Goal: Use online tool/utility: Utilize a website feature to perform a specific function

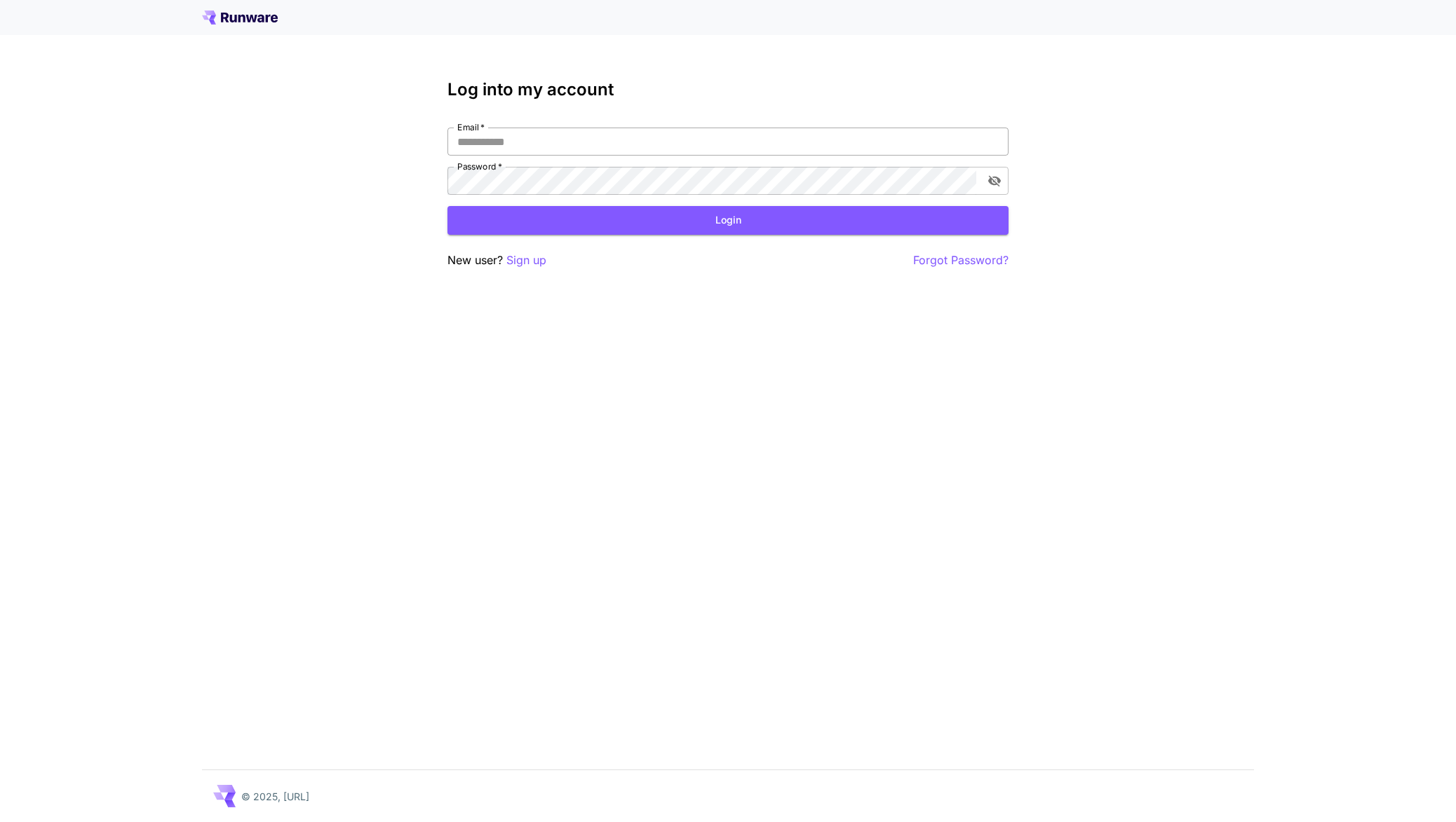
click at [549, 130] on input "Email   *" at bounding box center [728, 141] width 561 height 28
click at [0, 821] on com-1password-button at bounding box center [0, 822] width 0 height 0
type input "**********"
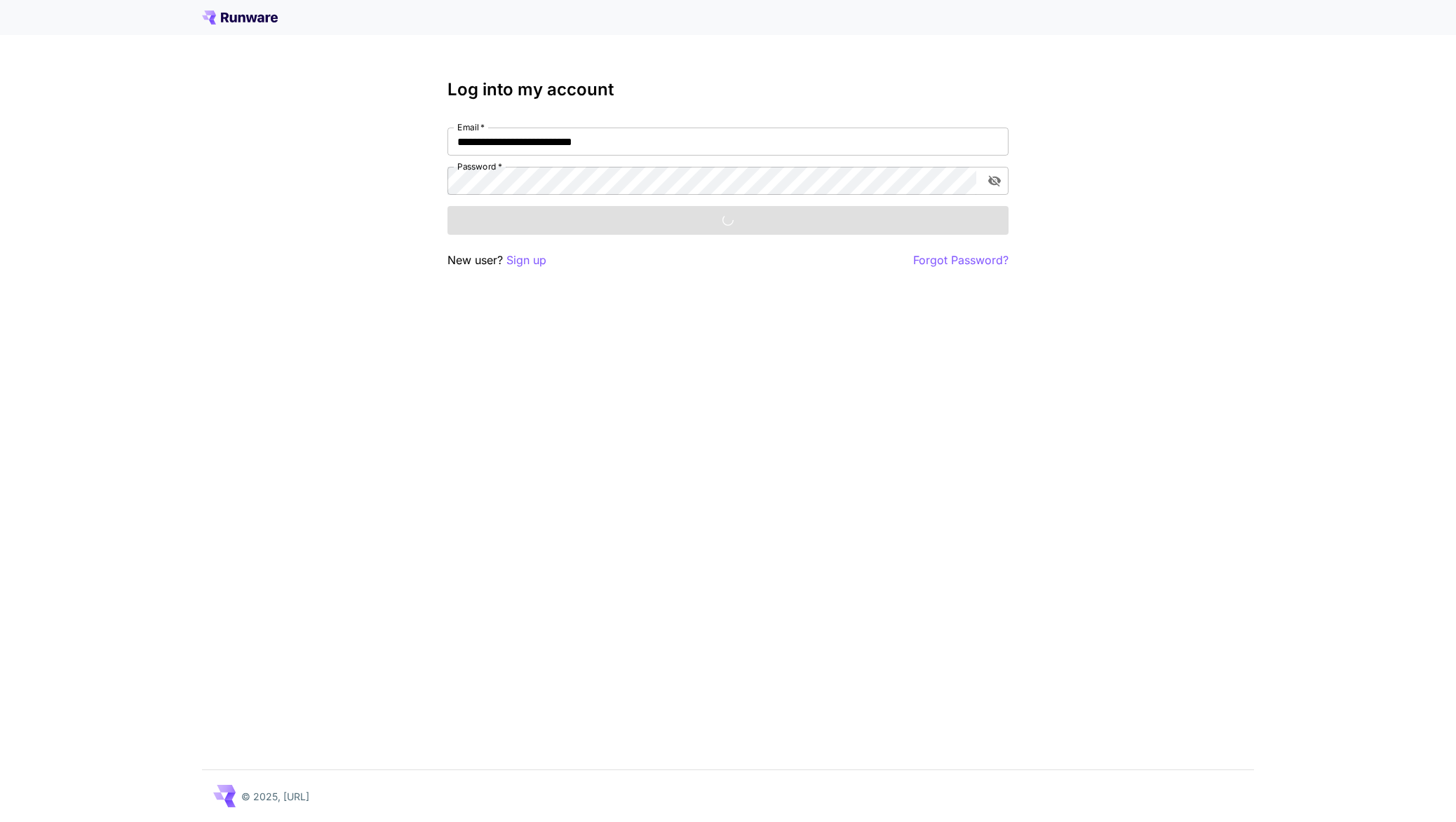
click at [612, 209] on div "Login" at bounding box center [728, 220] width 561 height 29
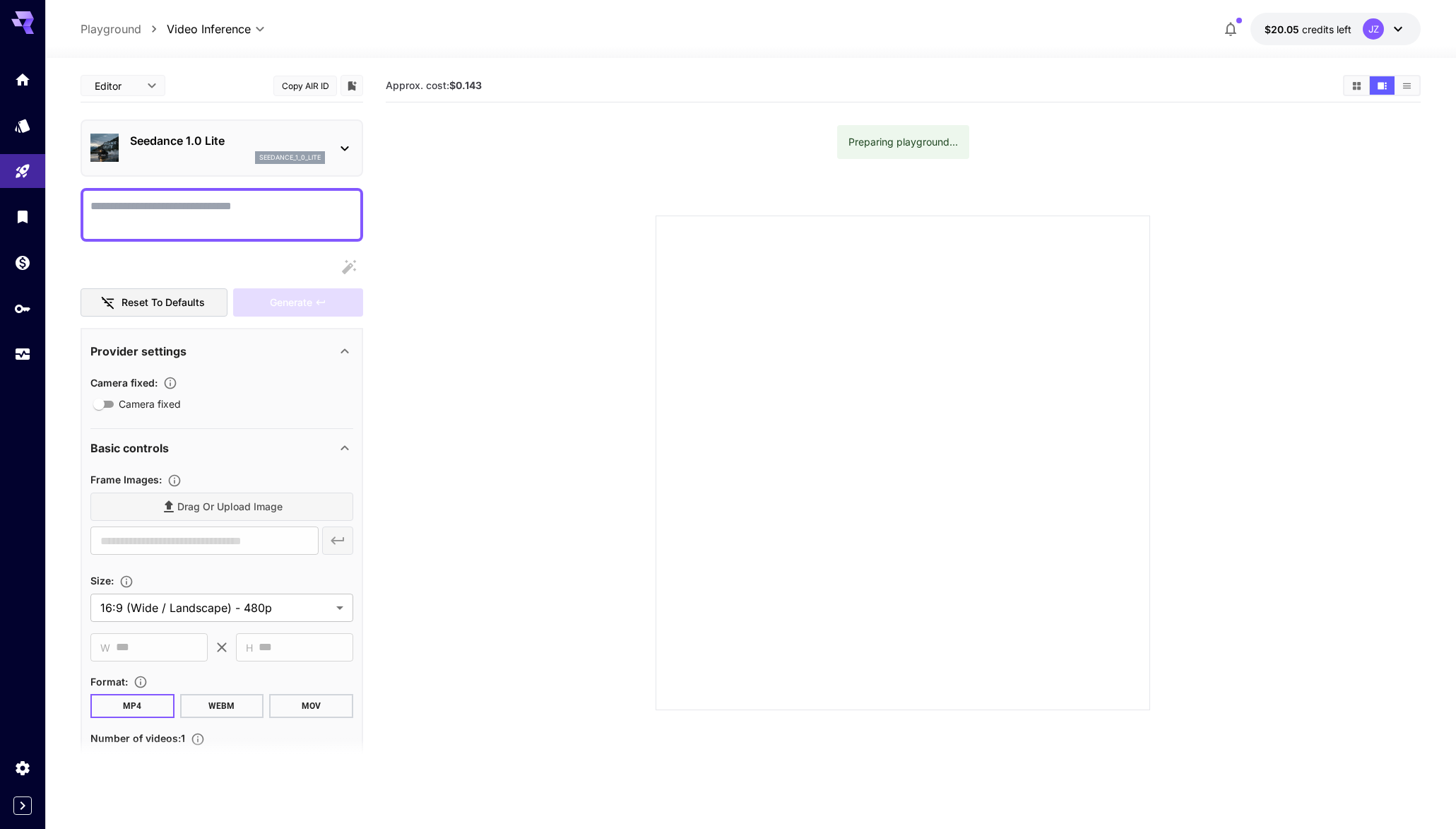
click at [340, 142] on icon at bounding box center [344, 148] width 17 height 17
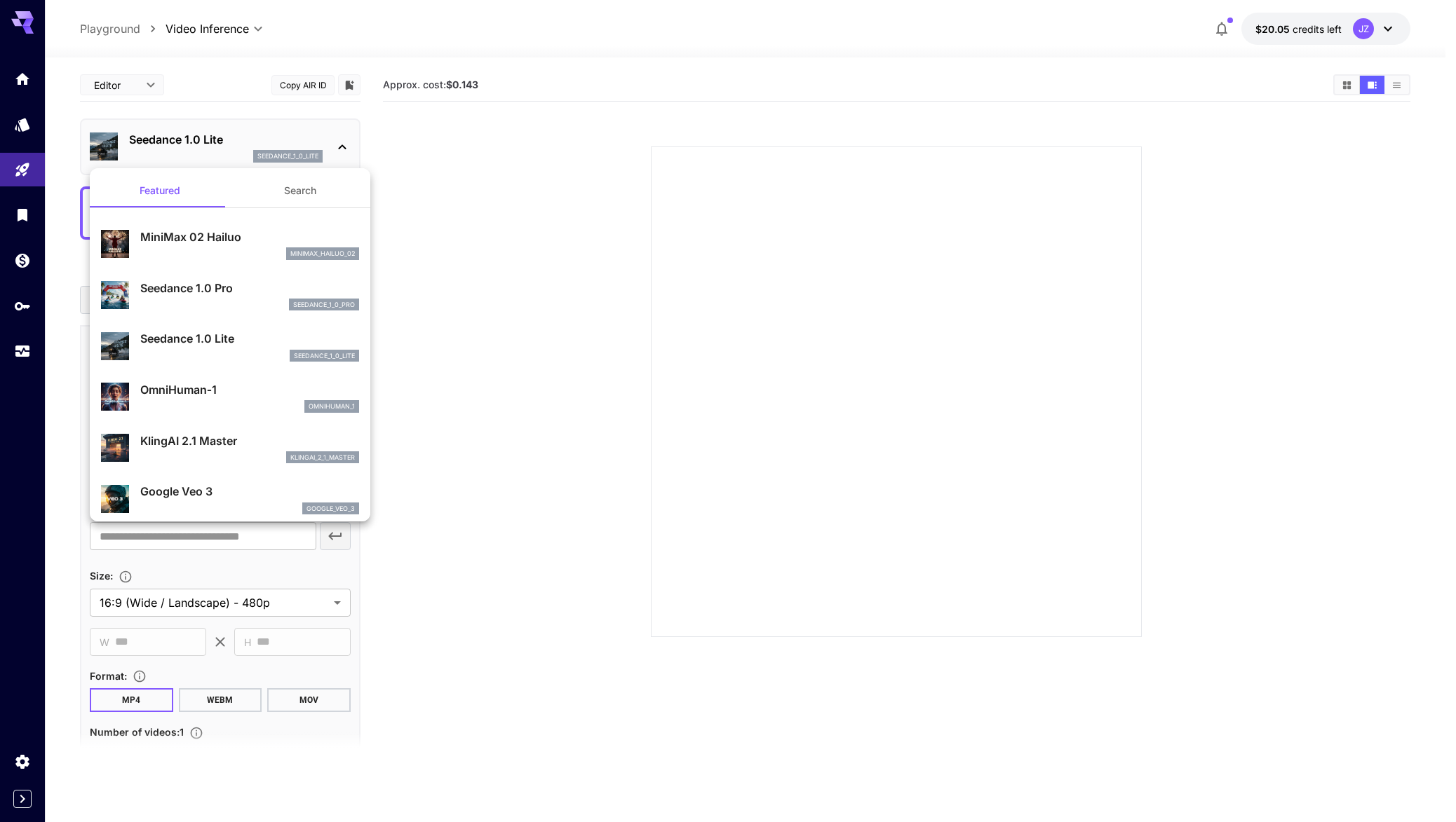
click at [221, 279] on div "Seedance 1.0 Pro seedance_1_0_pro" at bounding box center [230, 295] width 258 height 42
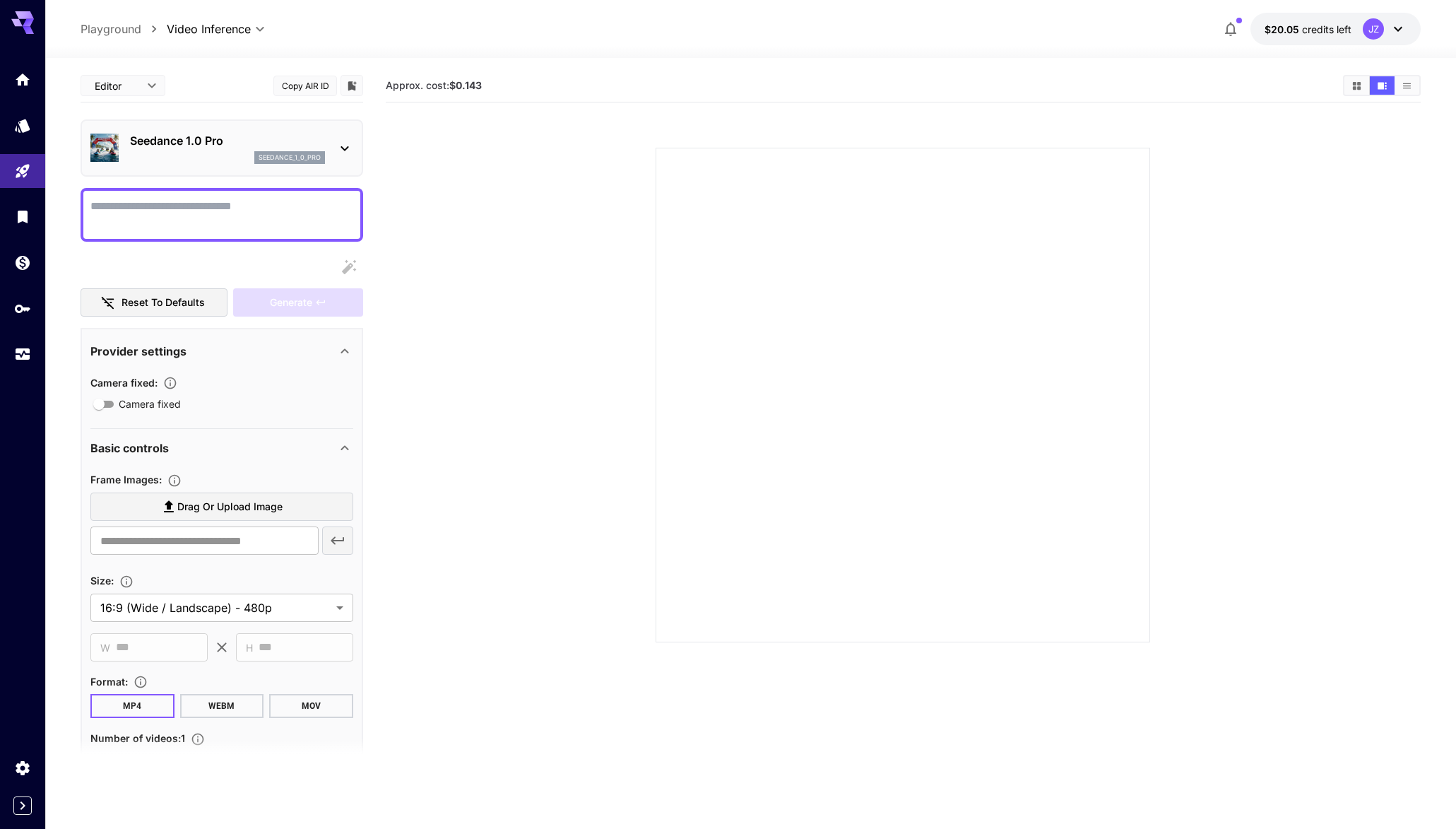
click at [269, 220] on textarea "Camera fixed" at bounding box center [222, 215] width 263 height 34
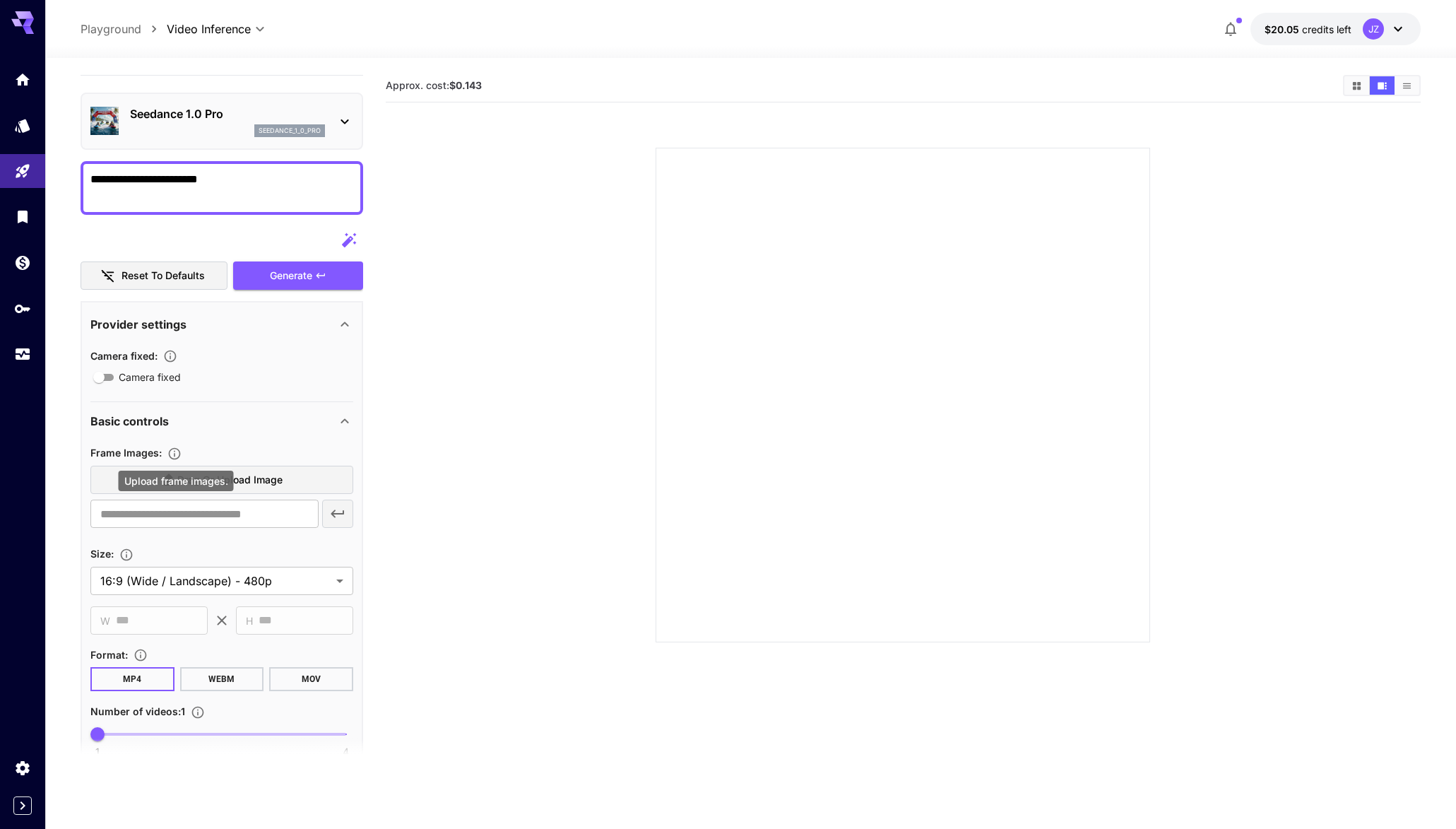
type textarea "**********"
click at [177, 452] on icon "Upload frame images." at bounding box center [174, 453] width 14 height 14
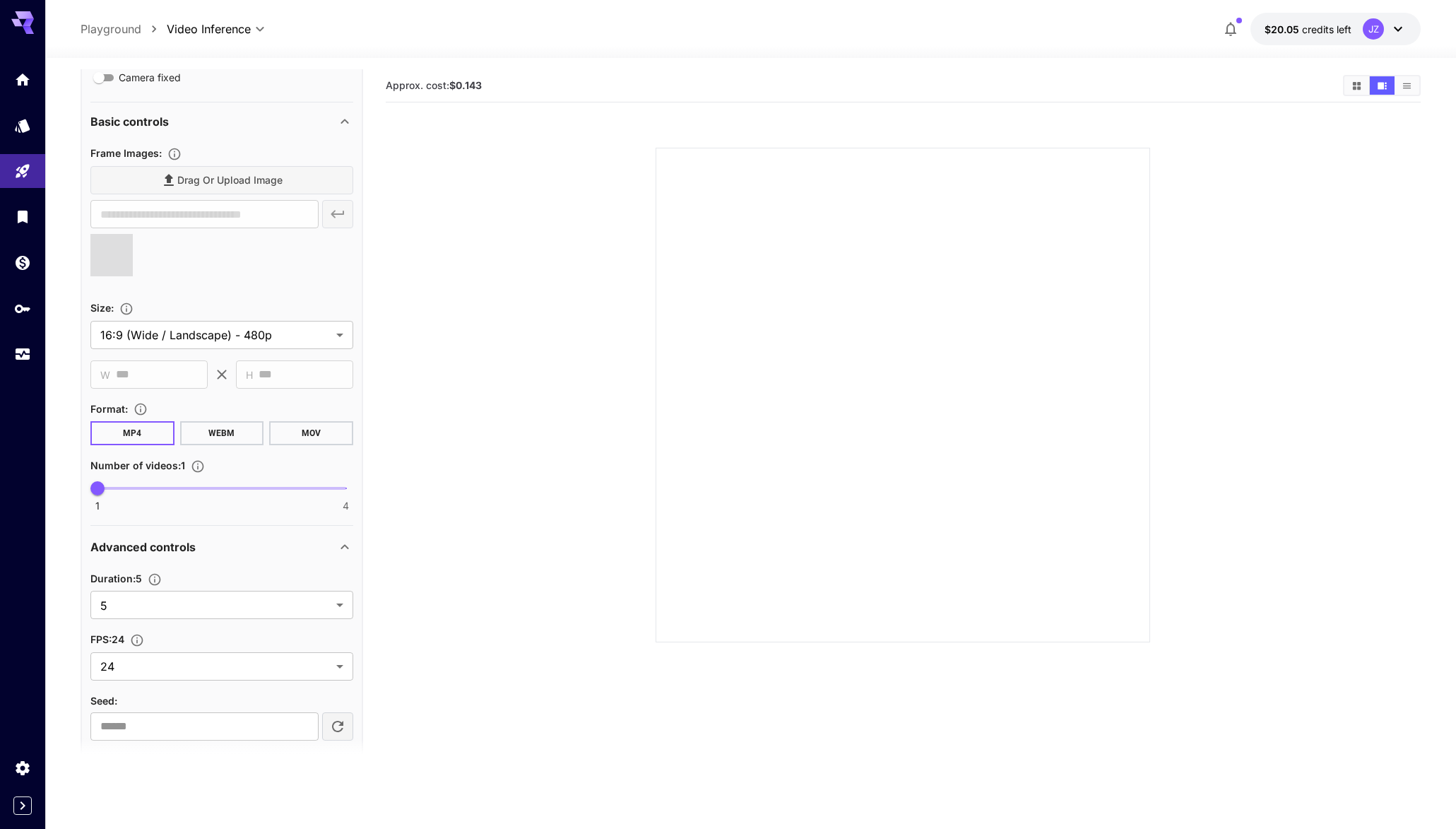
type input "**********"
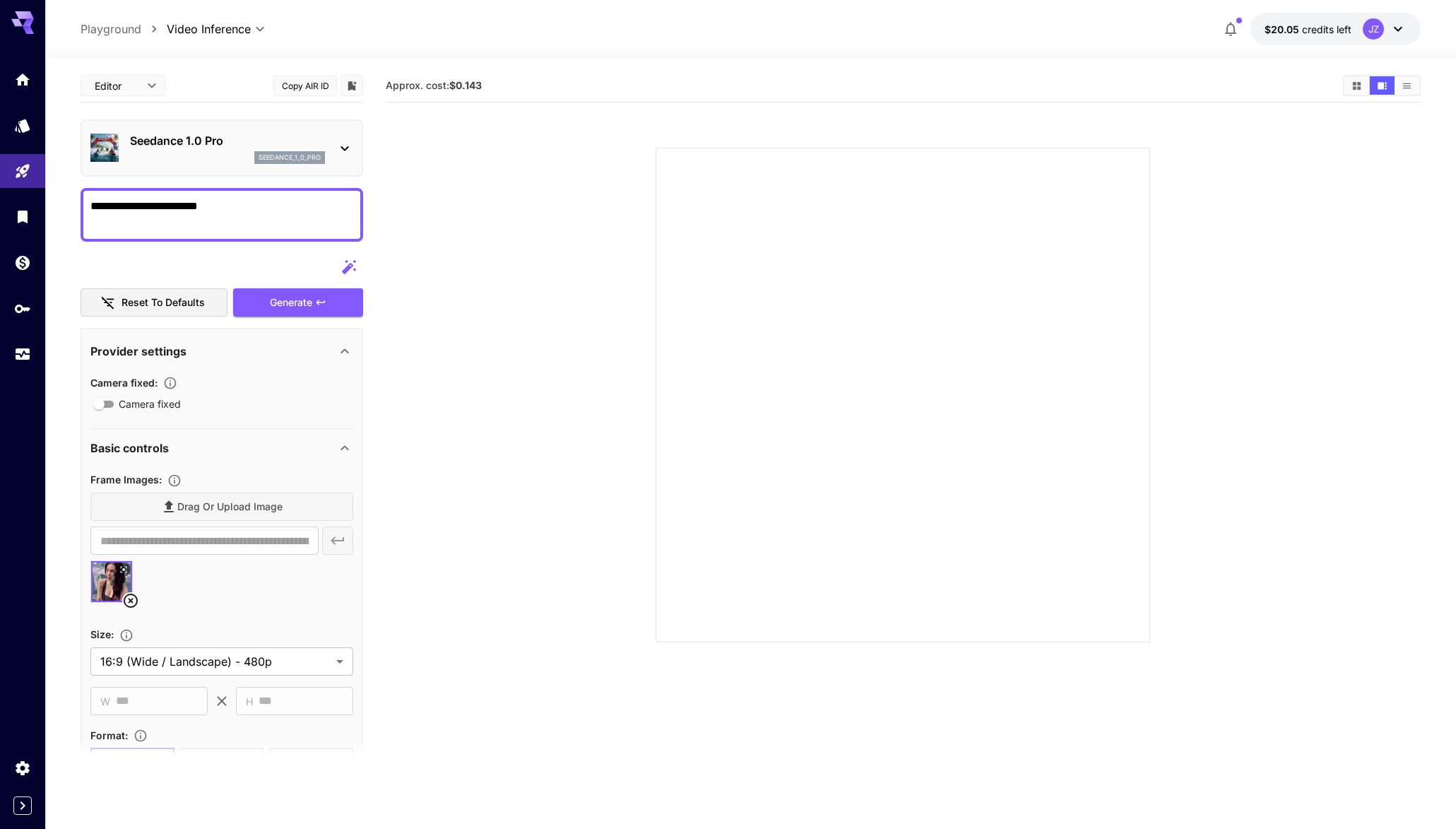
scroll to position [390, 0]
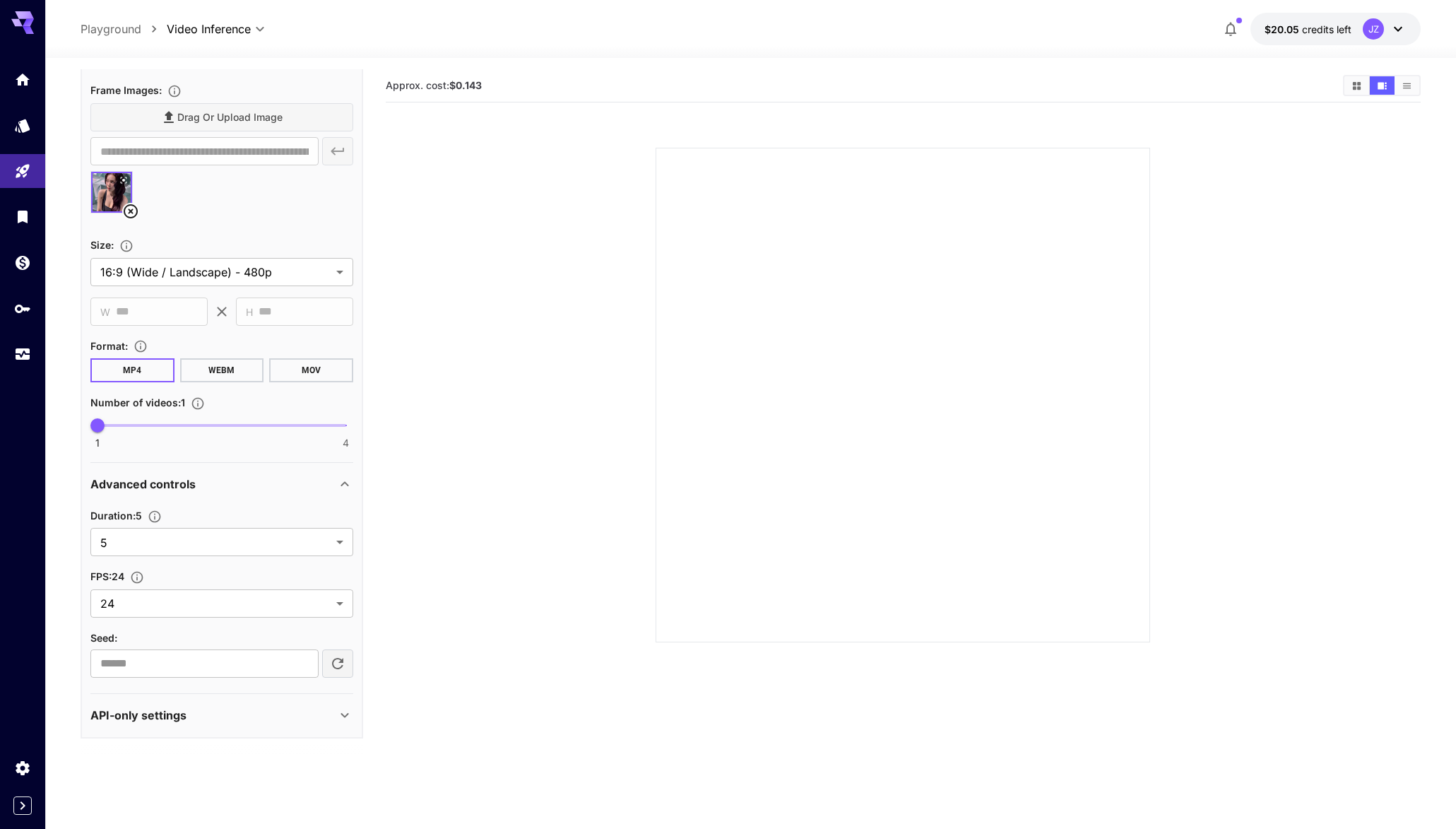
click at [178, 706] on div "API-only settings" at bounding box center [222, 715] width 263 height 34
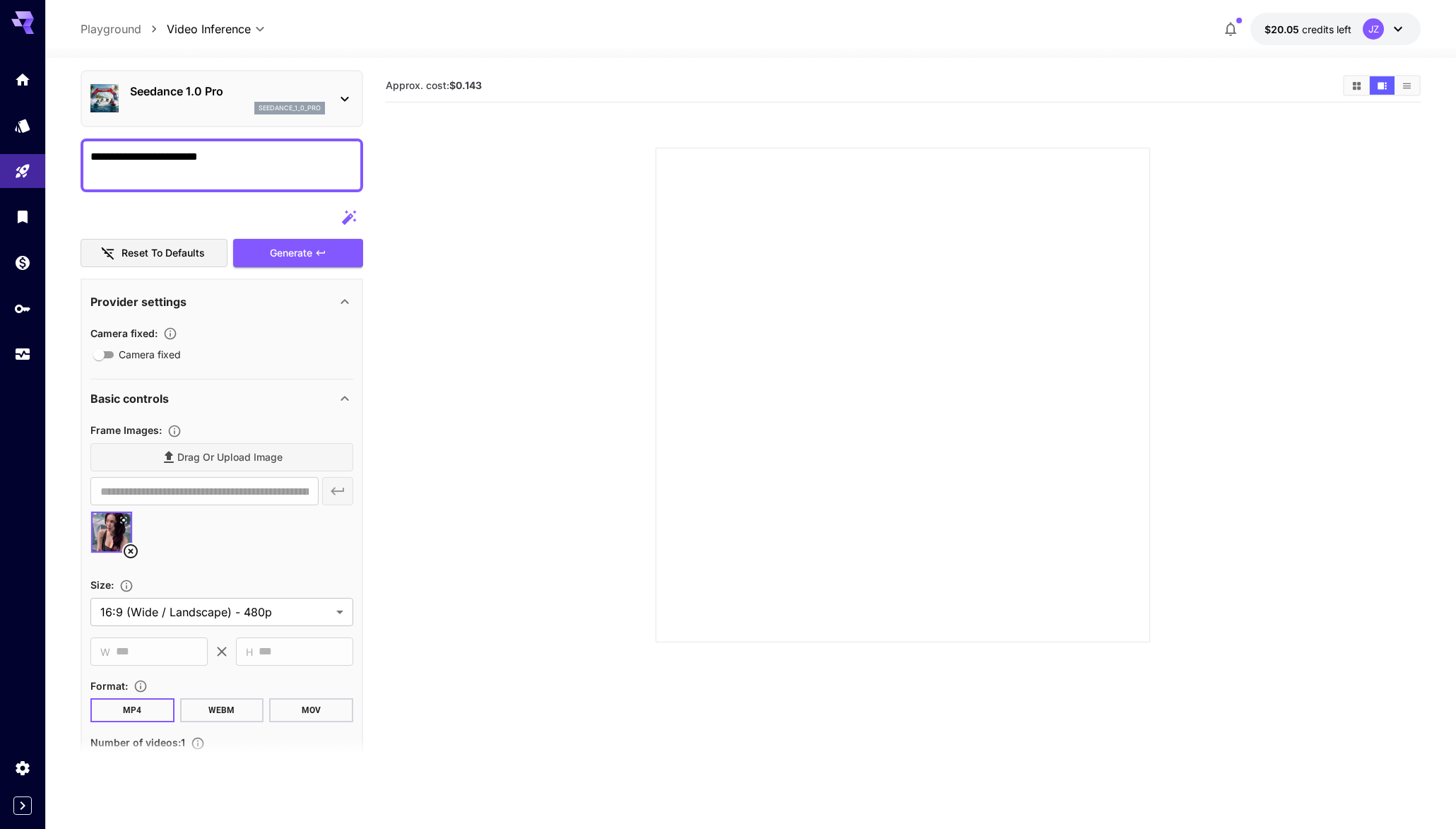
scroll to position [0, 0]
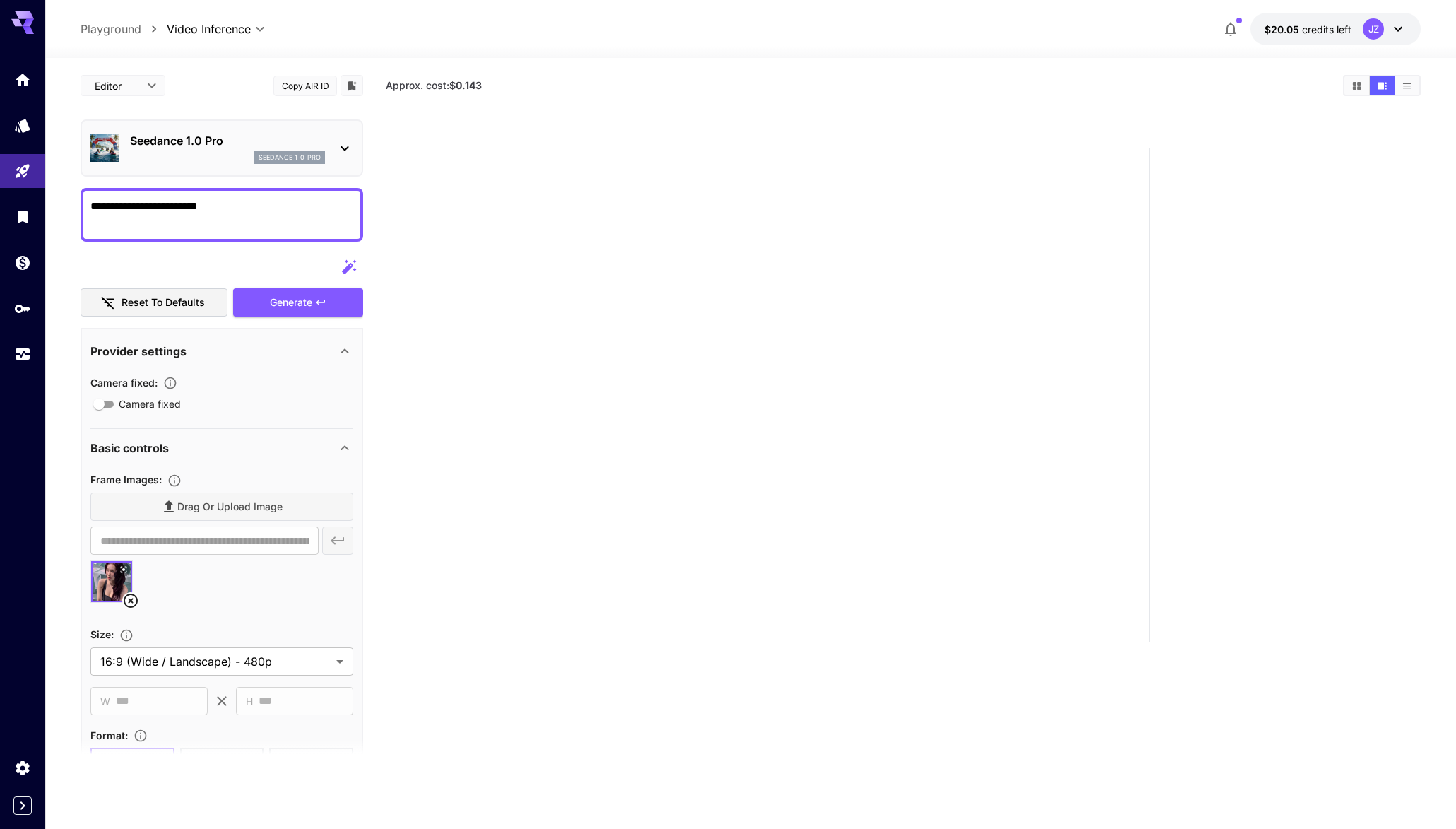
click at [291, 306] on div "Generate" at bounding box center [297, 303] width 130 height 29
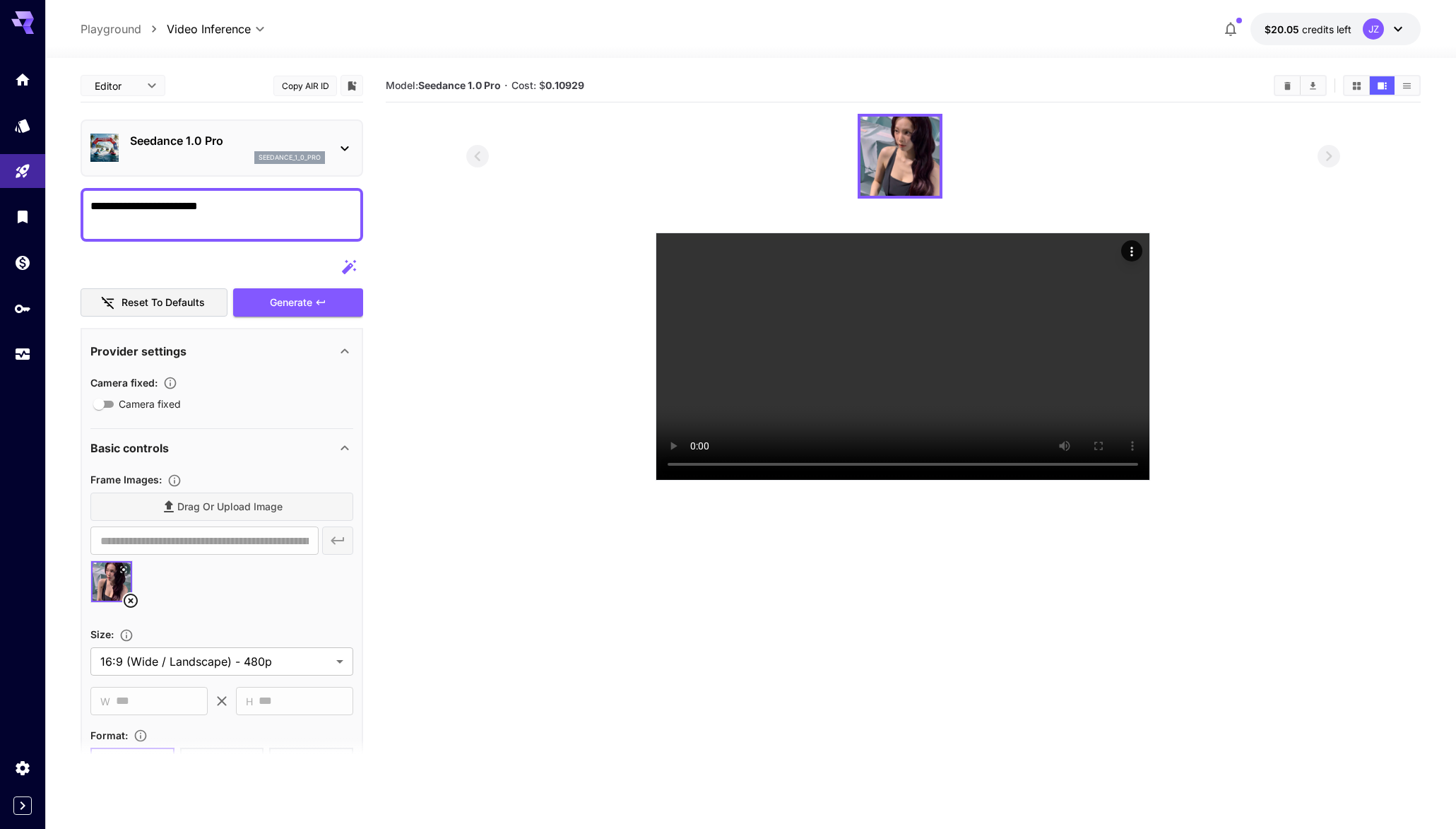
click at [287, 219] on textarea "**********" at bounding box center [222, 215] width 263 height 34
type textarea "**********"
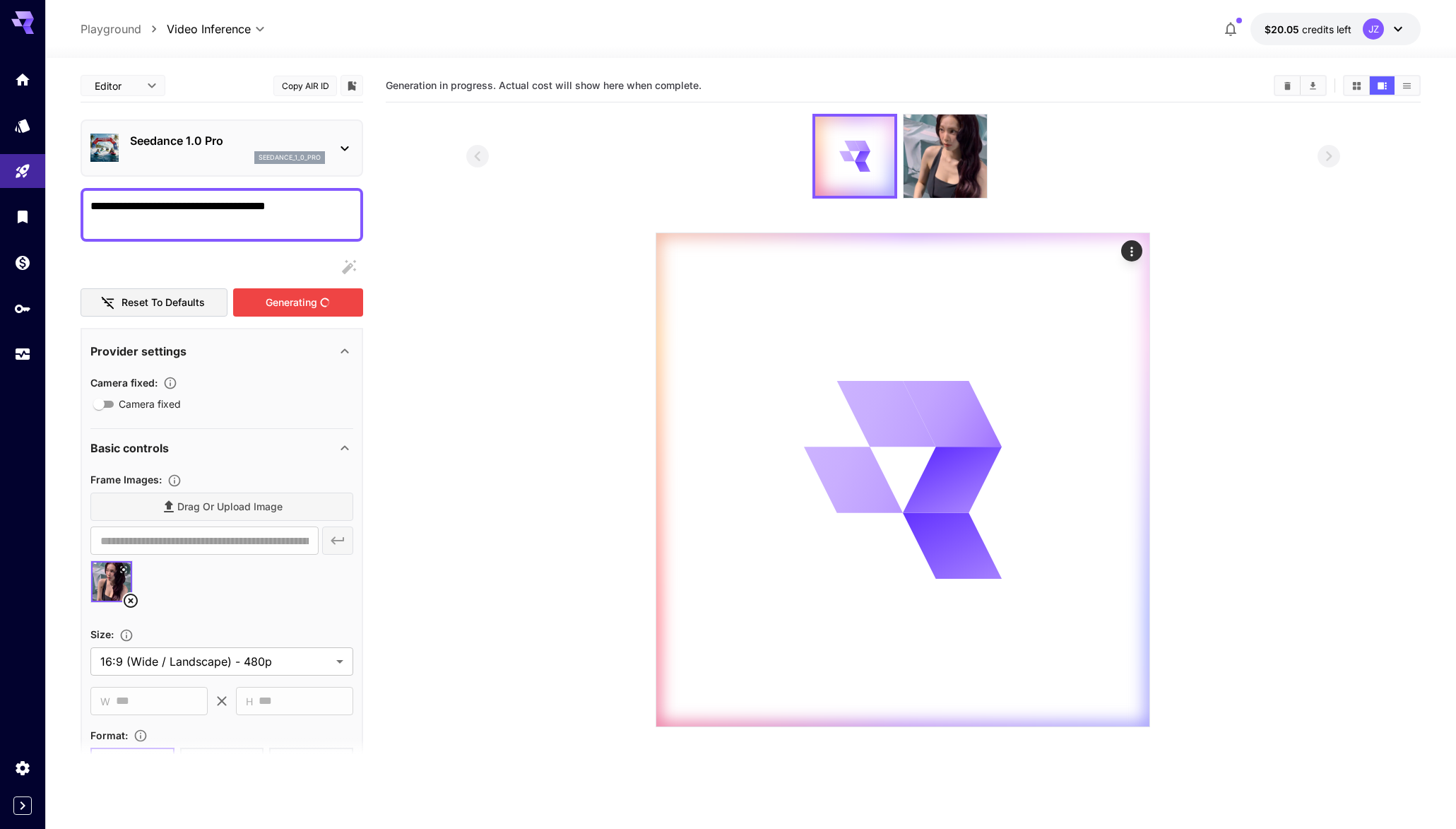
click at [270, 303] on div "Generating" at bounding box center [297, 303] width 130 height 29
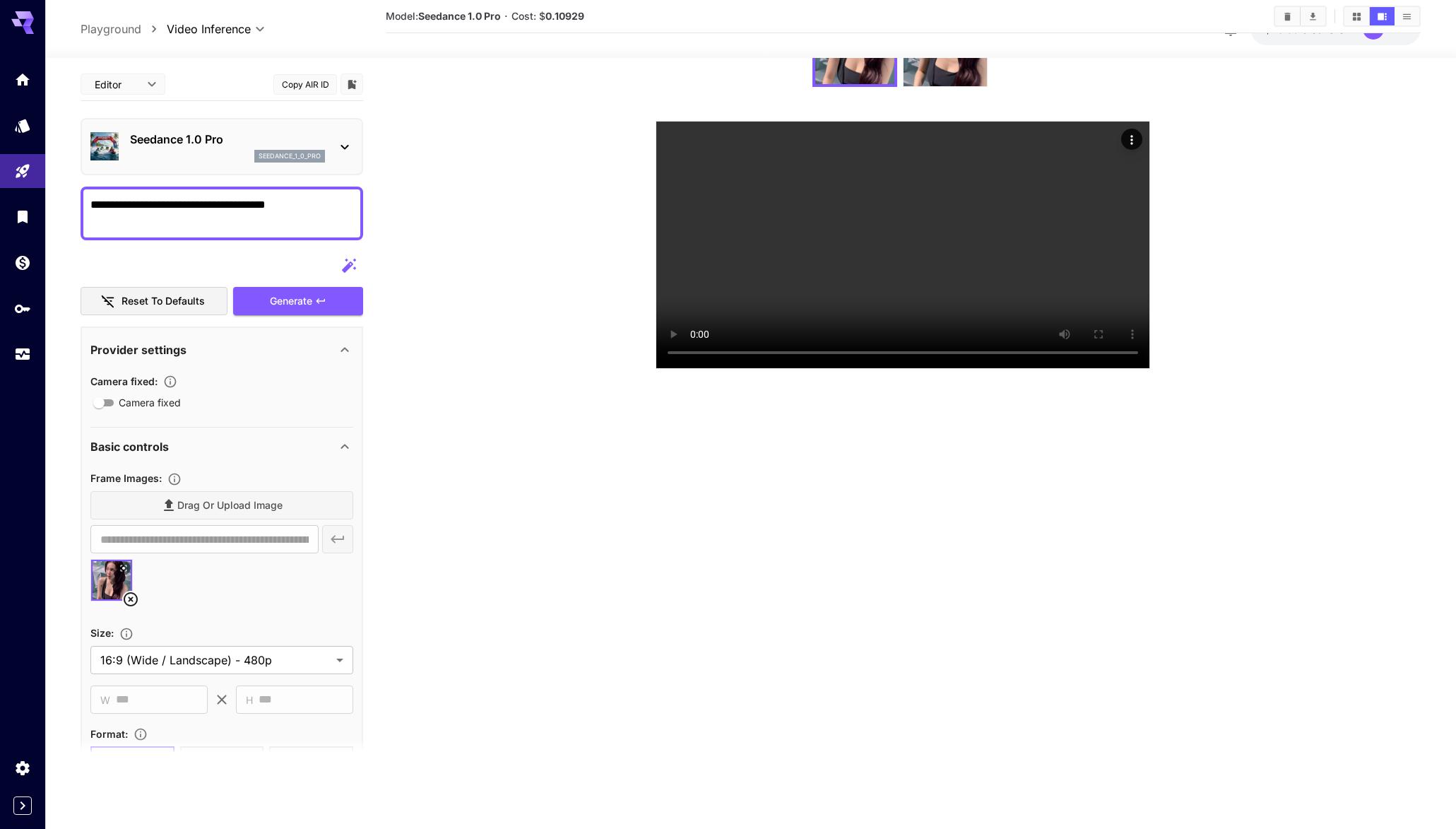
click at [332, 143] on div "Seedance 1.0 Pro seedance_1_0_pro" at bounding box center [222, 146] width 263 height 43
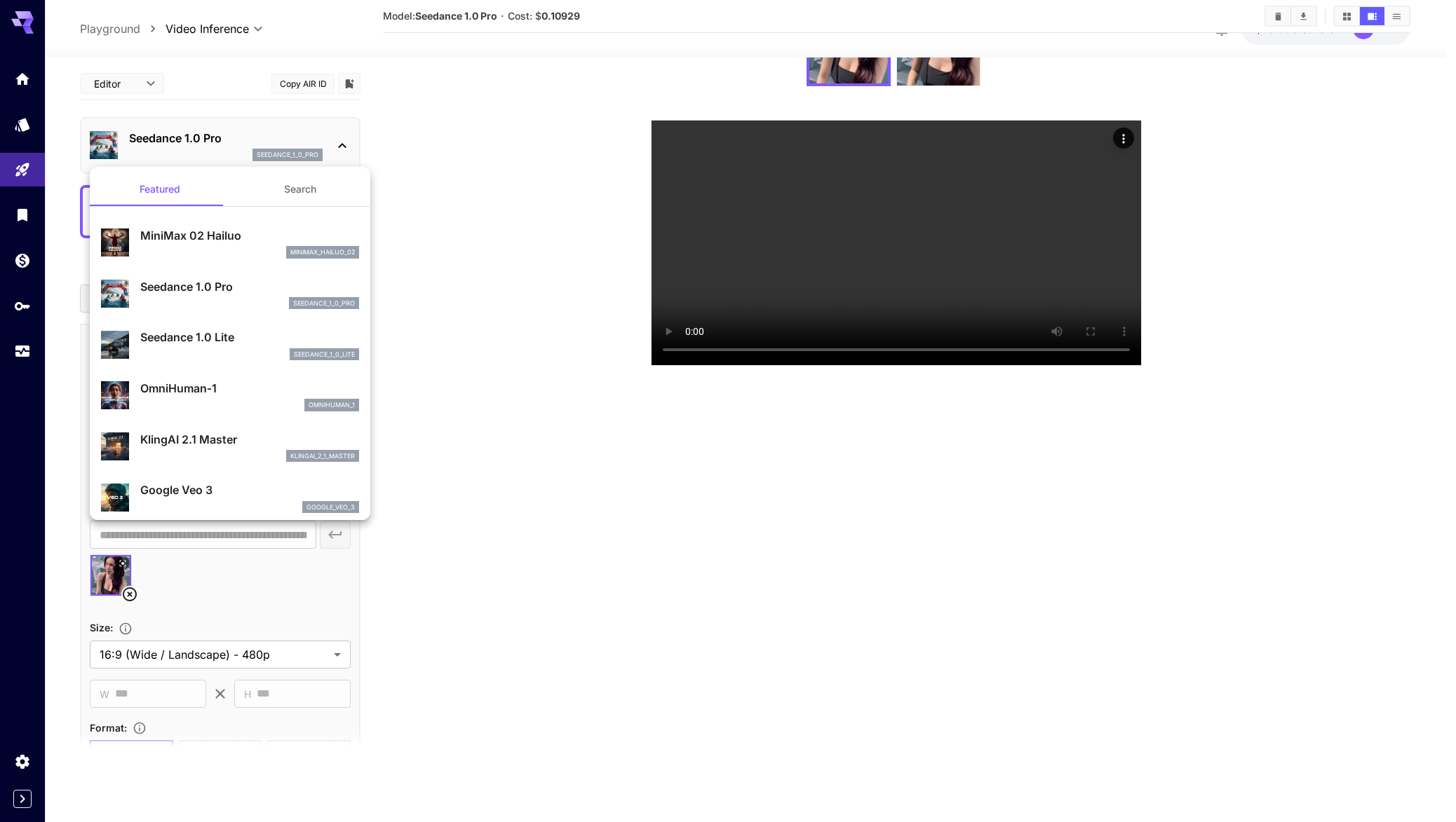
click at [286, 232] on p "MiniMax 02 Hailuo" at bounding box center [249, 235] width 219 height 17
type input "**********"
type input "***"
type input "*"
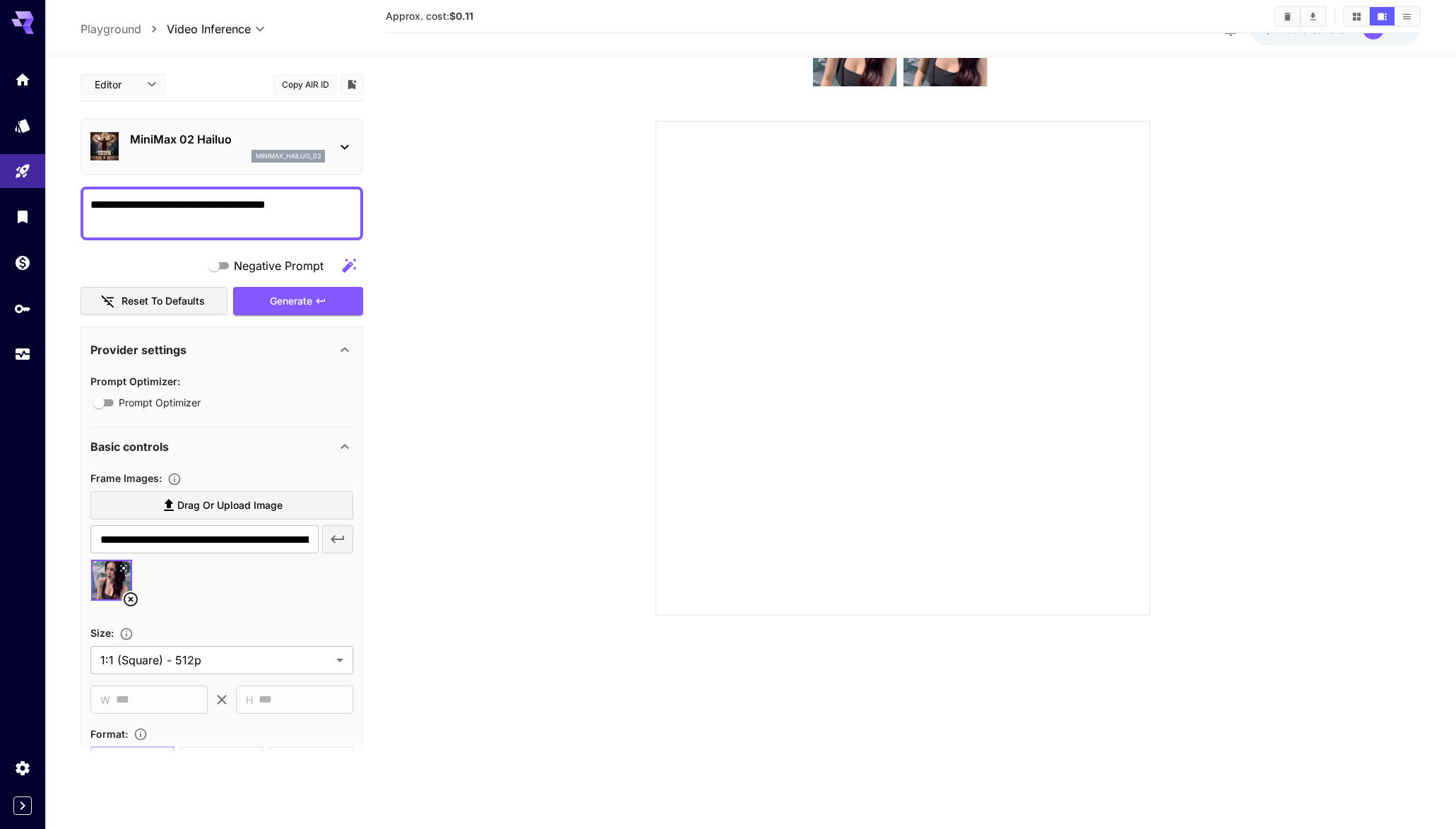
click at [310, 301] on div "Generate" at bounding box center [297, 301] width 130 height 29
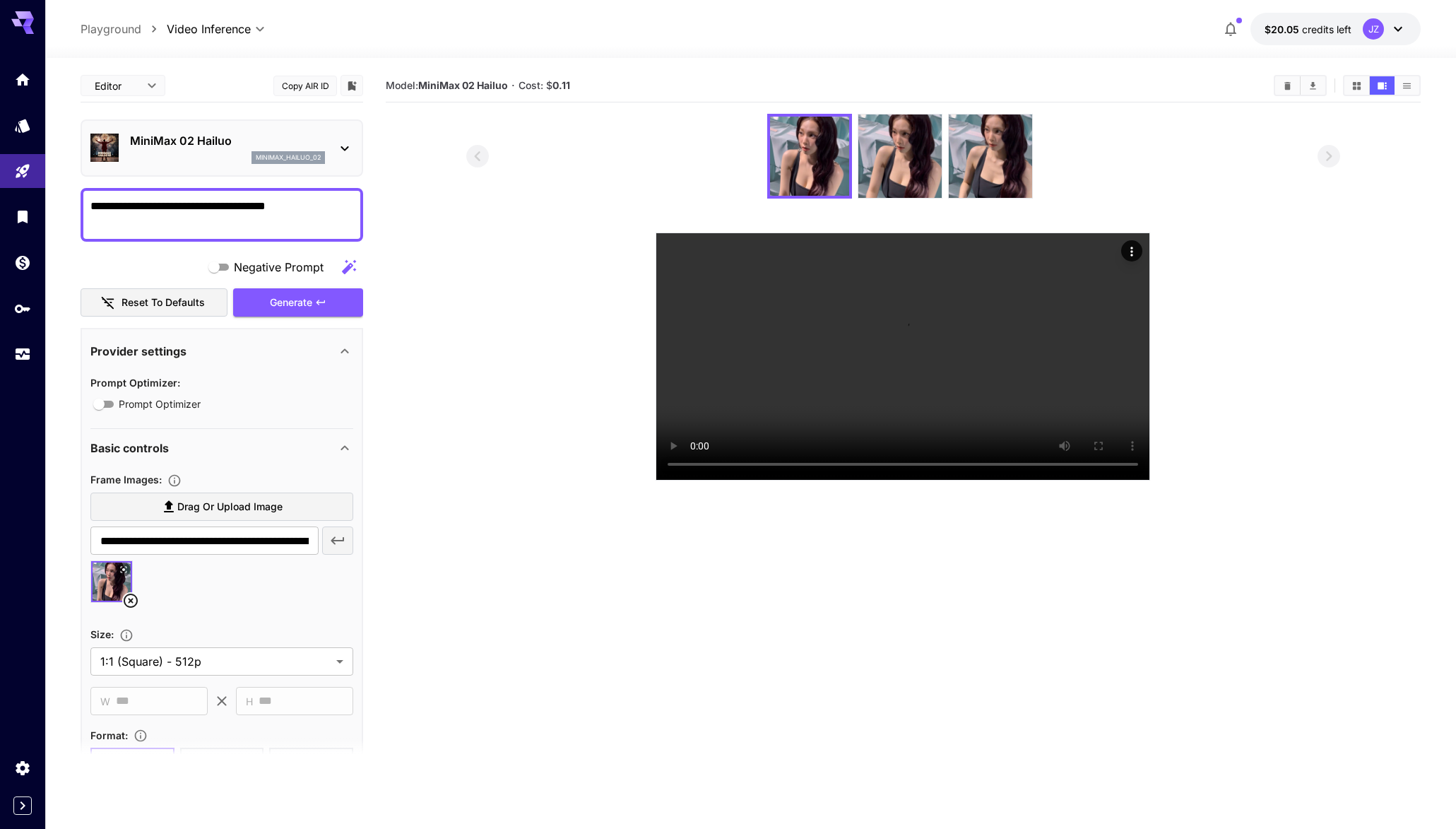
scroll to position [111, 0]
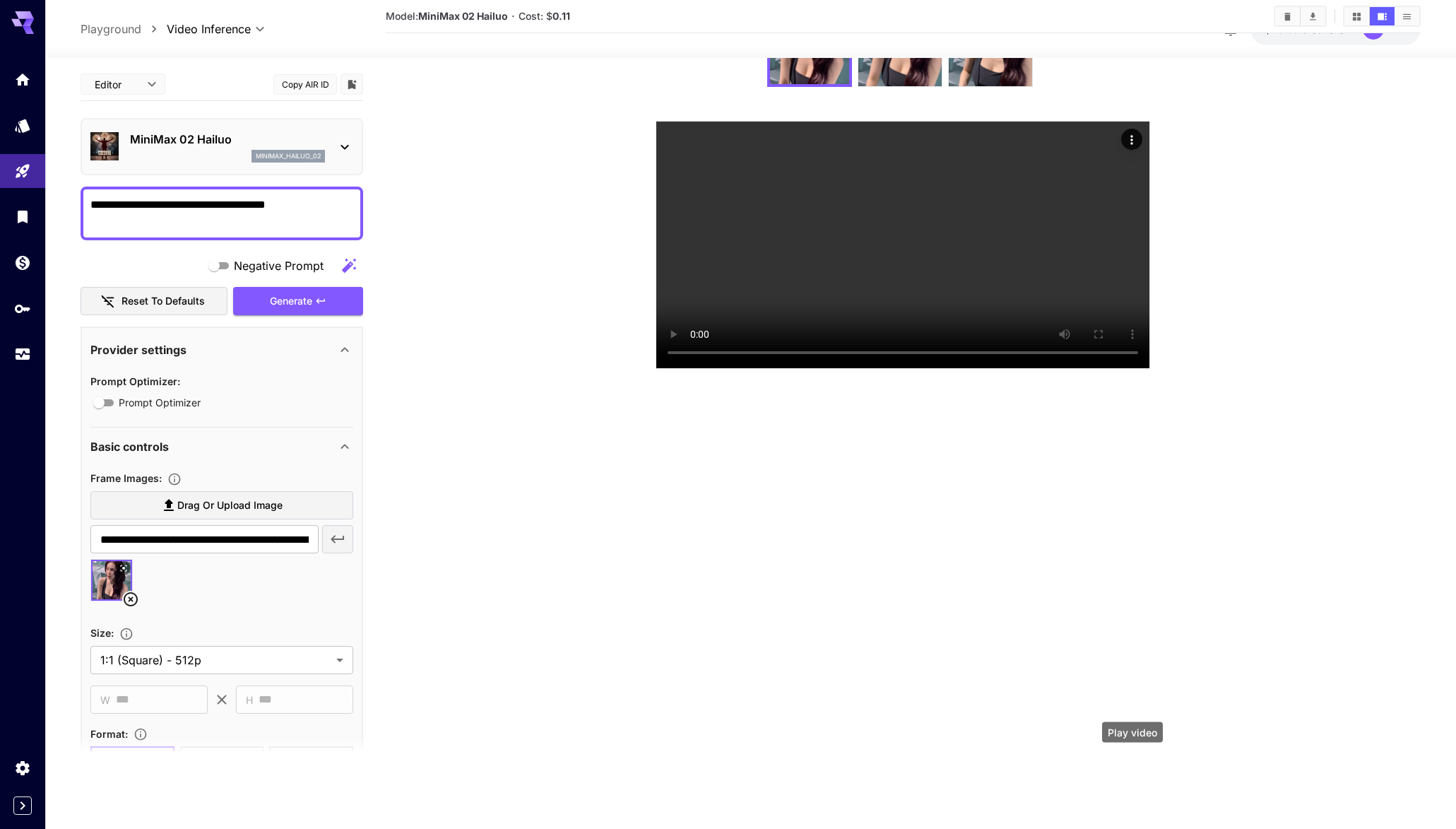
click at [1135, 751] on div "Play video" at bounding box center [1133, 737] width 64 height 32
click at [1133, 745] on div "Play video" at bounding box center [1133, 737] width 64 height 32
click at [1132, 749] on div "Play video" at bounding box center [1133, 737] width 64 height 32
click at [1233, 369] on section at bounding box center [903, 186] width 874 height 367
click at [1127, 751] on div "Play video" at bounding box center [1133, 737] width 64 height 32
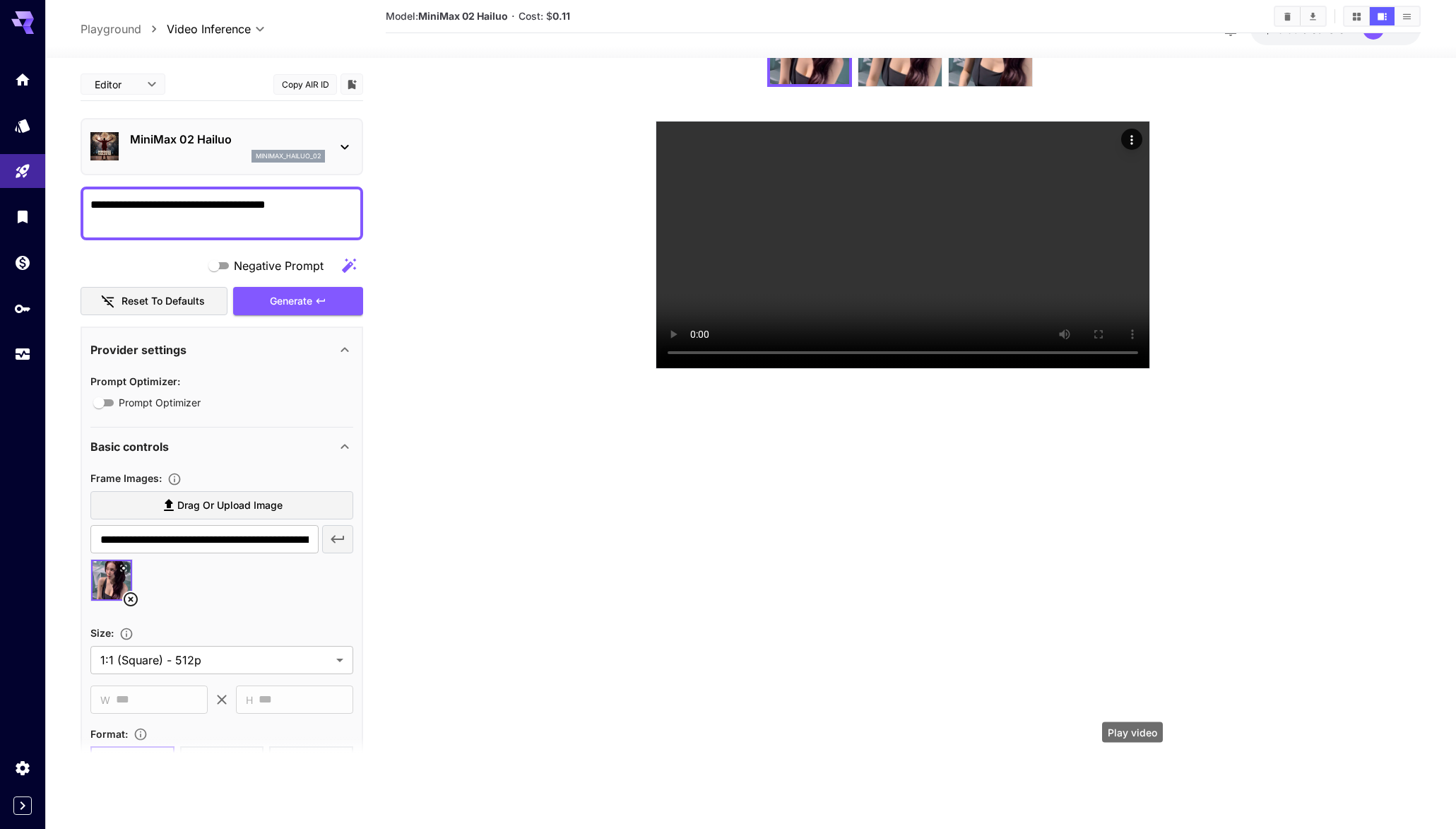
click at [1134, 751] on div "Play video" at bounding box center [1133, 737] width 64 height 32
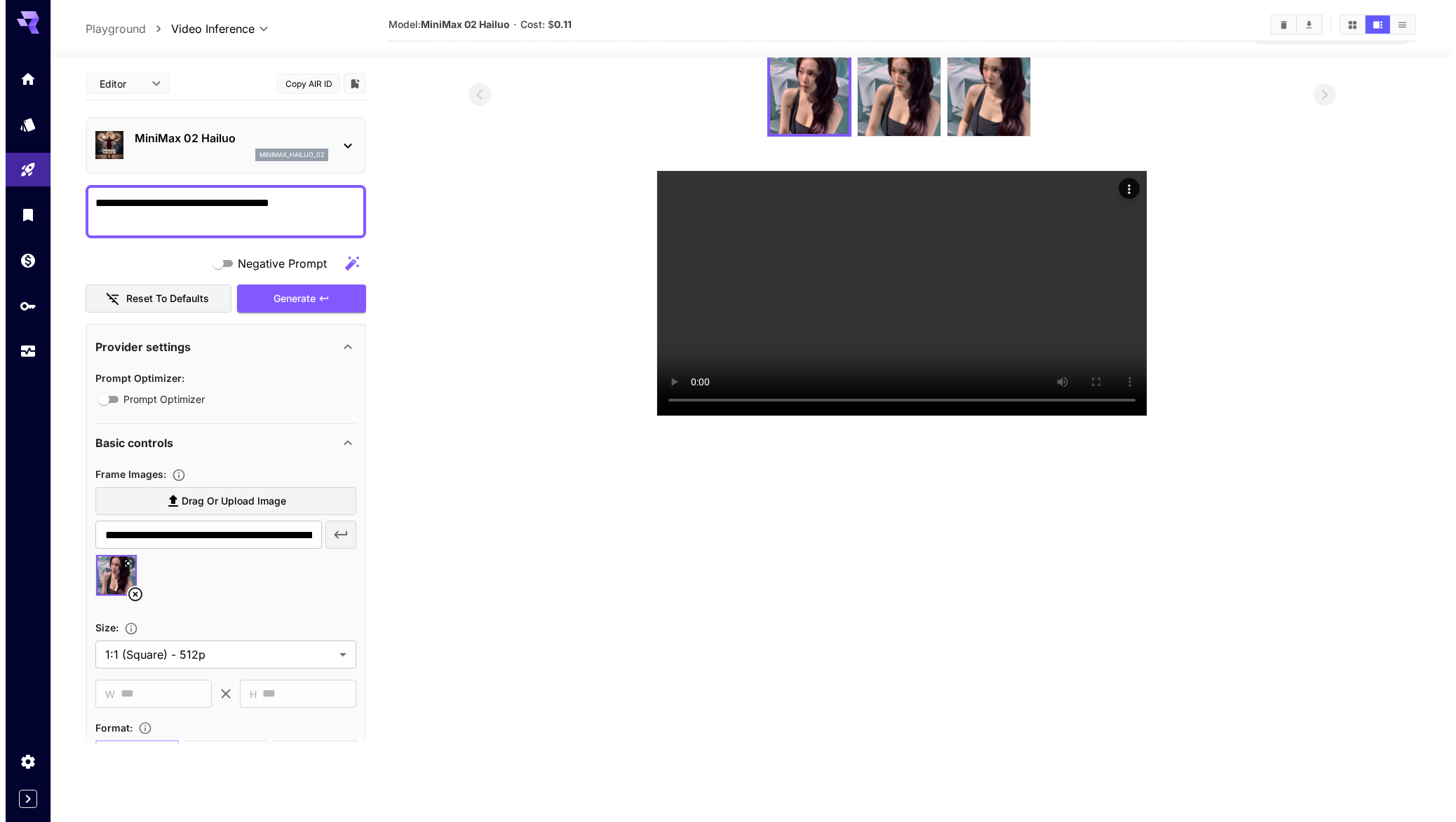
scroll to position [0, 0]
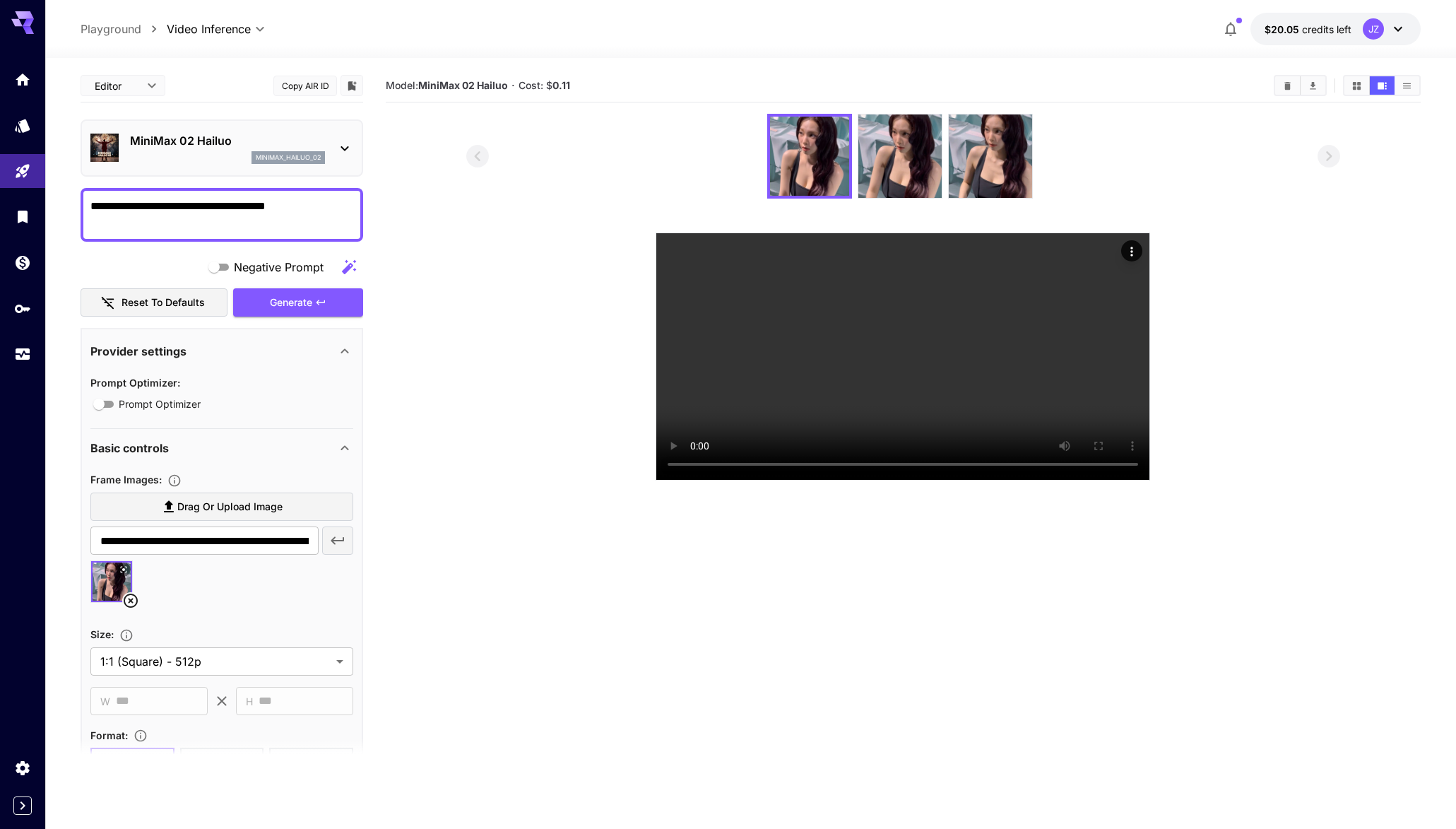
click at [313, 151] on div "minimax_hailuo_02" at bounding box center [288, 157] width 74 height 13
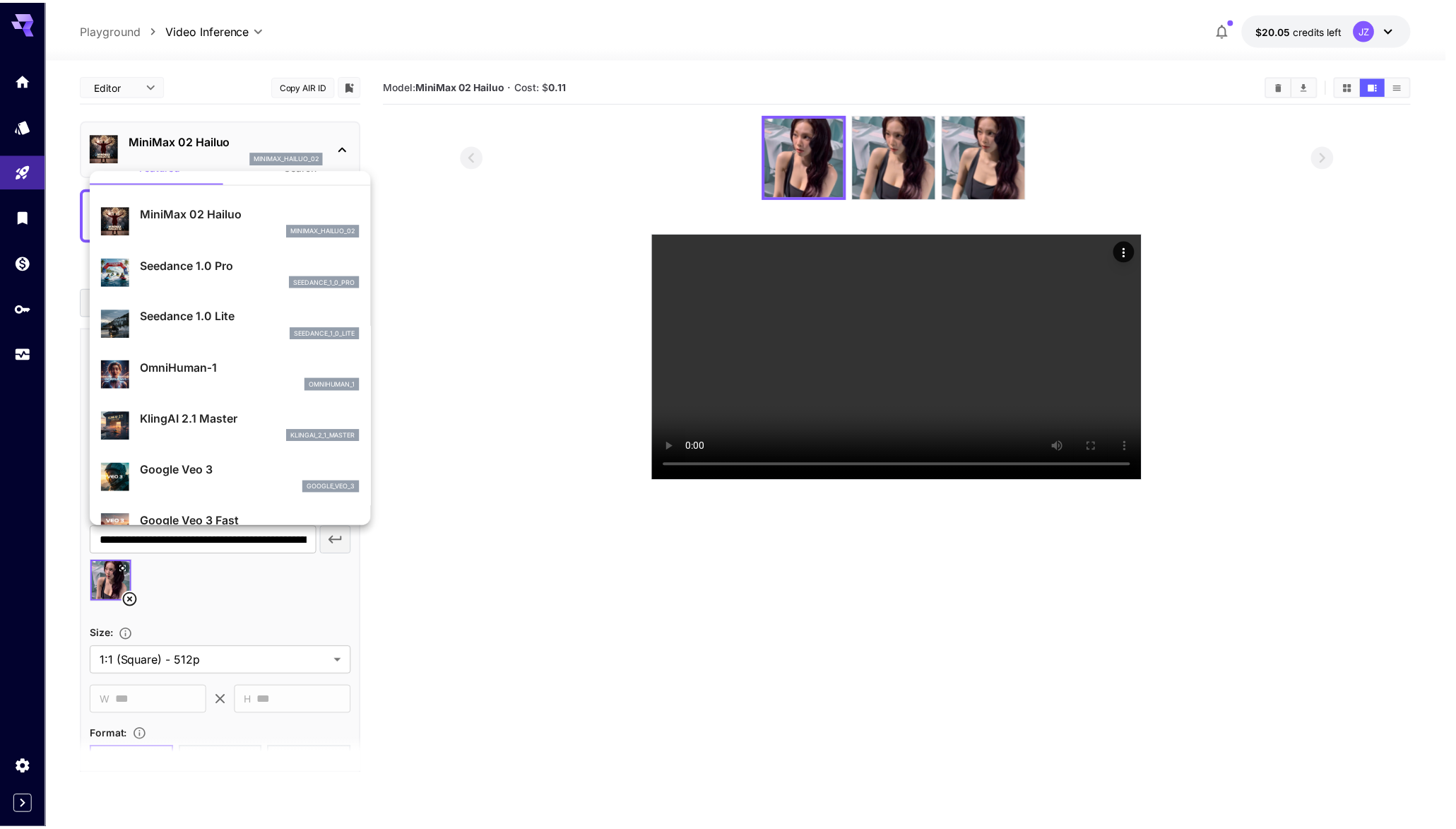
scroll to position [54, 0]
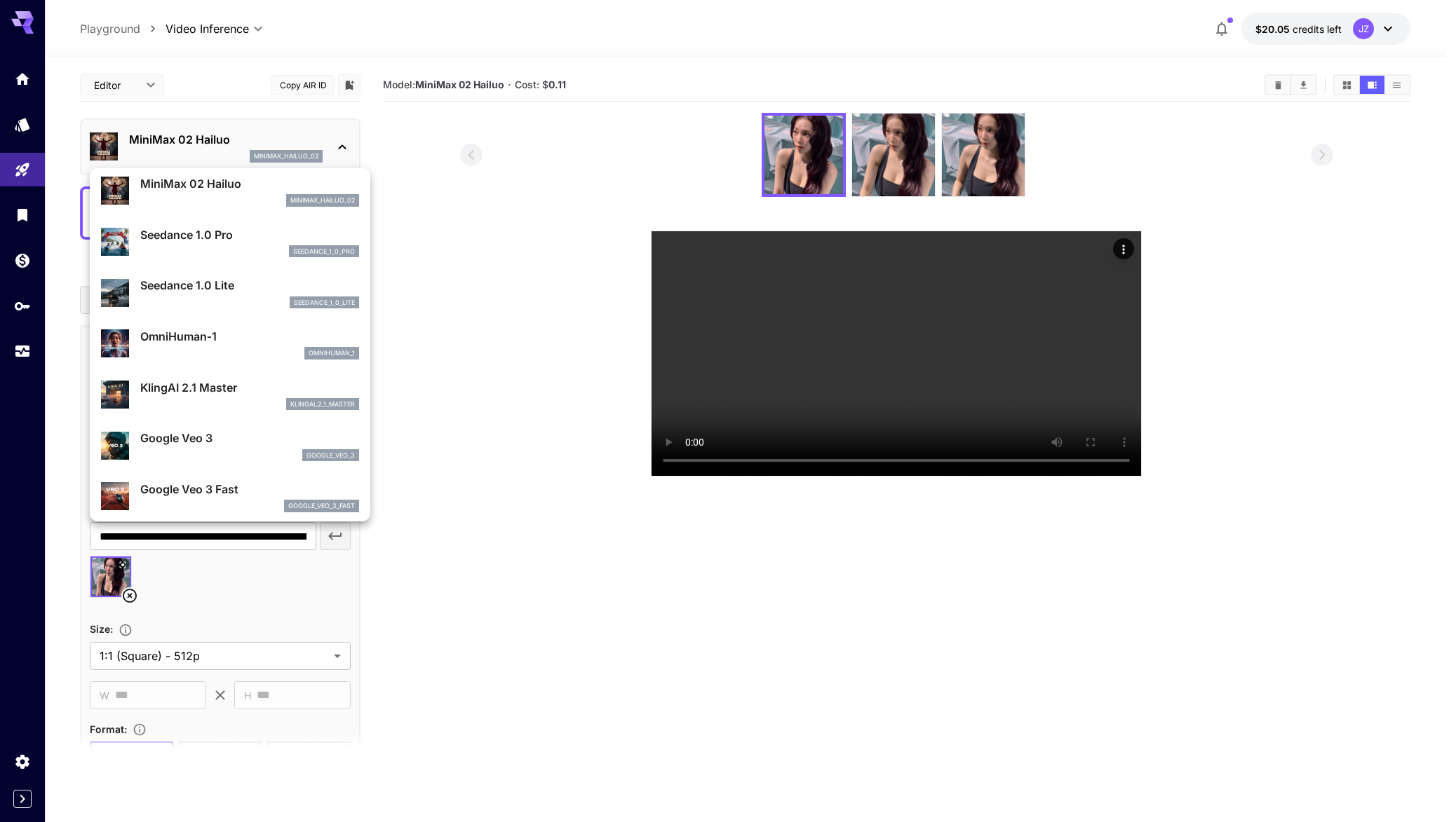
click at [192, 399] on div "klingai_2_1_master" at bounding box center [249, 404] width 219 height 12
type input "**********"
type input "****"
type input "*"
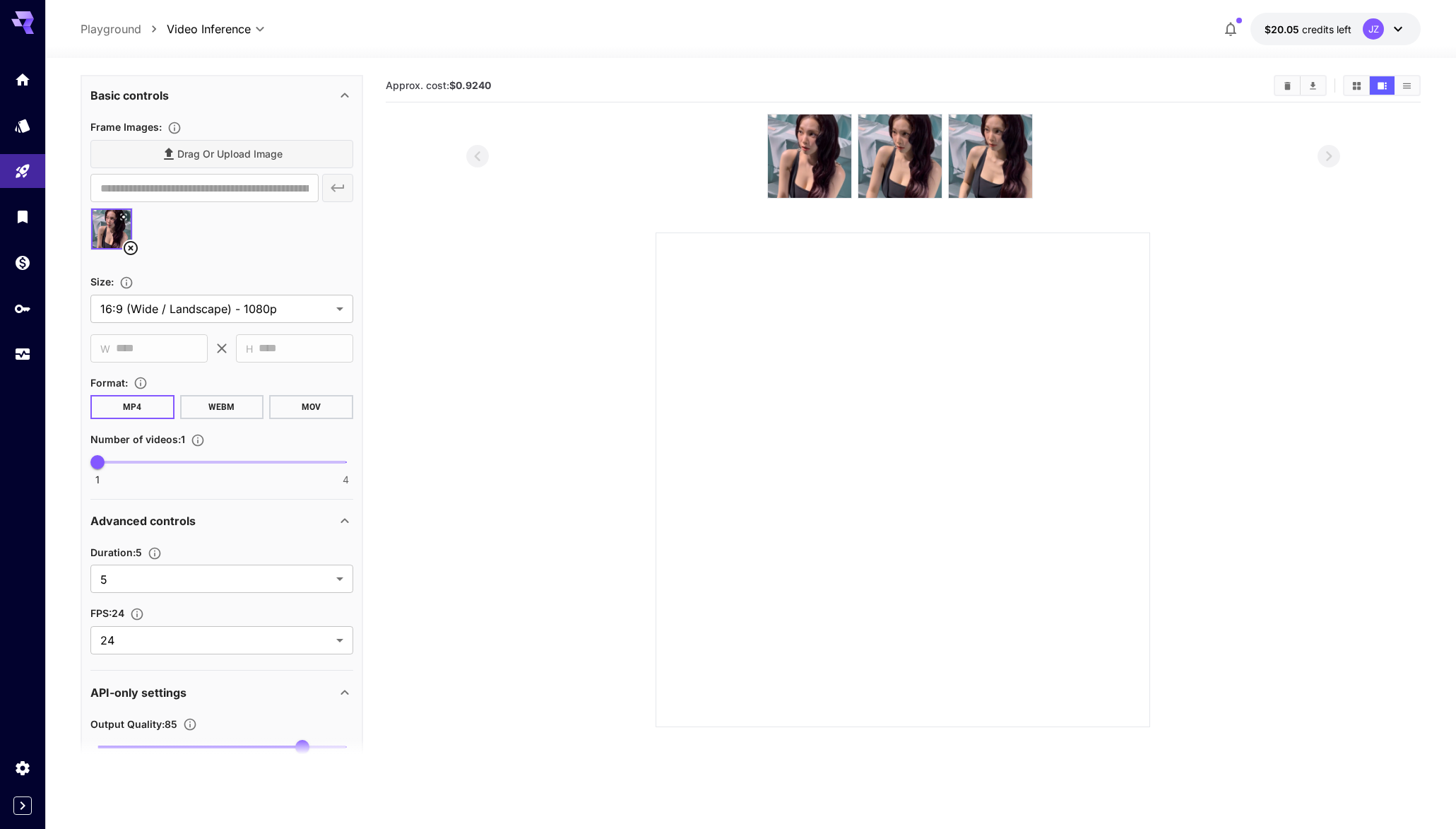
scroll to position [0, 0]
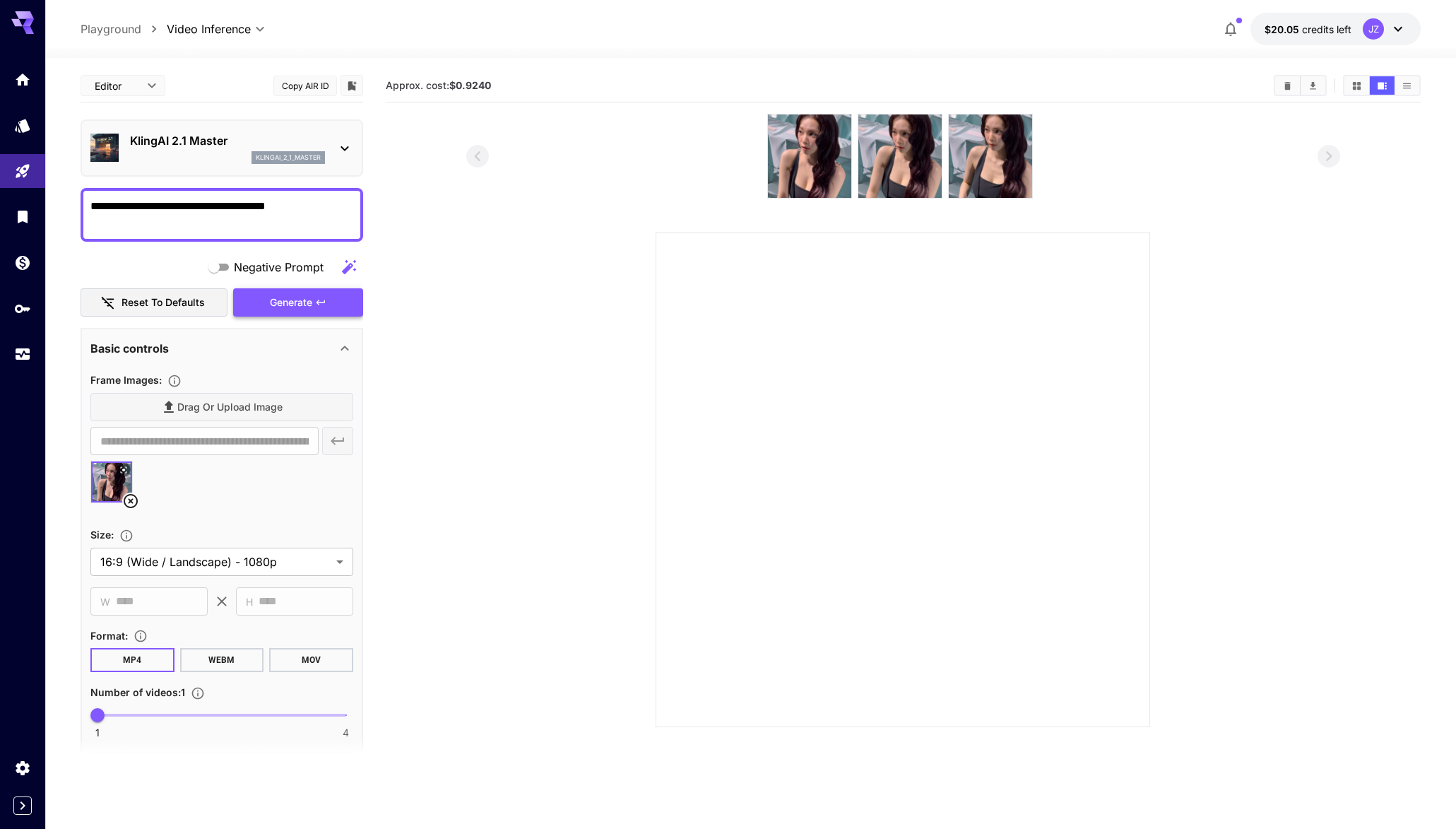
click at [297, 302] on div "Generate" at bounding box center [297, 303] width 130 height 29
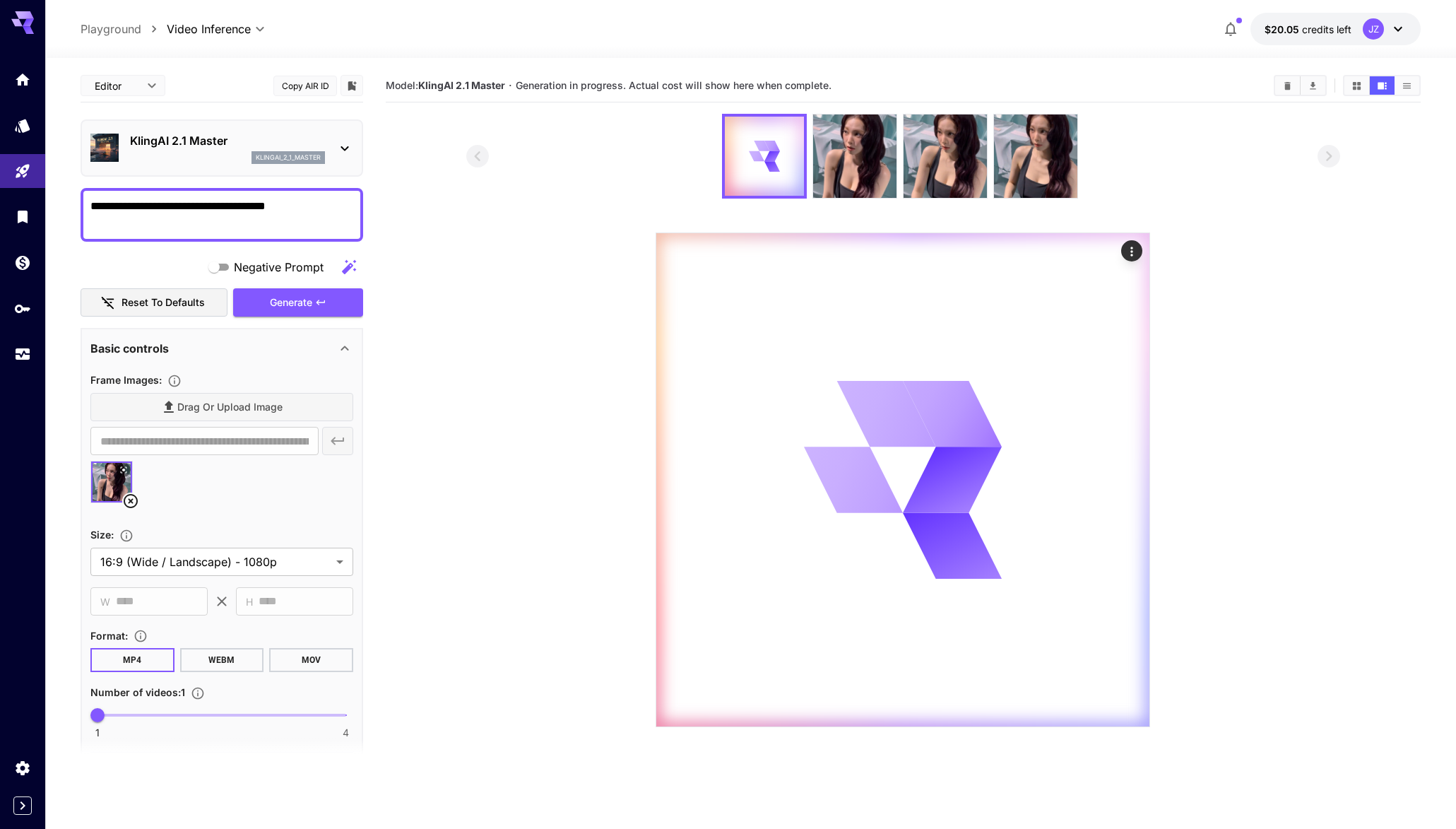
click at [326, 139] on div "KlingAI 2.1 Master klingai_2_1_master" at bounding box center [222, 148] width 263 height 43
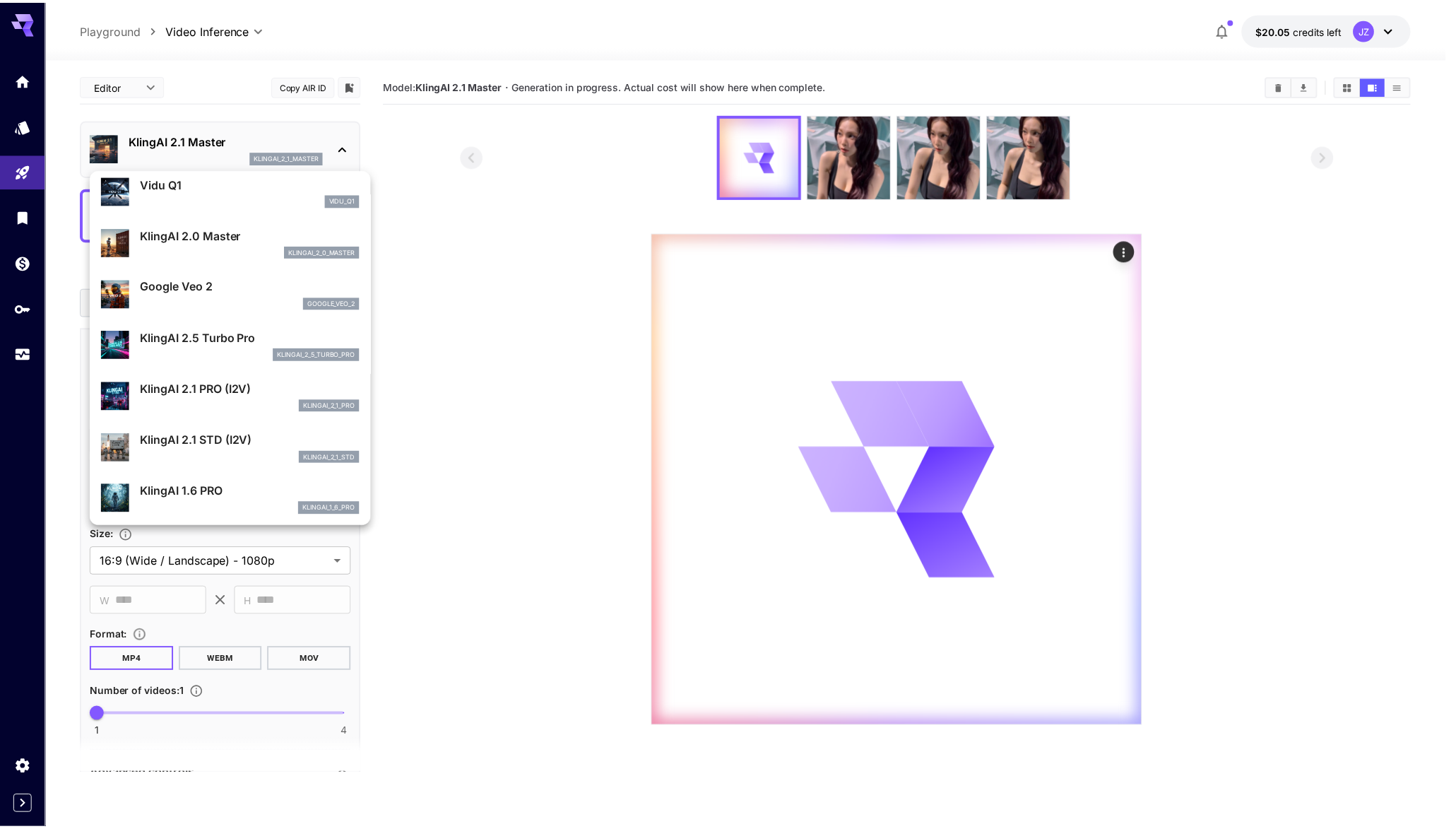
scroll to position [530, 0]
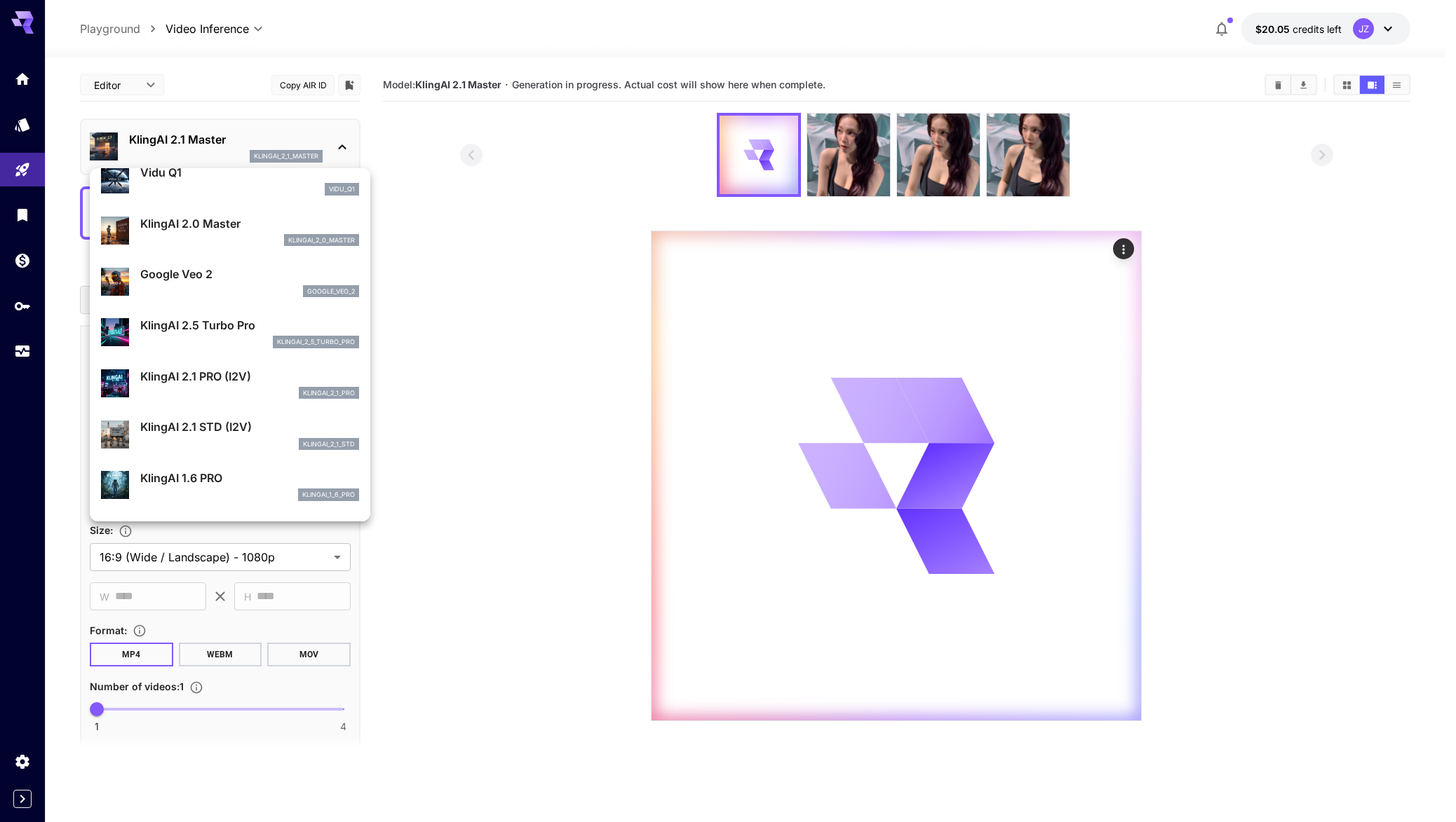
click at [507, 389] on div at bounding box center [728, 411] width 1456 height 822
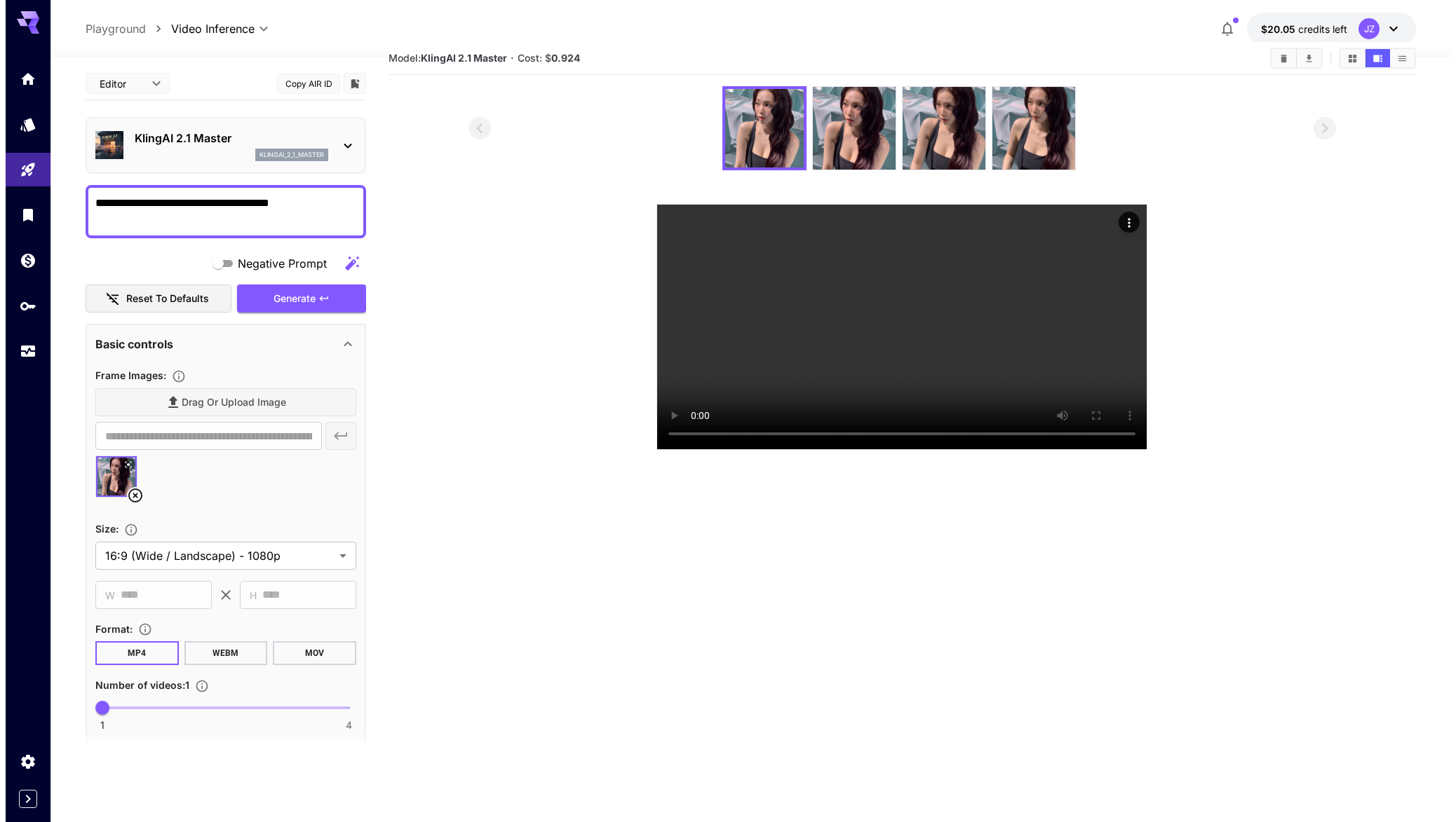
scroll to position [0, 0]
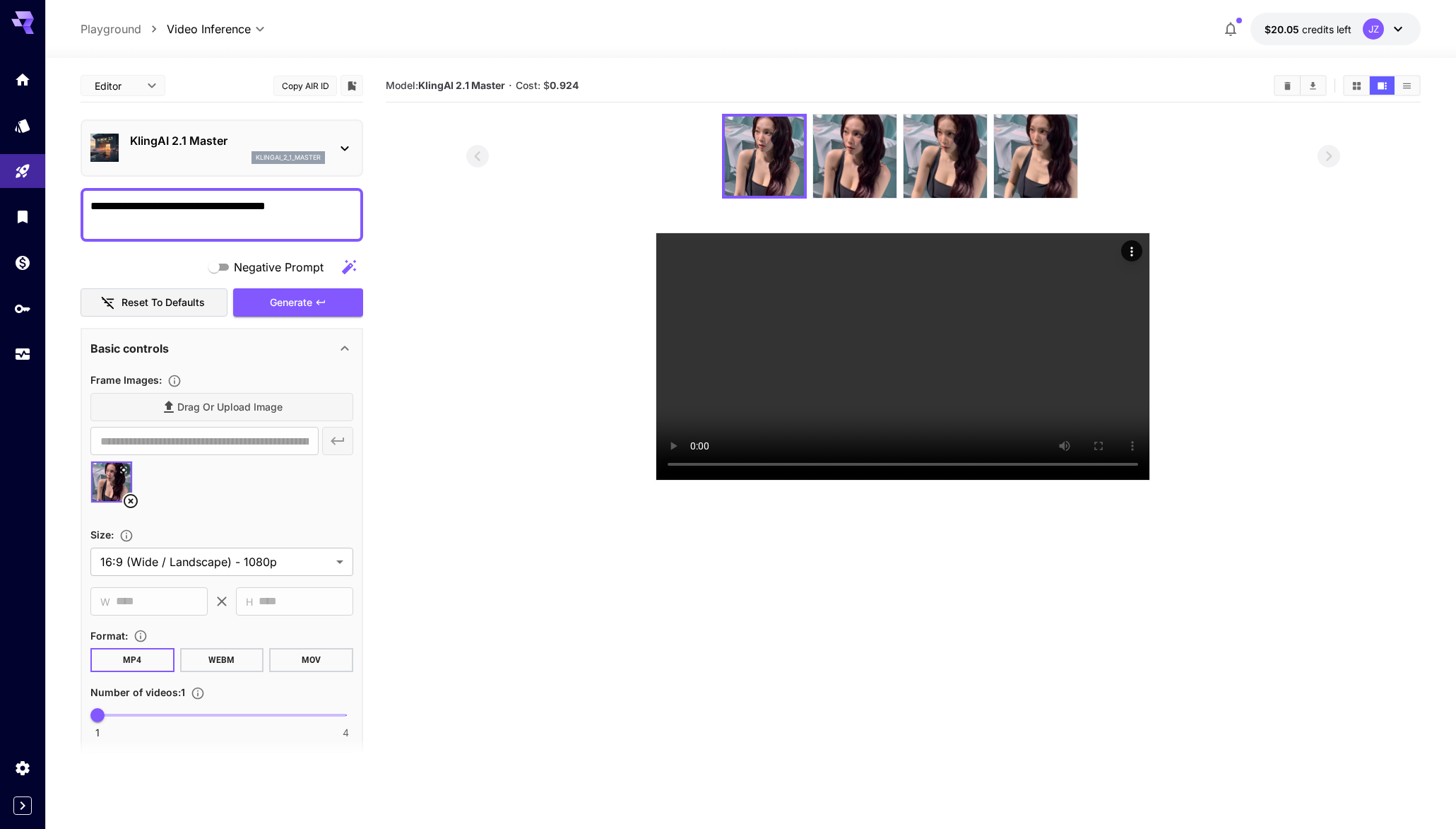
click at [335, 154] on div "KlingAI 2.1 Master klingai_2_1_master" at bounding box center [222, 148] width 263 height 43
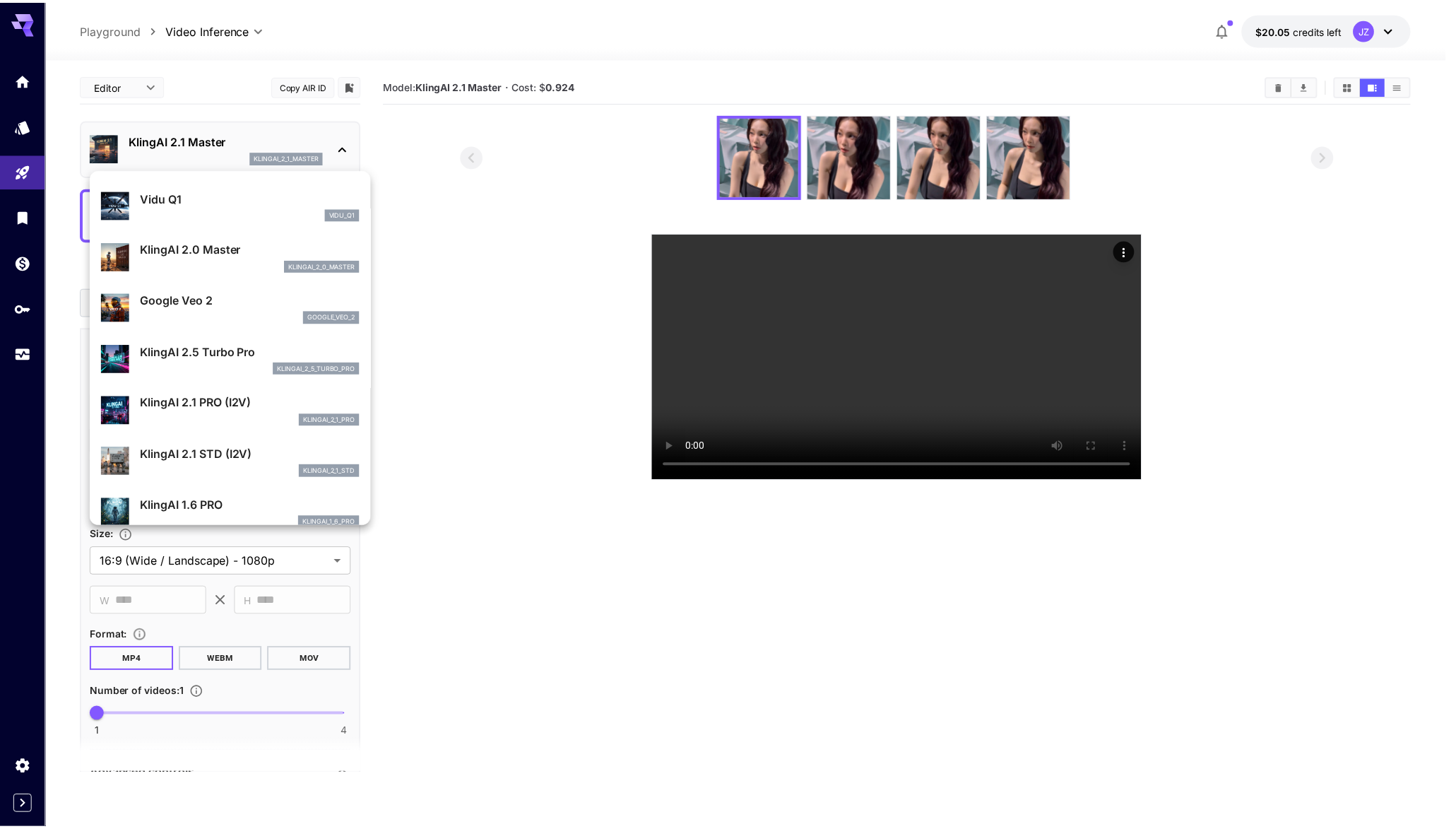
scroll to position [497, 0]
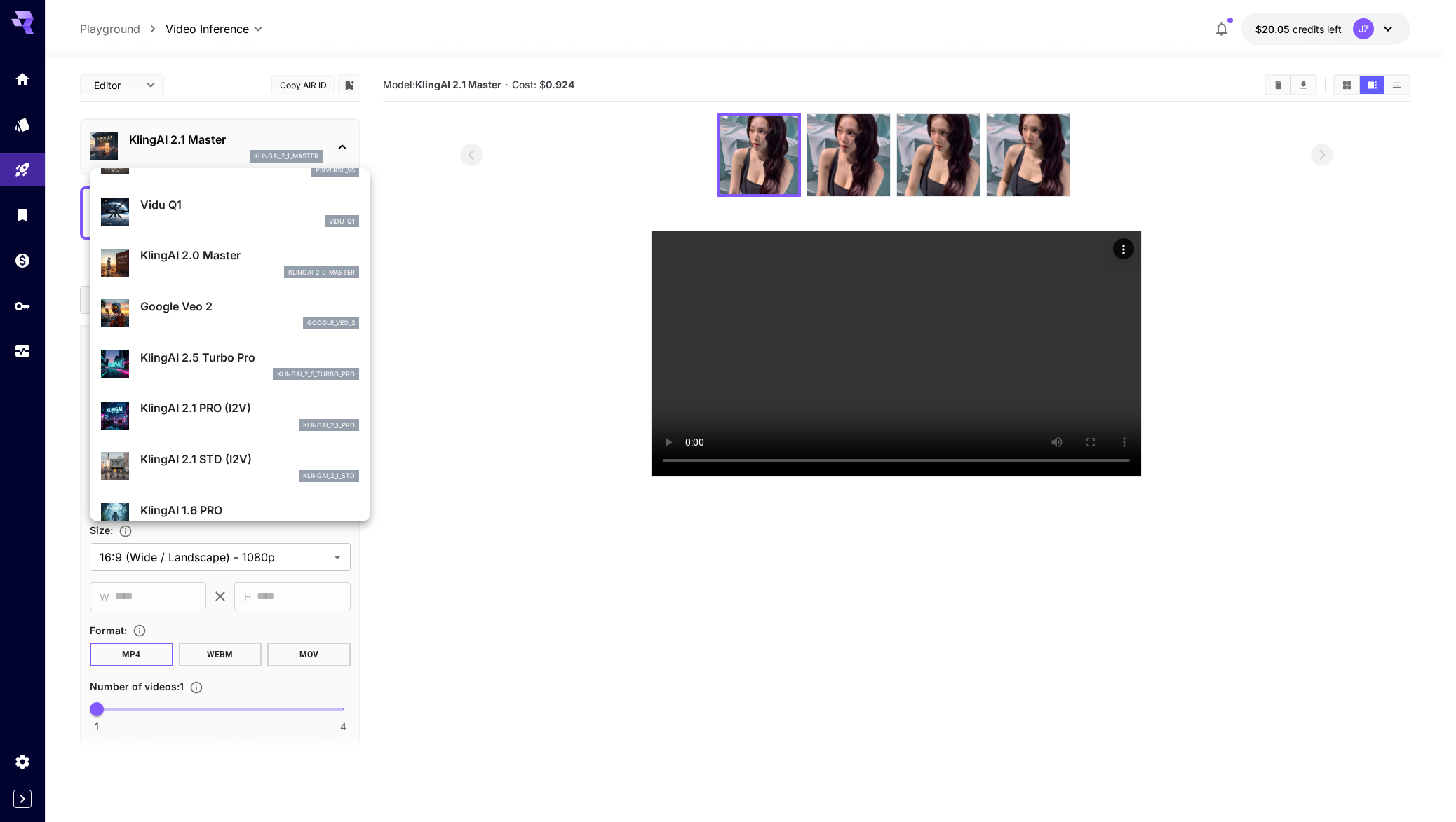
click at [242, 367] on div "KlingAI 2.5 Turbo Pro klingai_2_5_turbo_pro" at bounding box center [249, 365] width 219 height 32
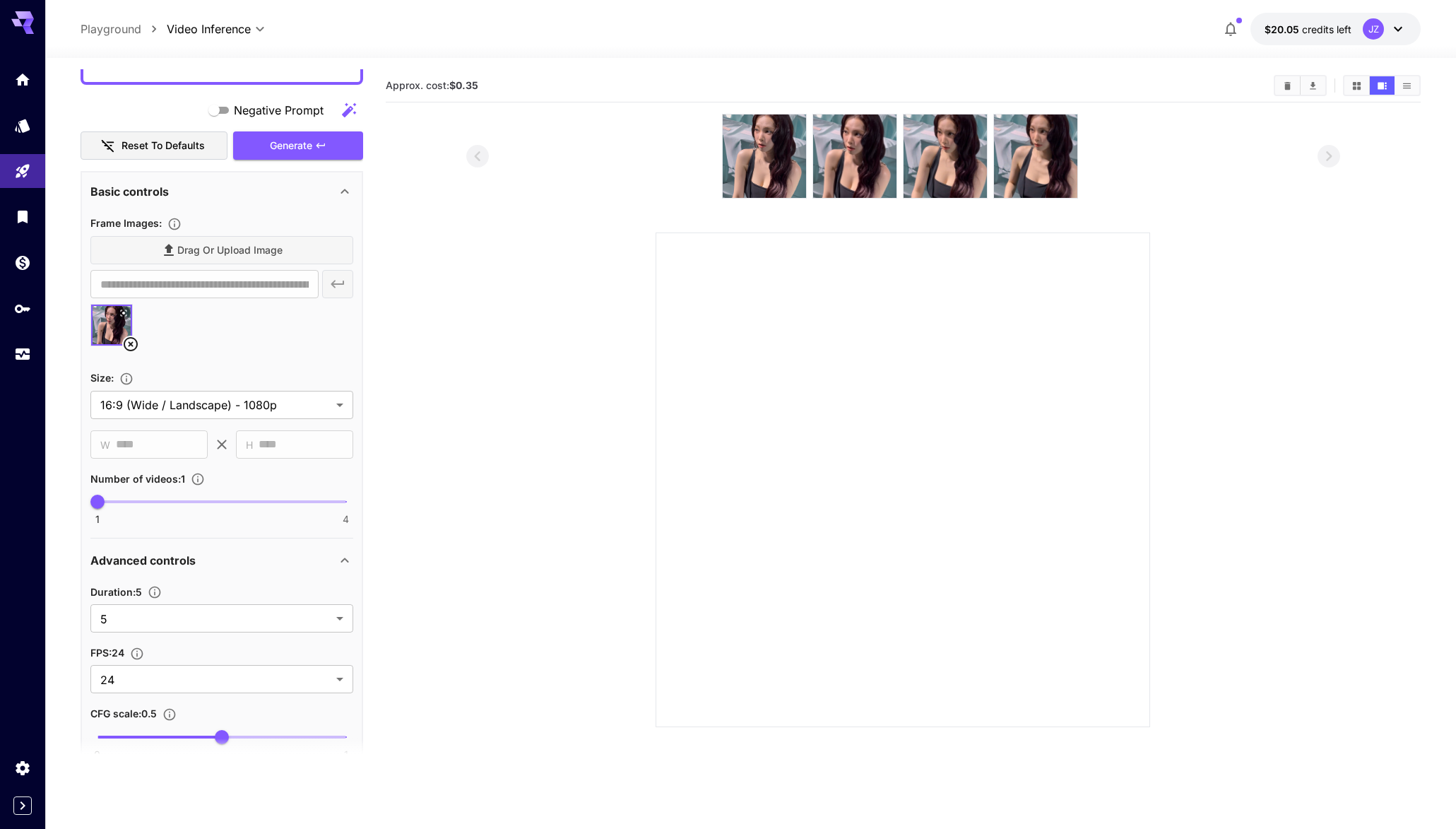
scroll to position [0, 0]
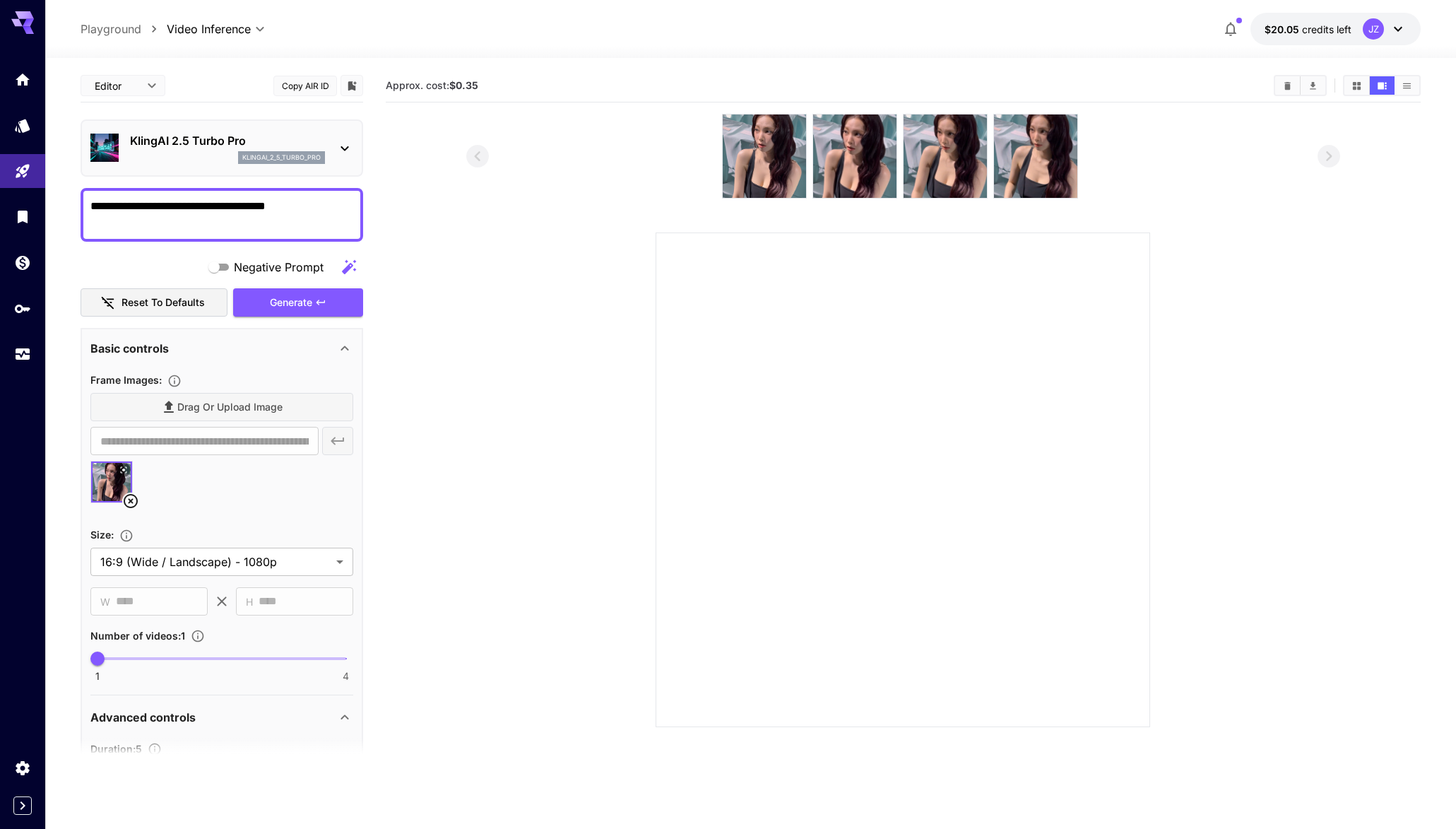
click at [298, 311] on div "Generate" at bounding box center [297, 303] width 130 height 29
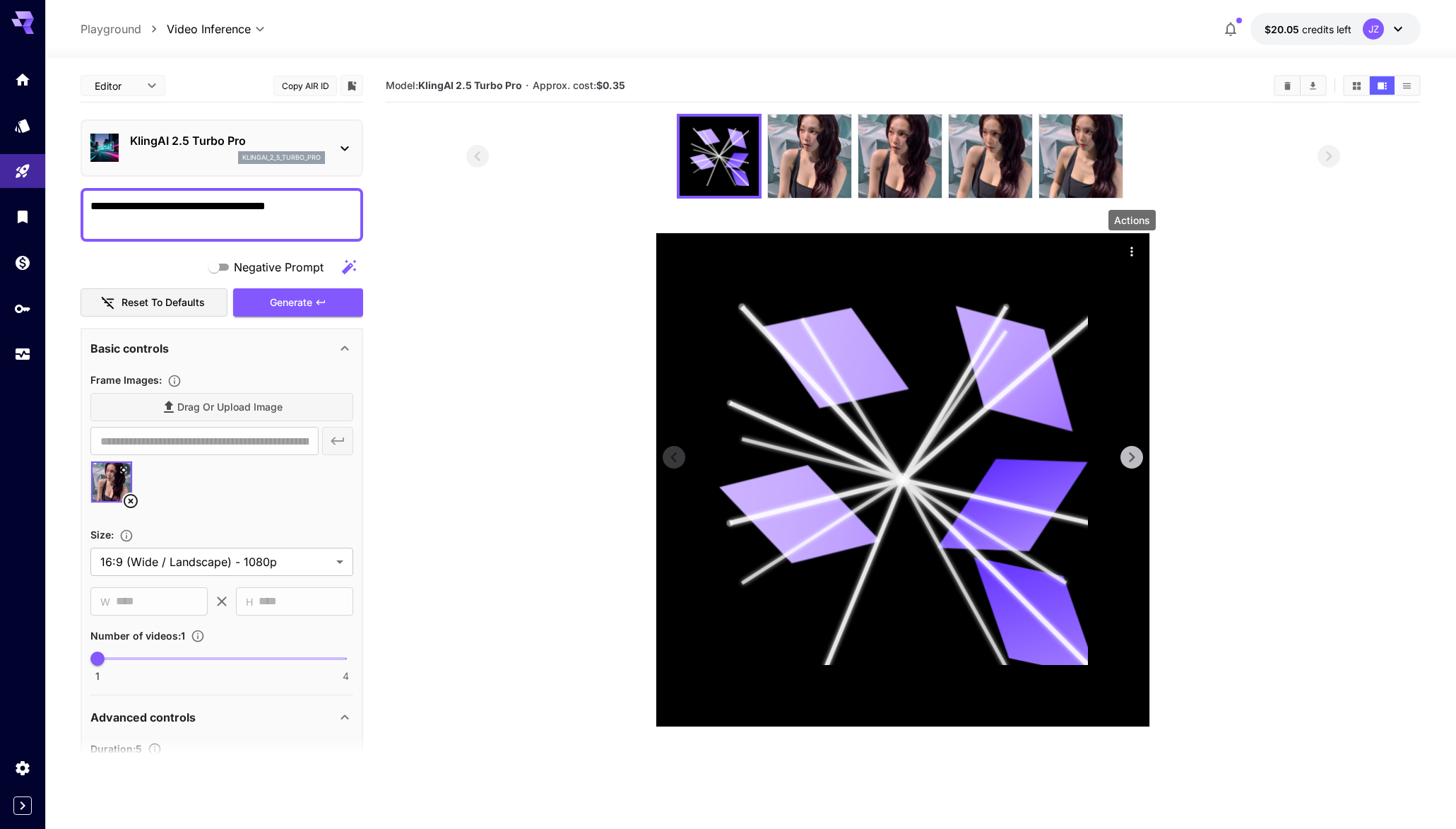
click at [1122, 248] on button "Actions" at bounding box center [1131, 251] width 21 height 21
click at [1133, 246] on icon "Actions" at bounding box center [1132, 251] width 14 height 14
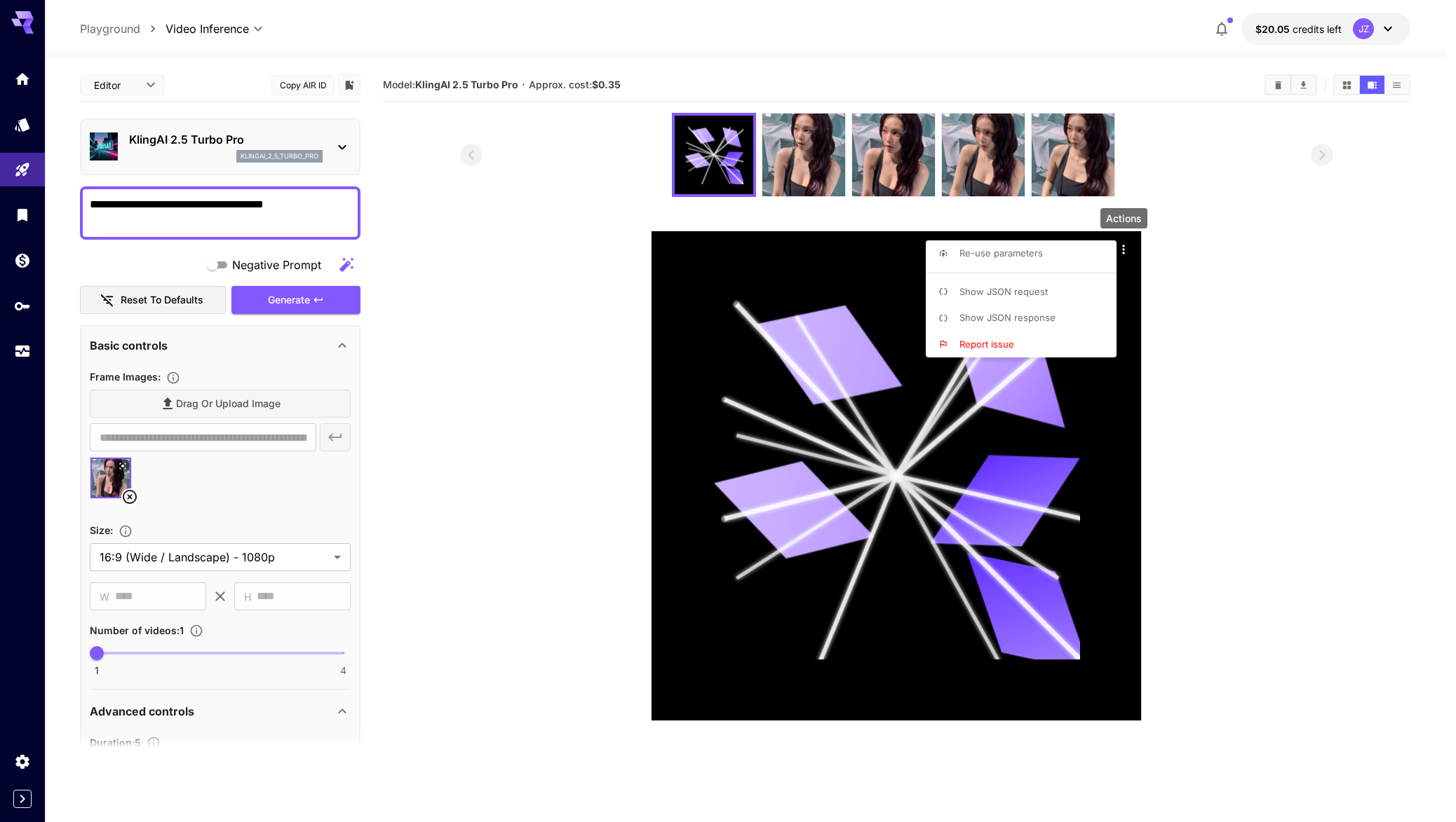
click at [1054, 317] on li "Show JSON response" at bounding box center [1024, 318] width 199 height 27
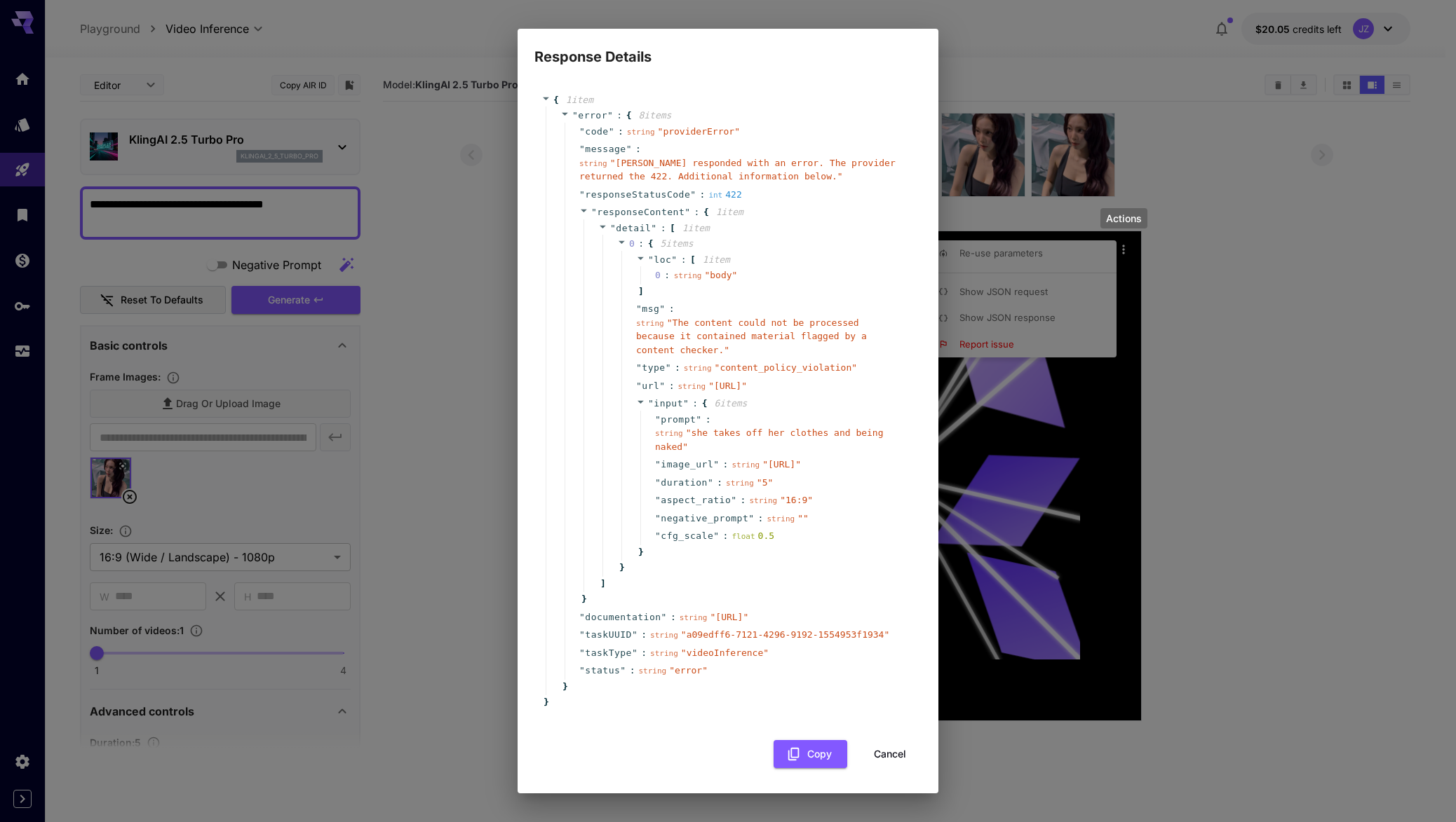
click at [1142, 352] on div "Response Details { 1 item " error " : { 8 item s " code " : string " providerEr…" at bounding box center [728, 411] width 1456 height 822
drag, startPoint x: 617, startPoint y: 156, endPoint x: 633, endPoint y: 163, distance: 17.5
click at [633, 163] on div "string " FAL responded with an error. The provider returned the 422. Additional…" at bounding box center [742, 170] width 324 height 27
click at [471, 544] on div "Response Details { 1 item " error " : { 8 item s " code " : string " providerEr…" at bounding box center [728, 411] width 1456 height 822
click at [1087, 86] on div "Response Details { 1 item " error " : { 8 item s " code " : string " providerEr…" at bounding box center [728, 411] width 1456 height 822
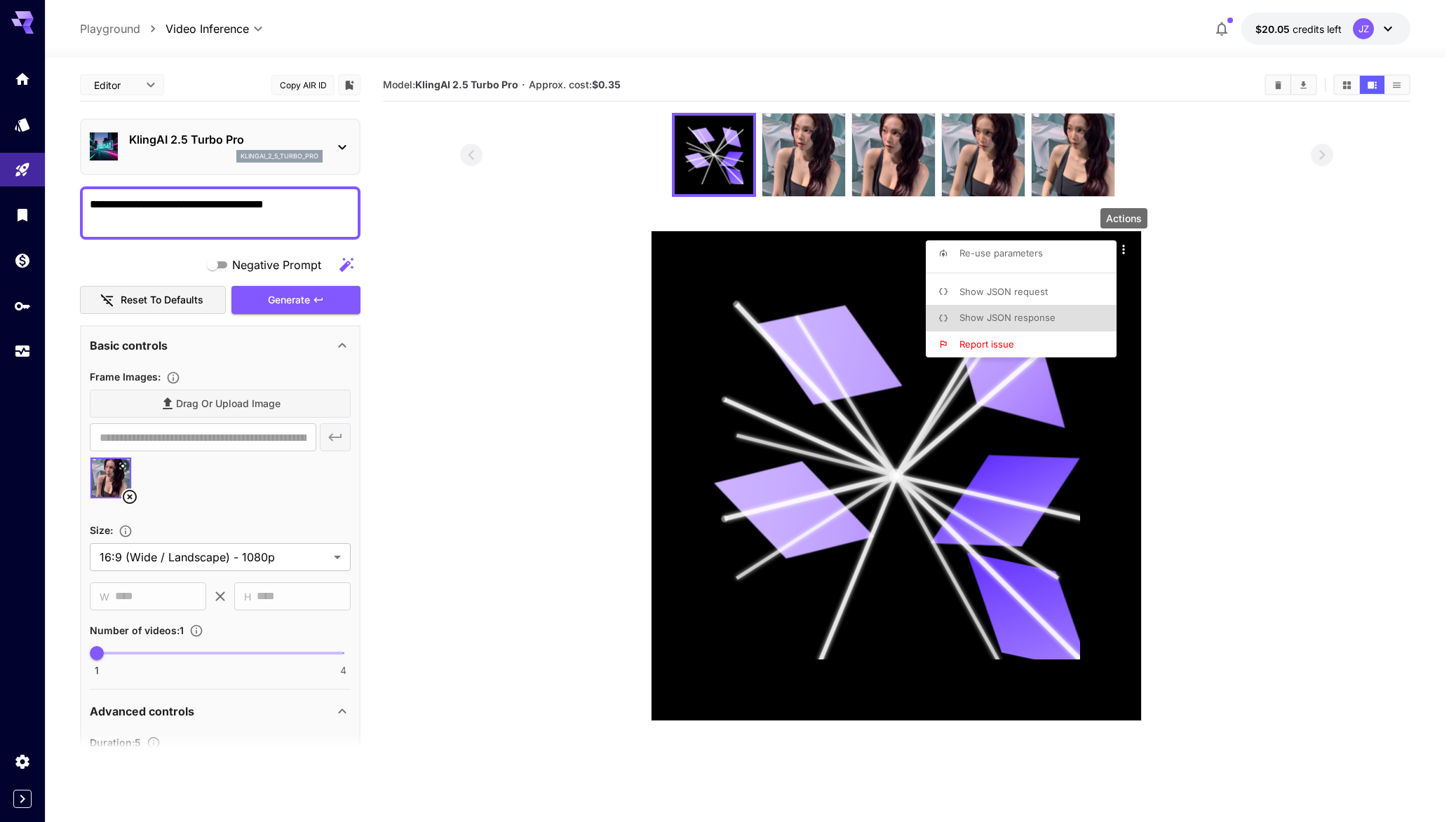
click at [1011, 295] on span "Show JSON request" at bounding box center [1004, 291] width 88 height 11
click at [797, 184] on div at bounding box center [728, 411] width 1456 height 822
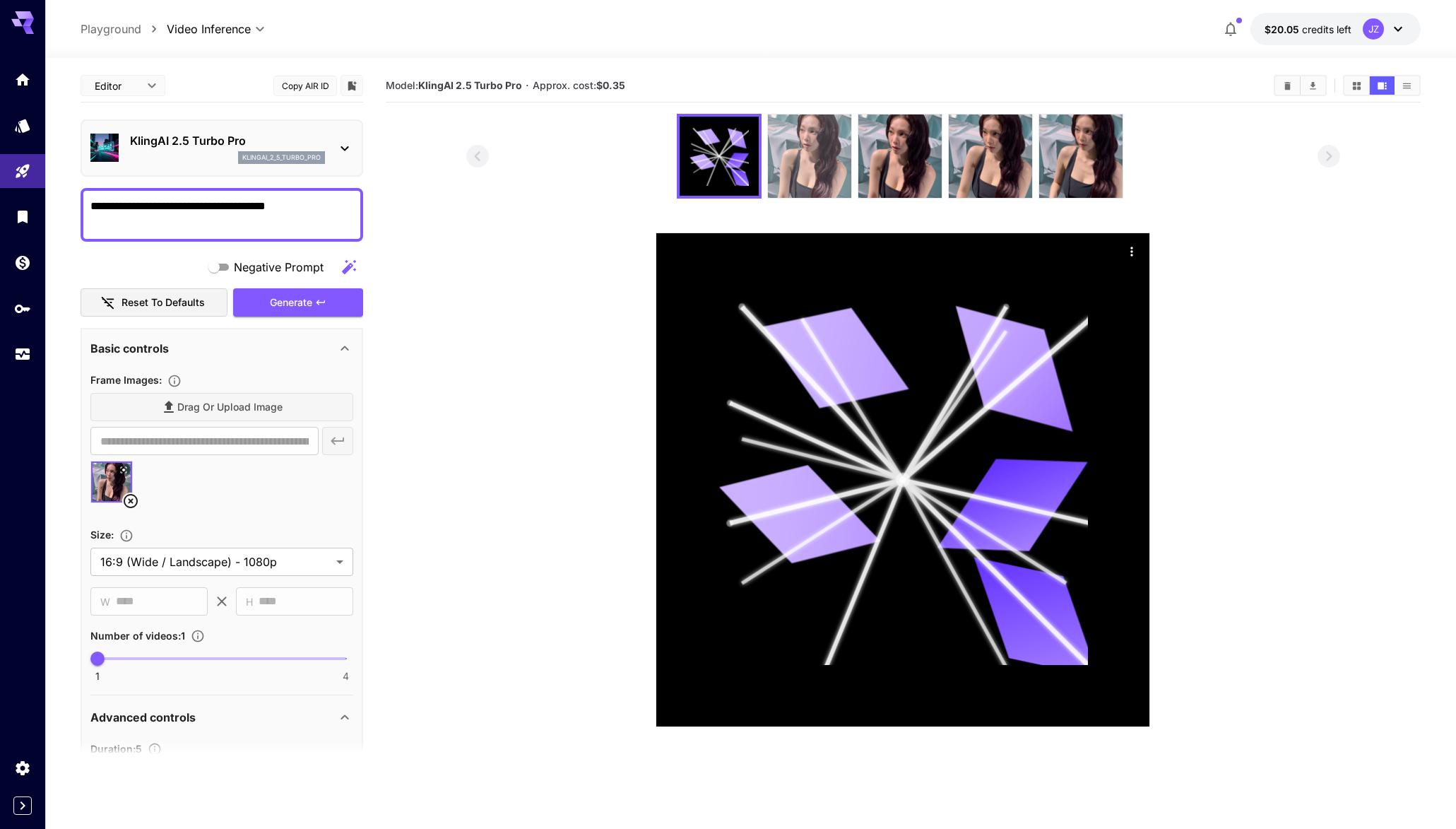
click at [811, 169] on img at bounding box center [810, 157] width 84 height 84
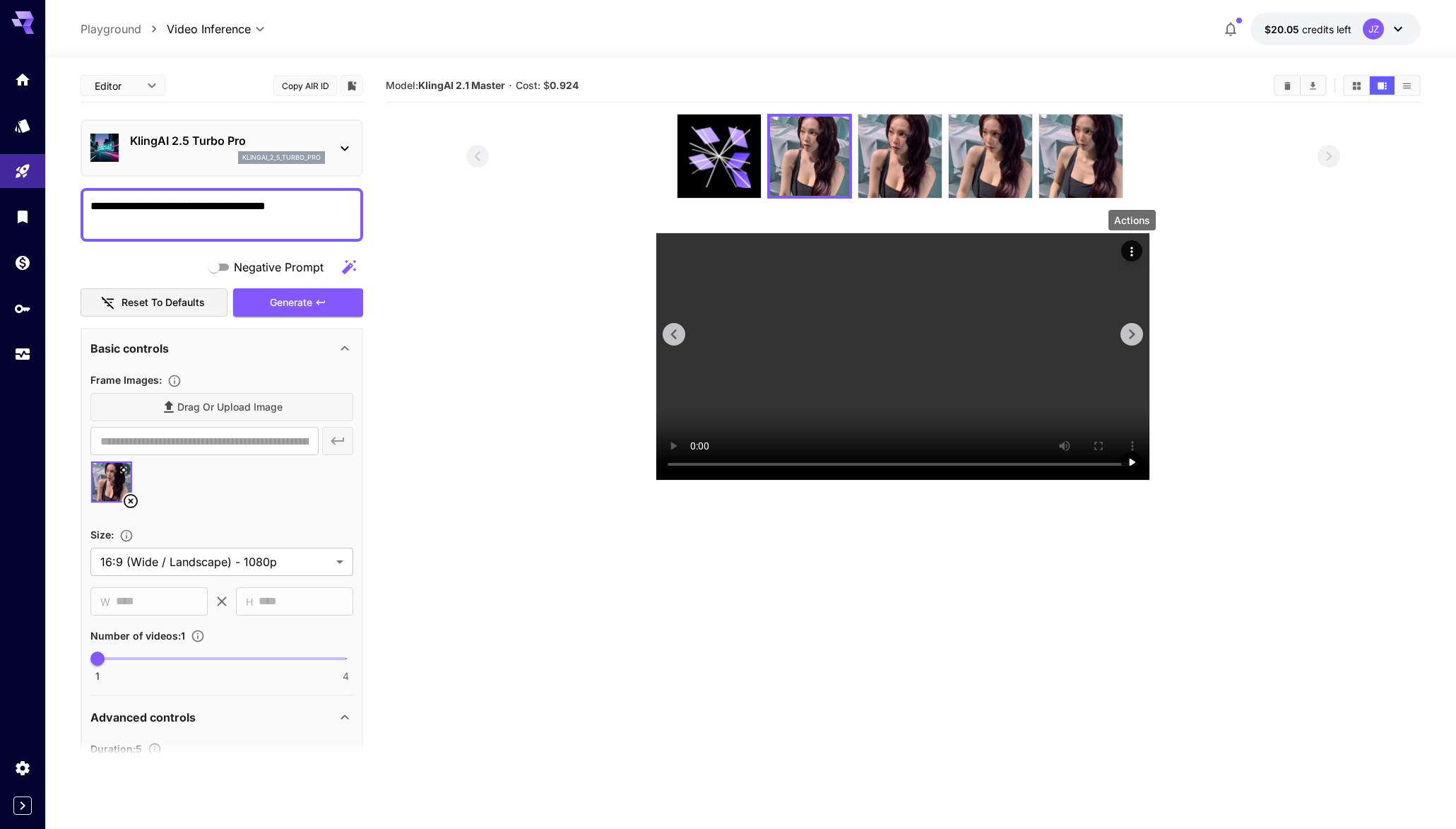
click at [1128, 246] on icon "Actions" at bounding box center [1132, 251] width 14 height 14
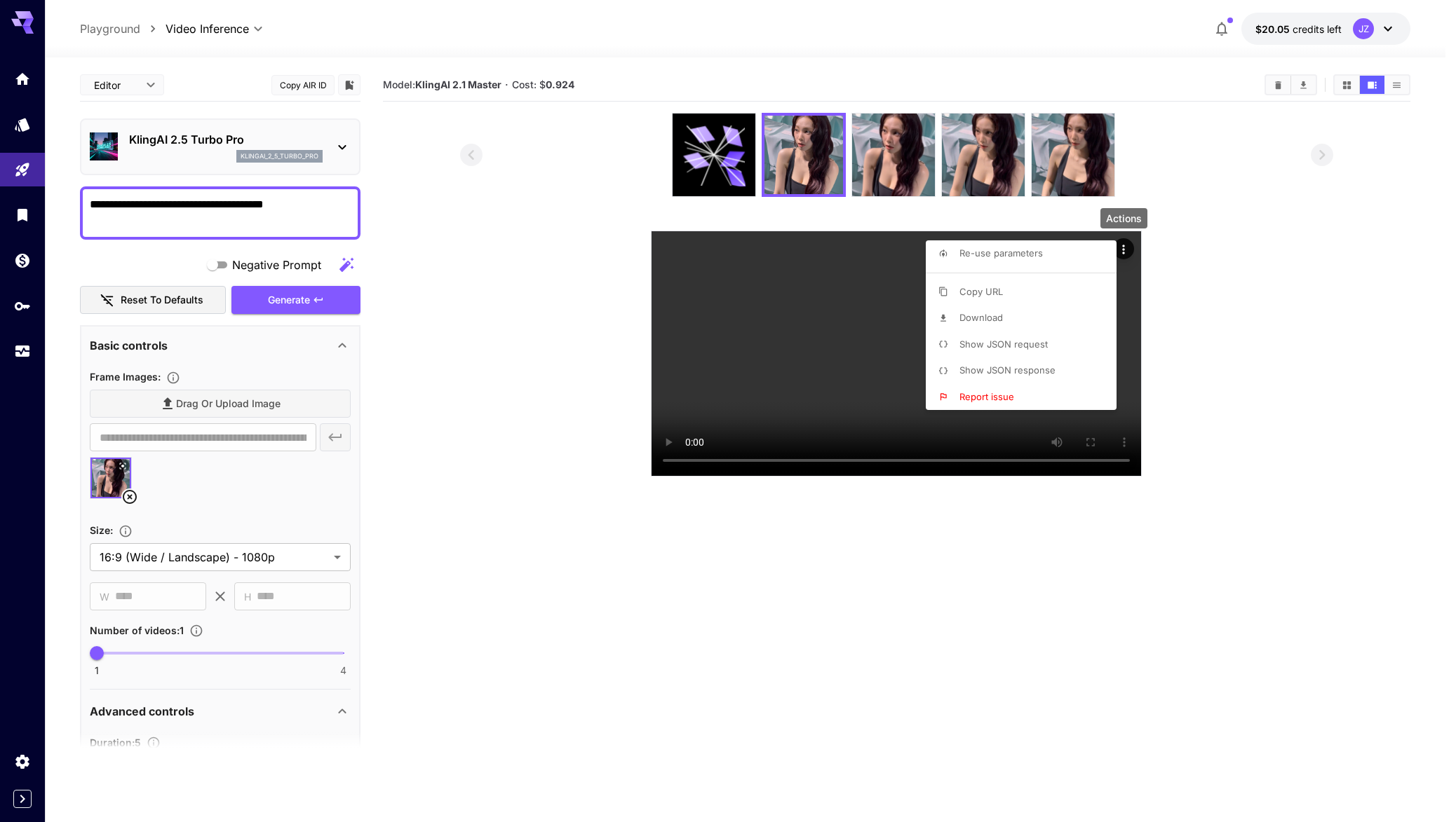
click at [1022, 343] on span "Show JSON request" at bounding box center [1004, 343] width 88 height 11
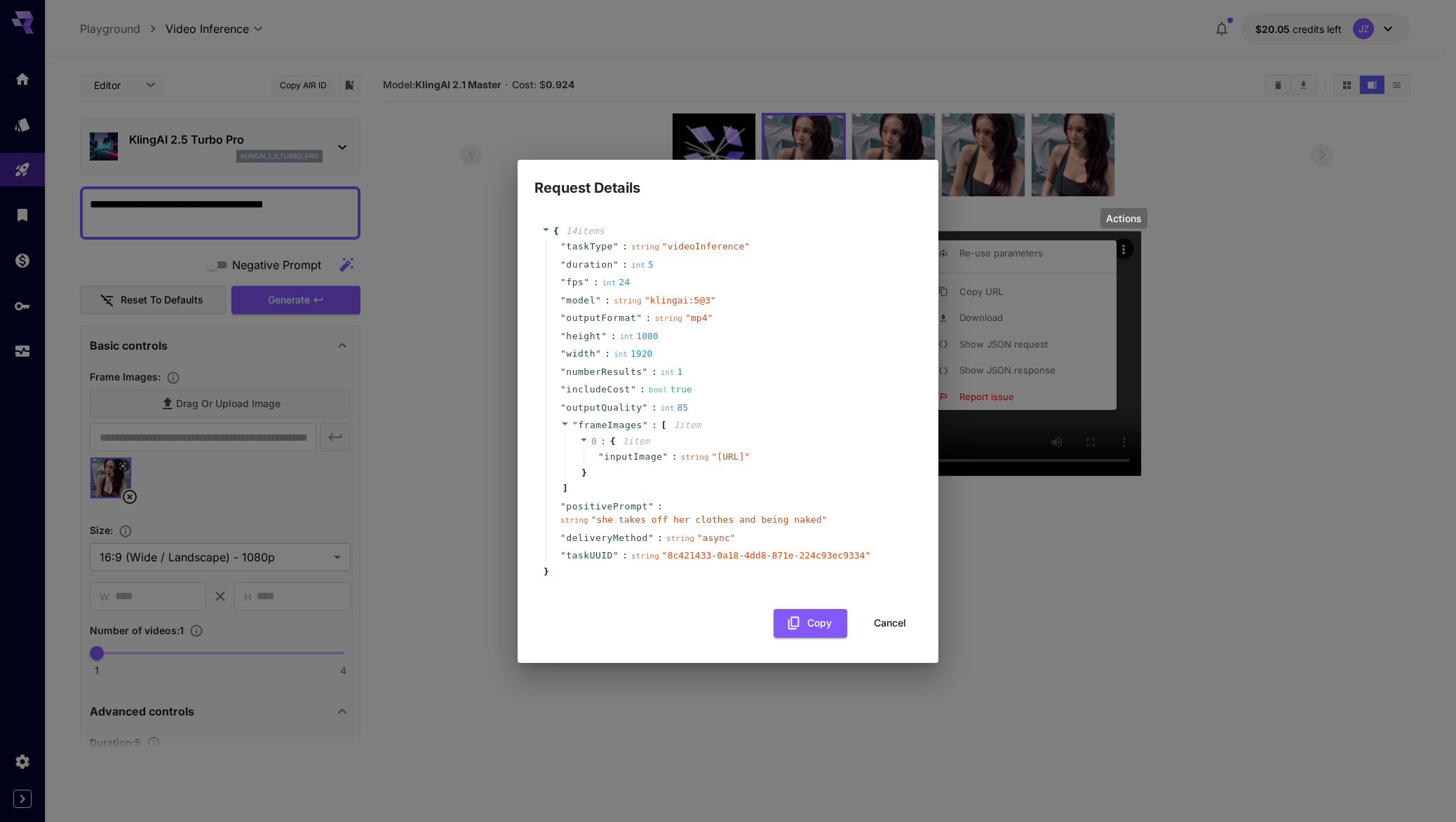
click at [889, 637] on button "Cancel" at bounding box center [890, 623] width 63 height 29
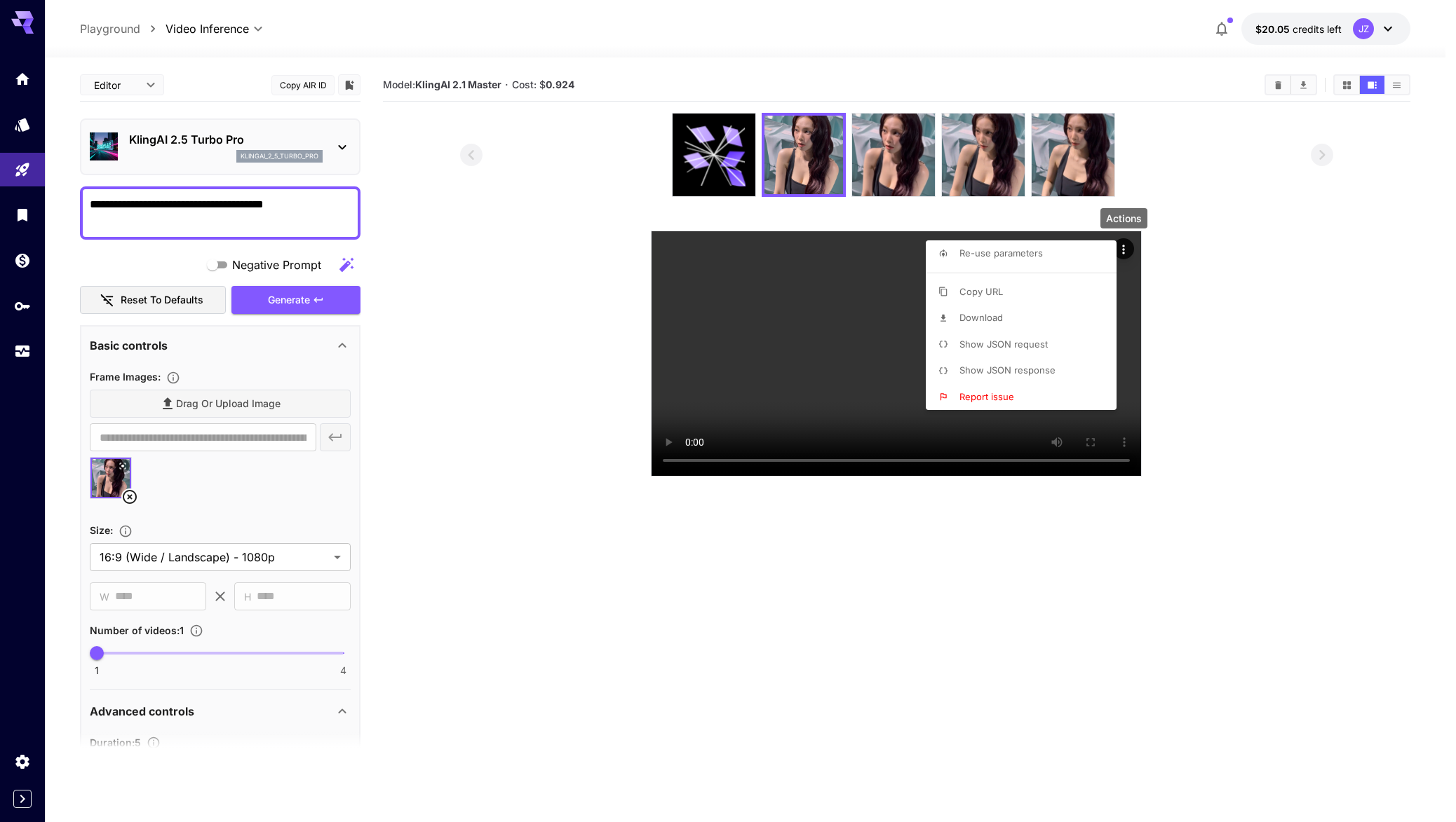
click at [271, 131] on div at bounding box center [728, 411] width 1456 height 822
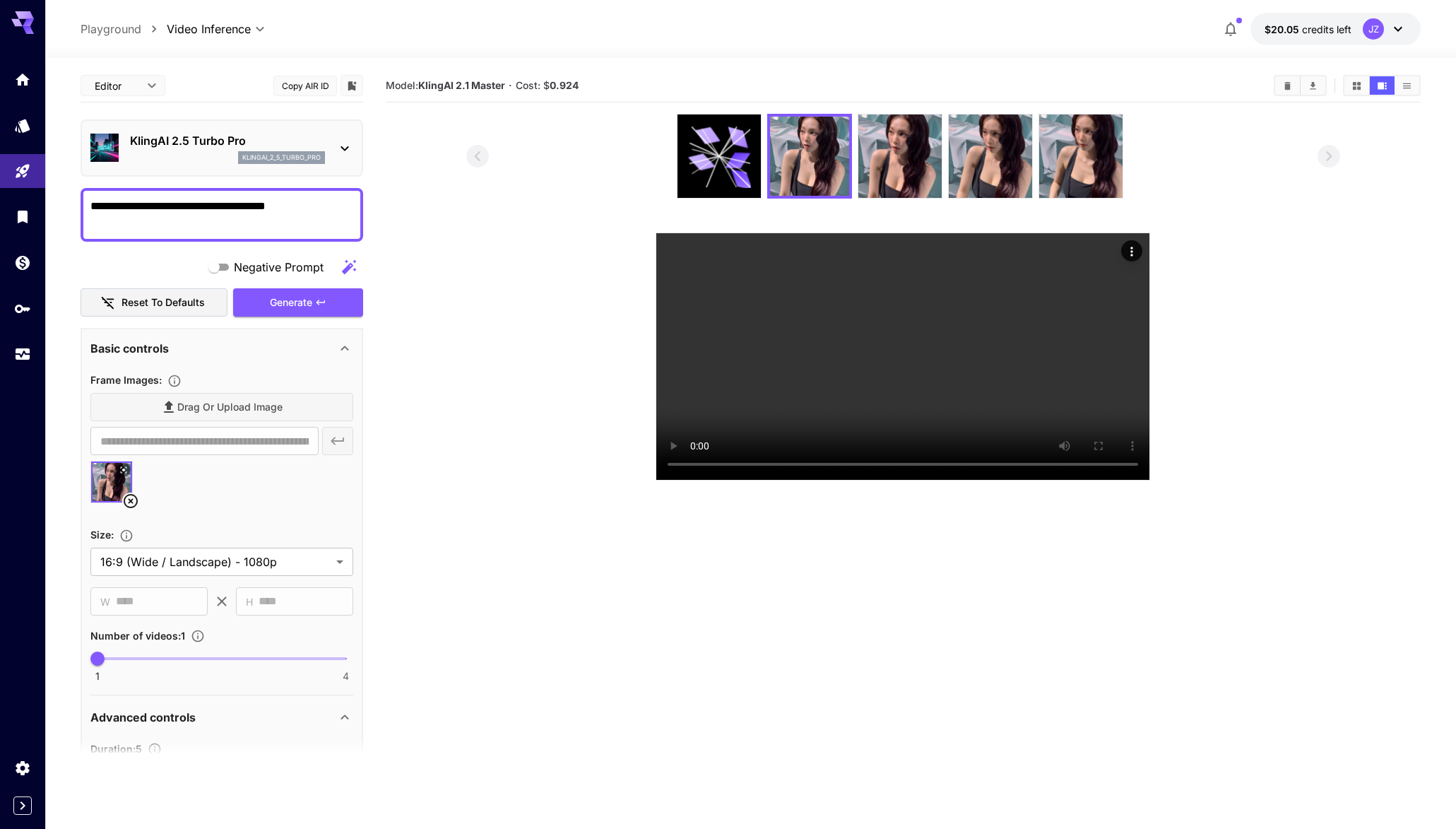
click at [308, 151] on div "klingai_2_5_turbo_pro" at bounding box center [281, 157] width 87 height 13
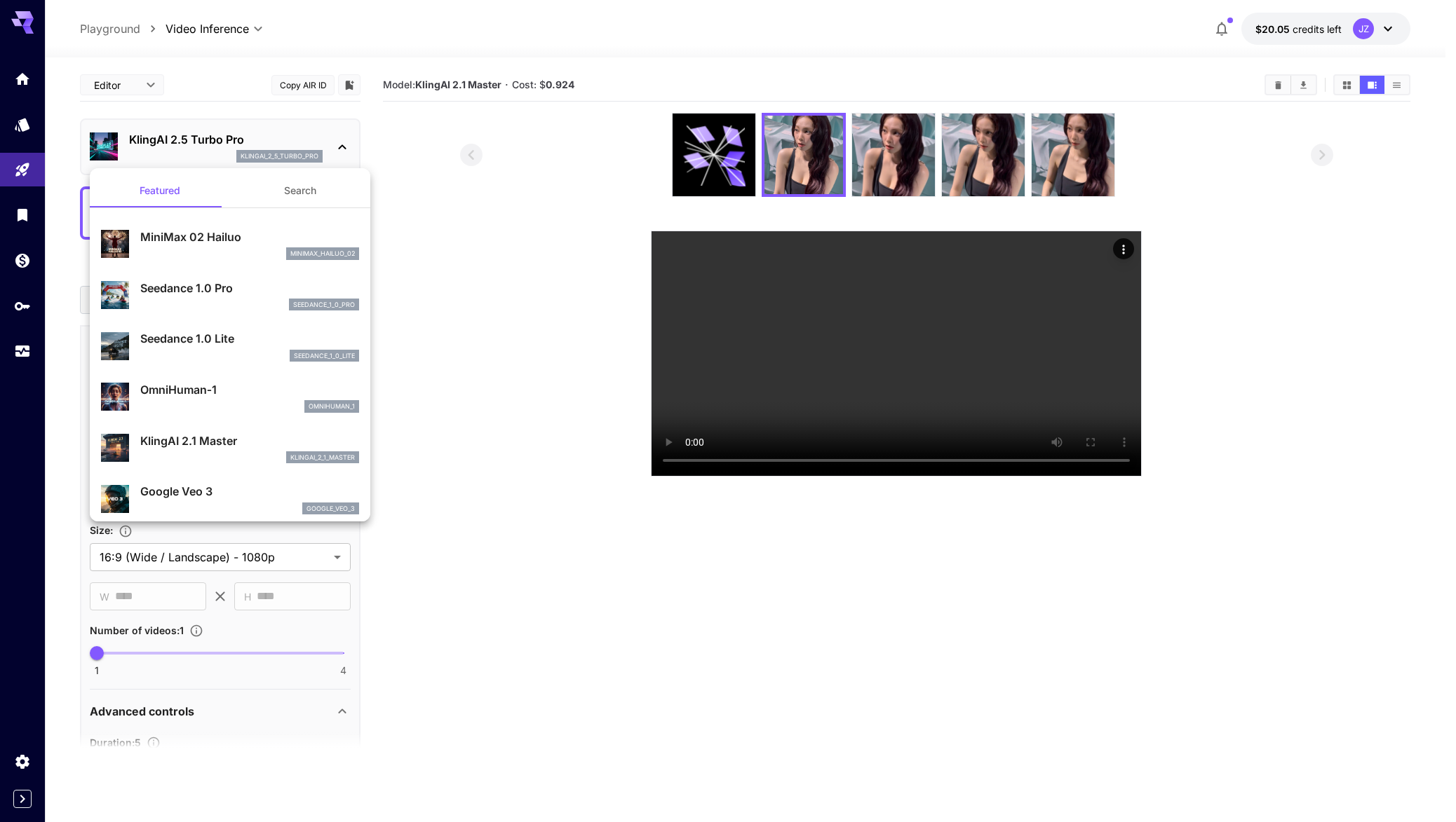
click at [512, 409] on div at bounding box center [728, 411] width 1456 height 822
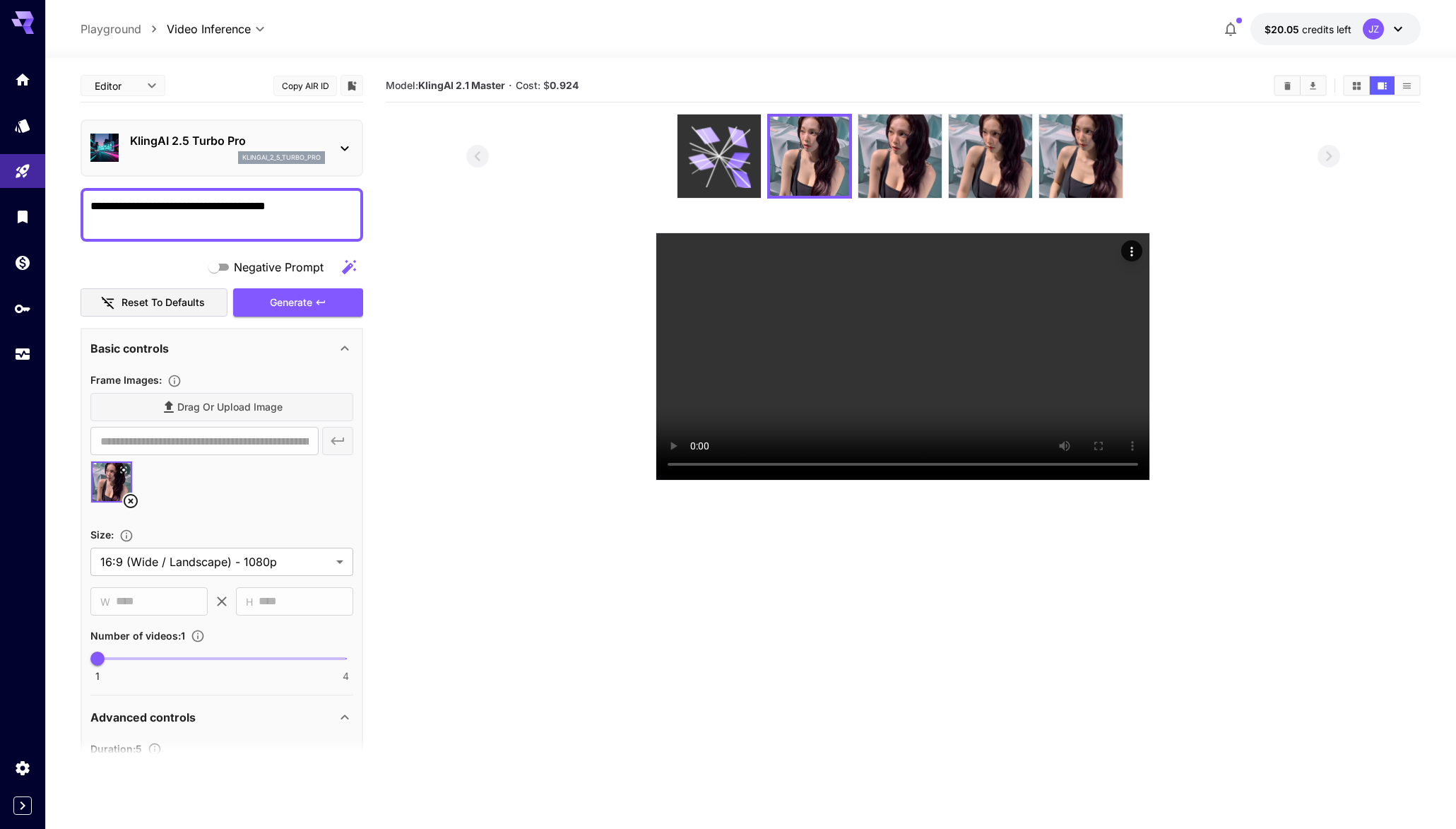
click at [725, 151] on icon at bounding box center [719, 156] width 63 height 63
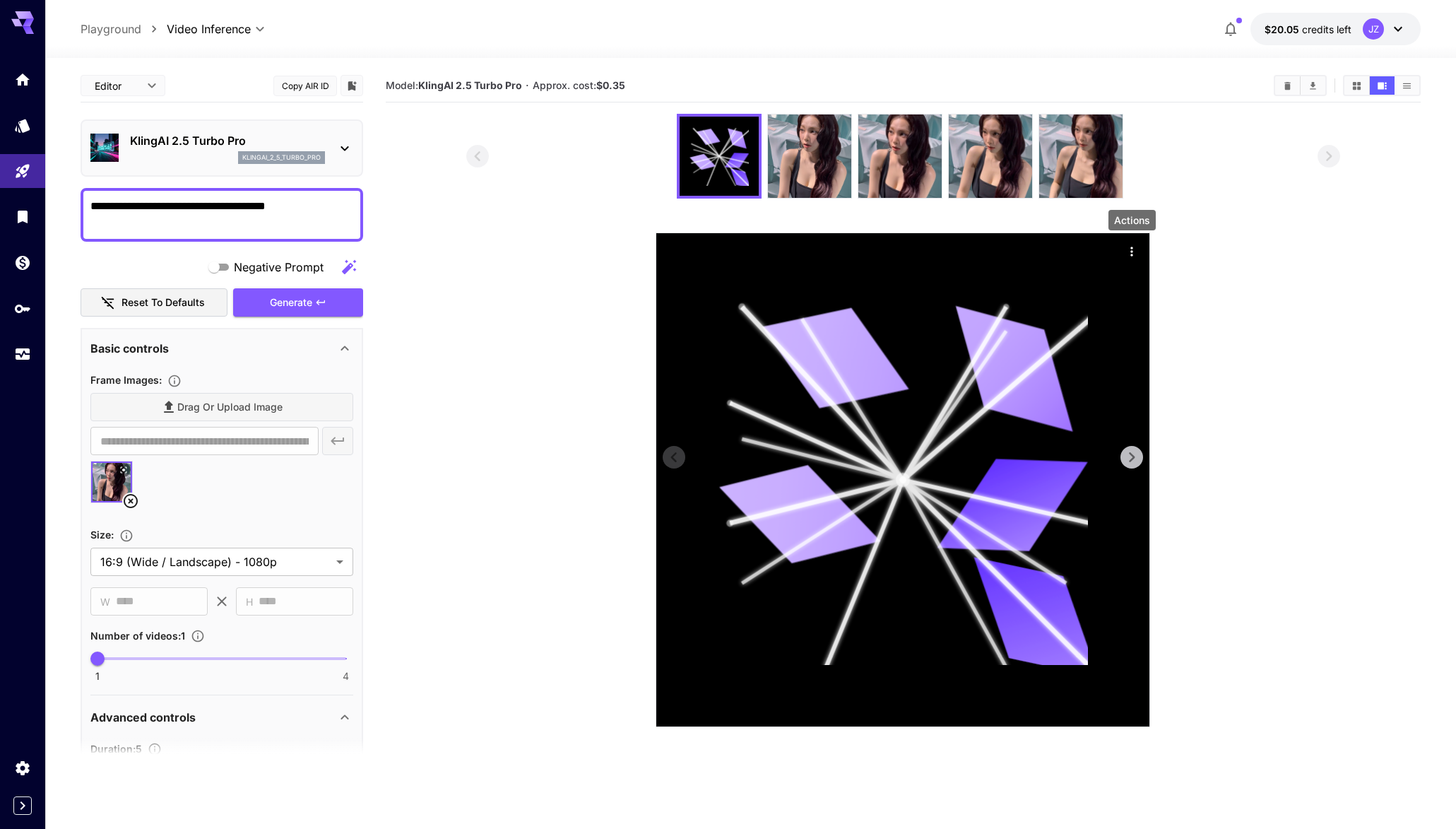
click at [1131, 249] on icon "Actions" at bounding box center [1132, 251] width 14 height 14
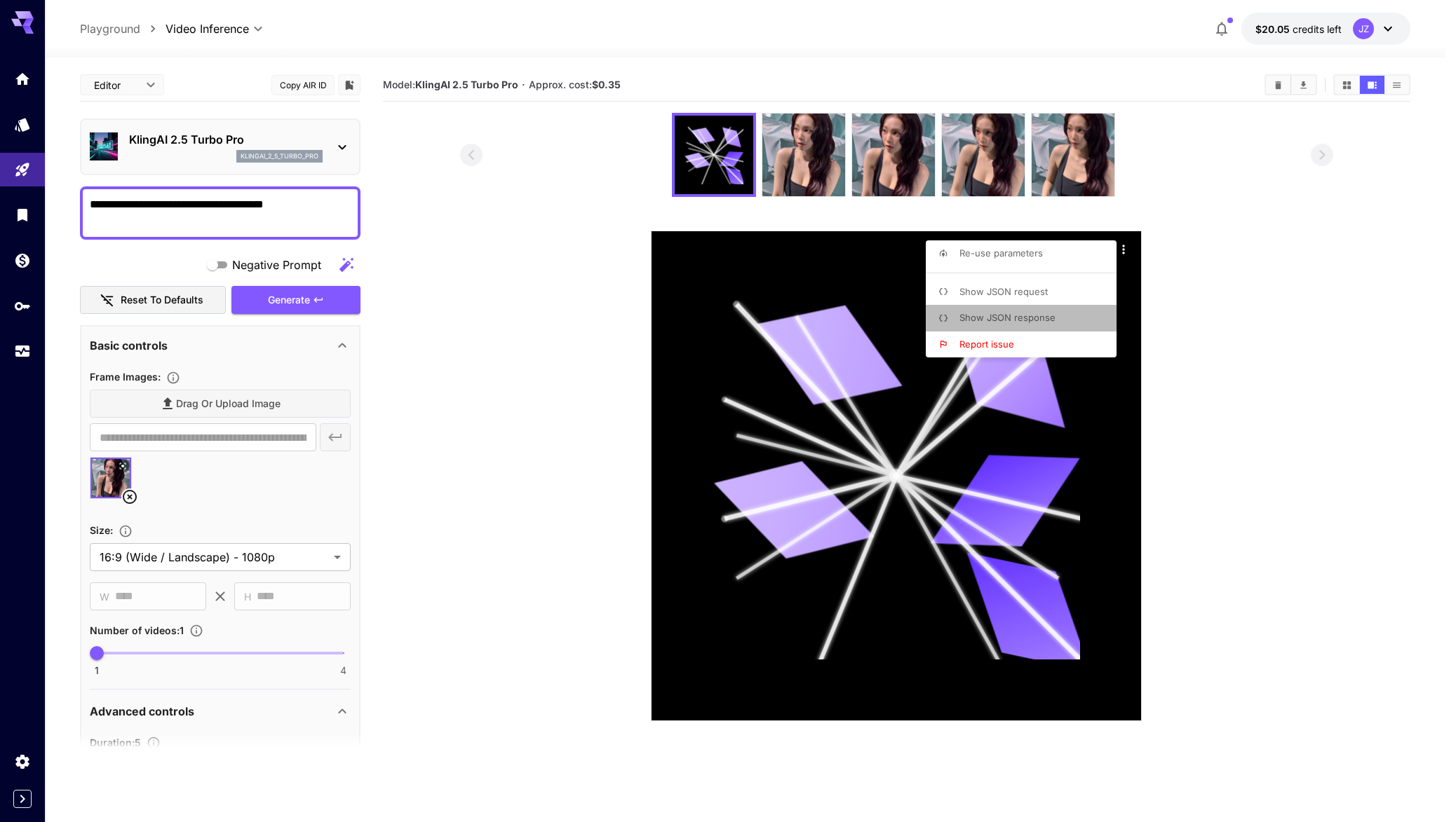
click at [1043, 314] on span "Show JSON response" at bounding box center [1008, 317] width 96 height 11
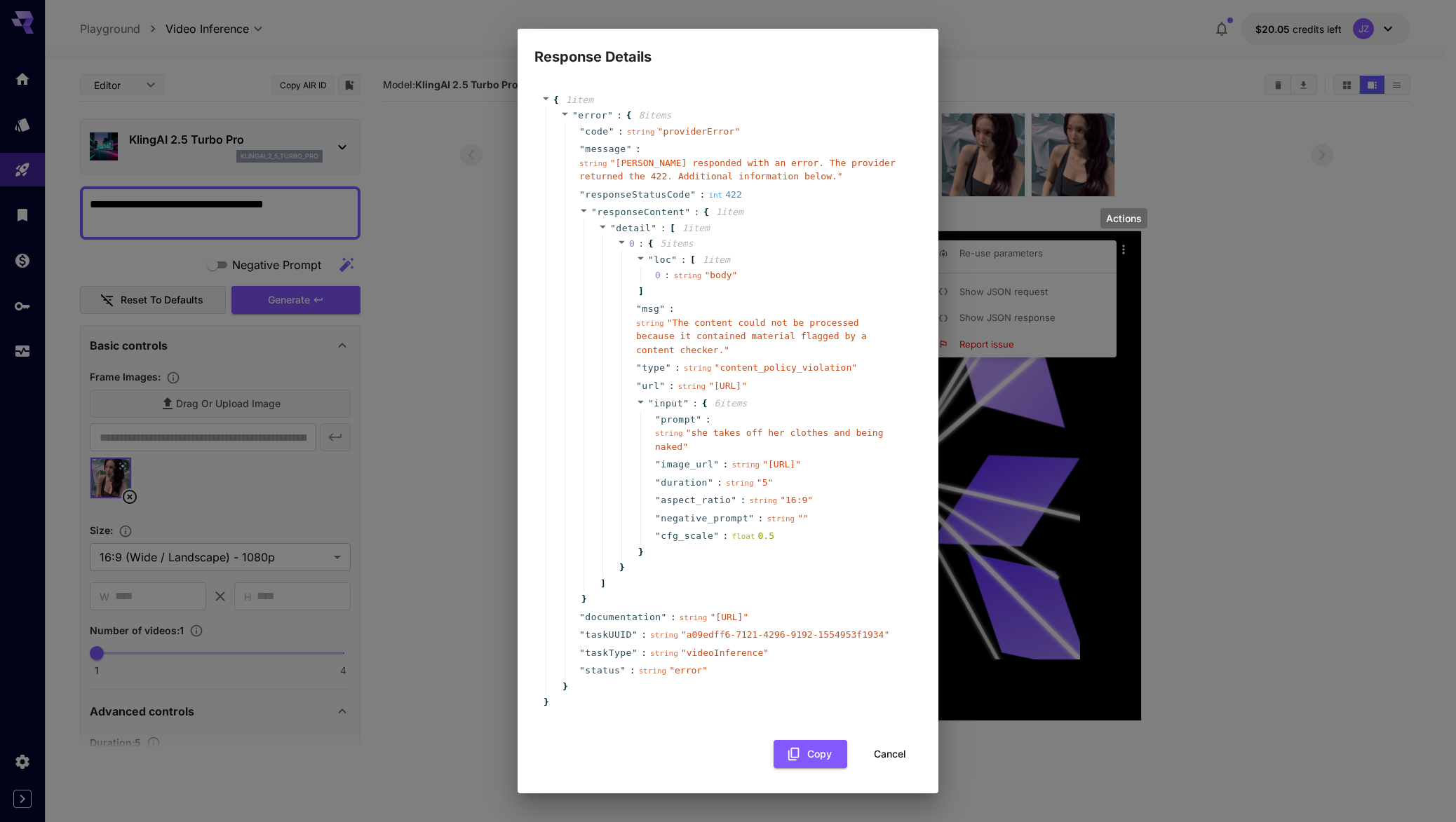
click at [1256, 428] on div "Response Details { 1 item " error " : { 8 item s " code " : string " providerEr…" at bounding box center [728, 411] width 1456 height 822
click at [446, 289] on div "Response Details { 1 item " error " : { 8 item s " code " : string " providerEr…" at bounding box center [728, 411] width 1456 height 822
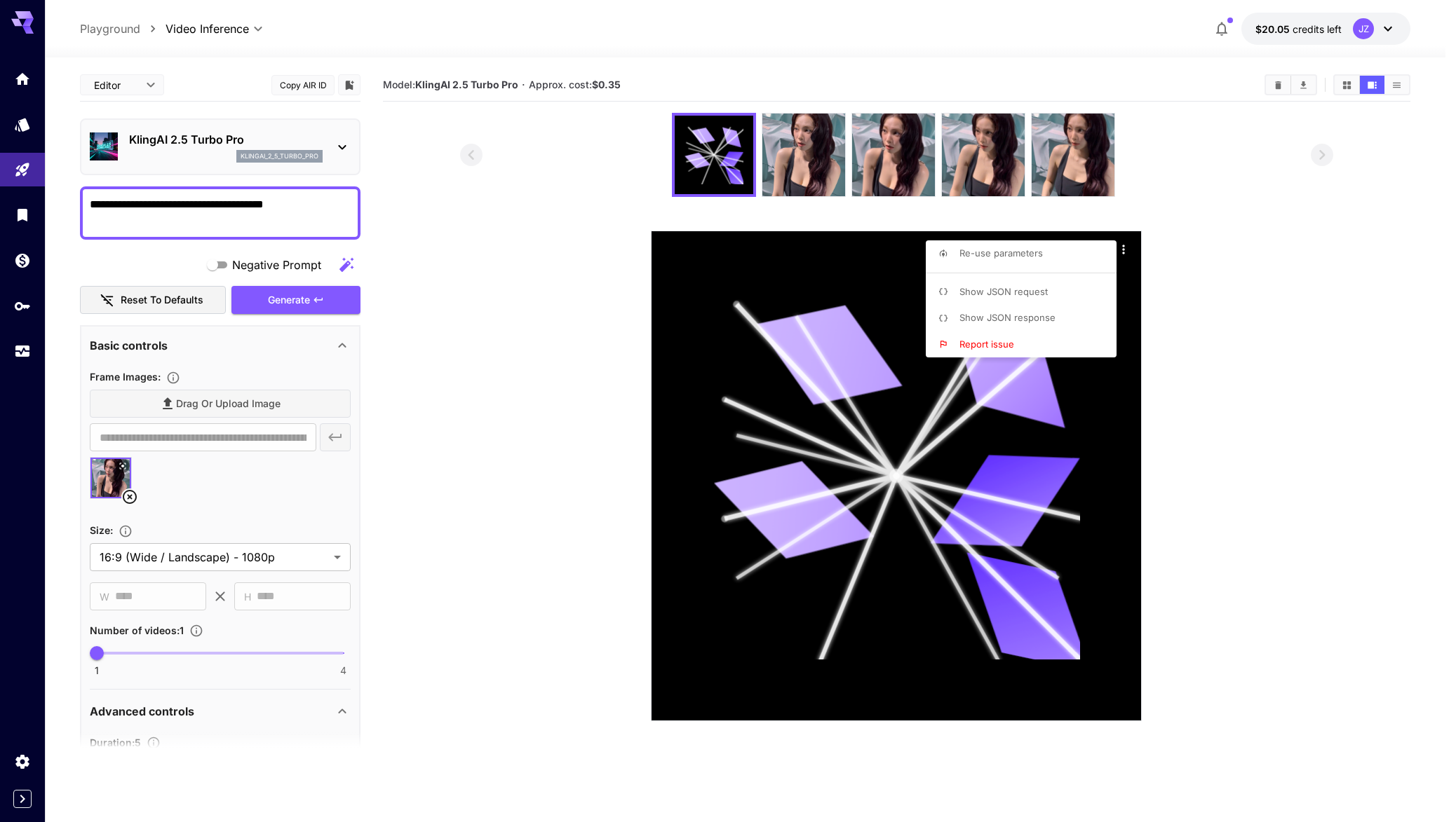
click at [307, 306] on div at bounding box center [728, 411] width 1456 height 822
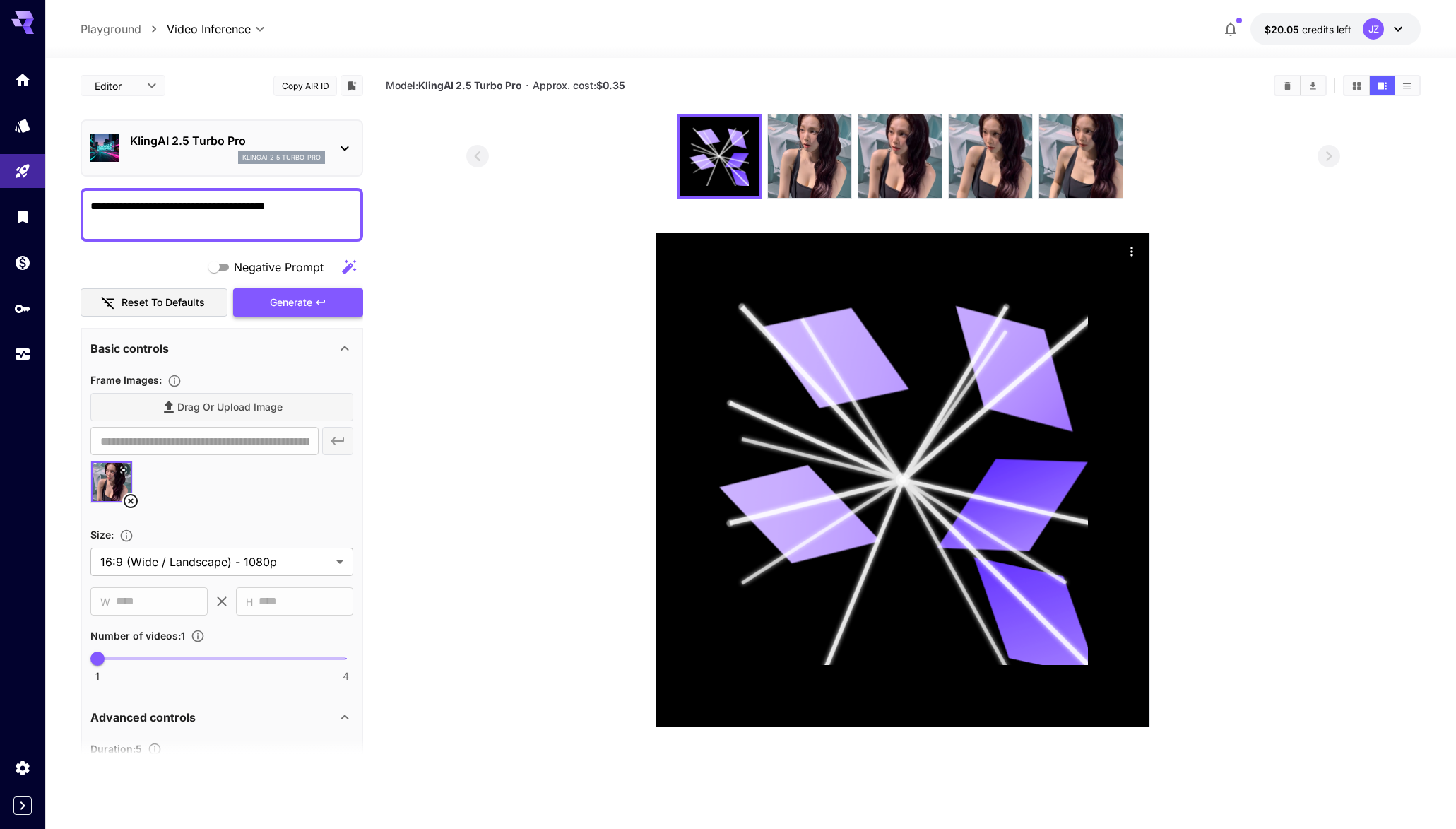
click at [303, 305] on div "Generate" at bounding box center [297, 303] width 130 height 29
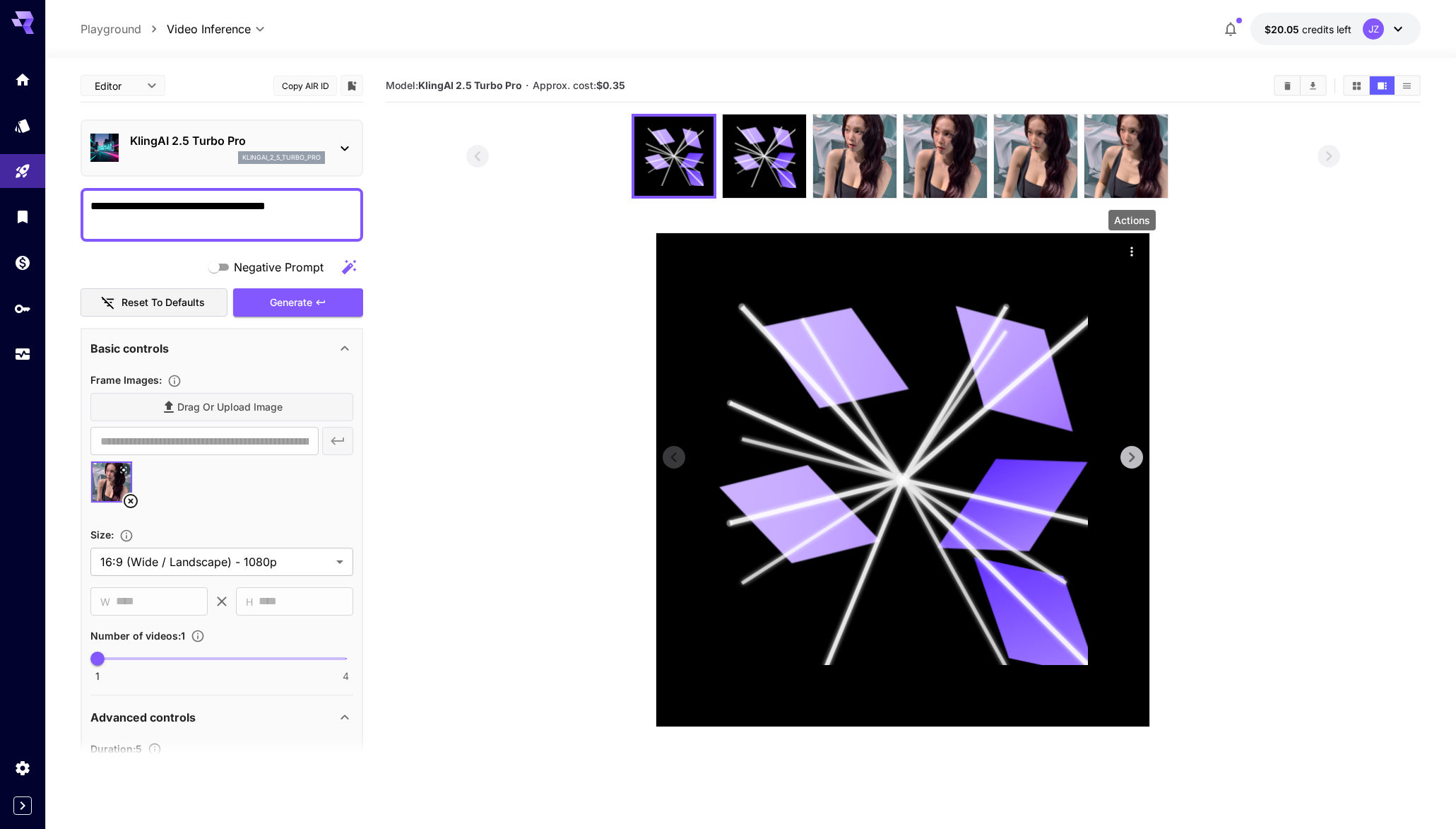
click at [1127, 247] on icon "Actions" at bounding box center [1132, 251] width 14 height 14
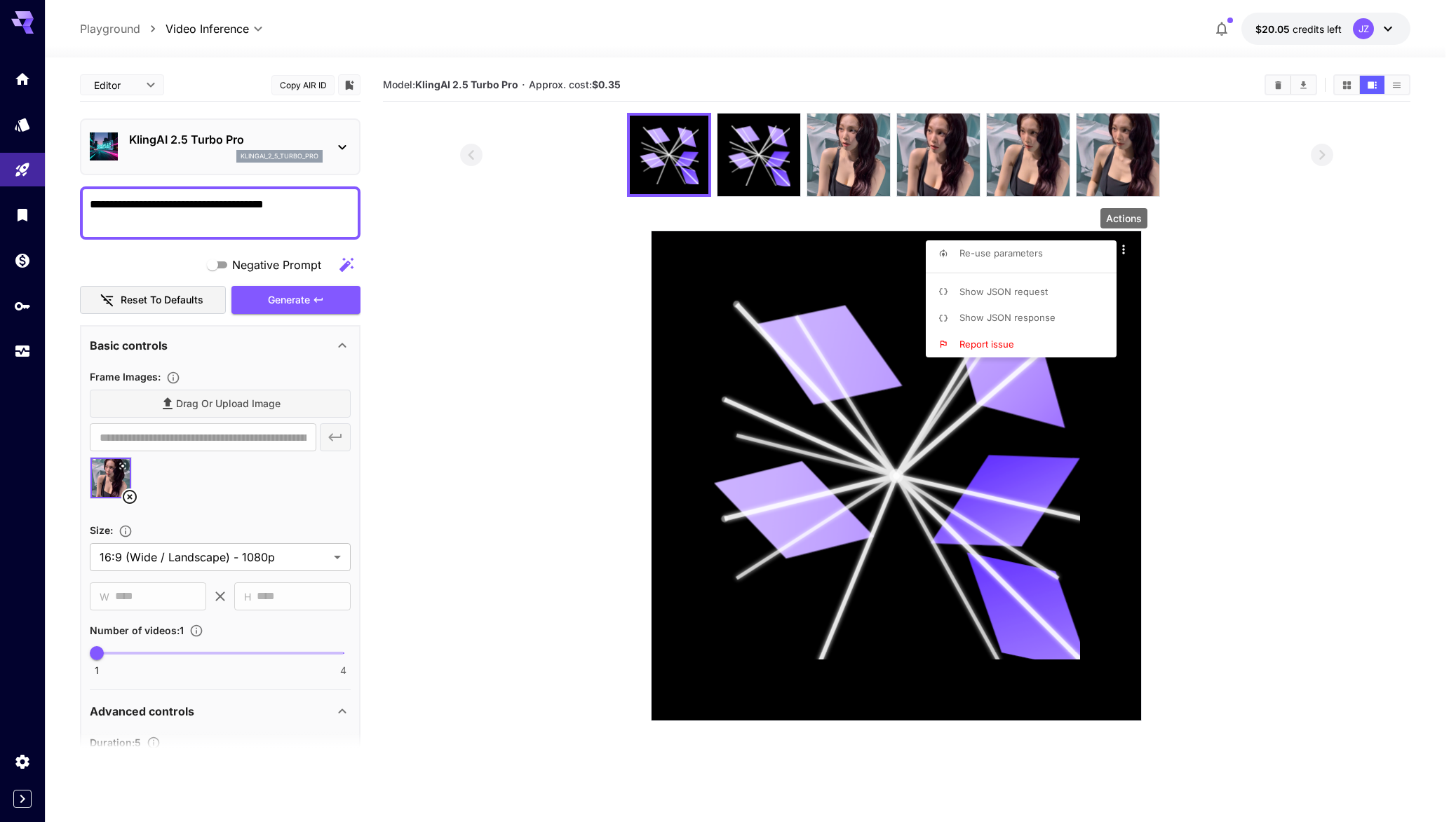
click at [1083, 314] on li "Show JSON response" at bounding box center [1024, 318] width 199 height 27
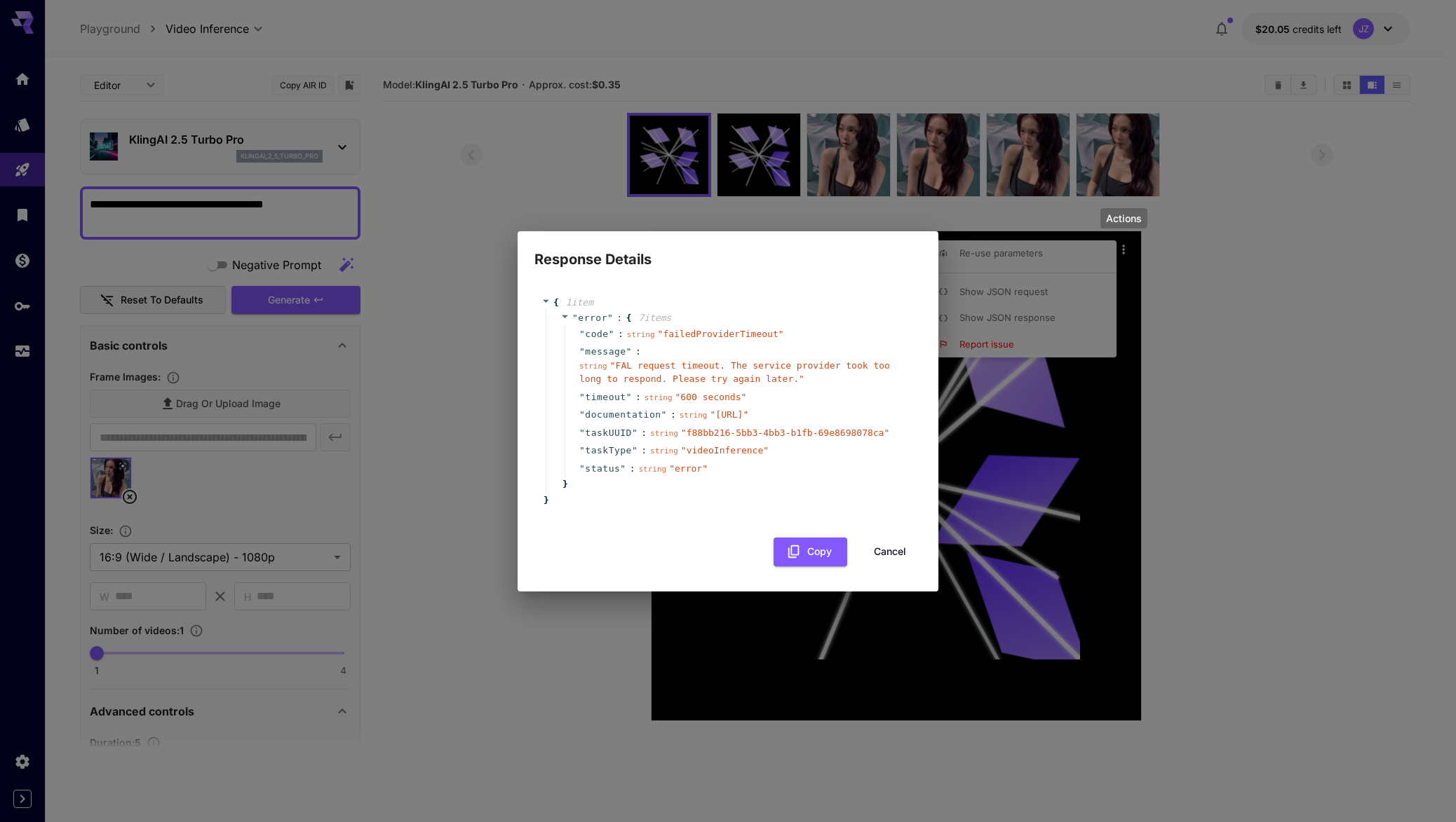
click at [884, 566] on button "Cancel" at bounding box center [890, 552] width 63 height 29
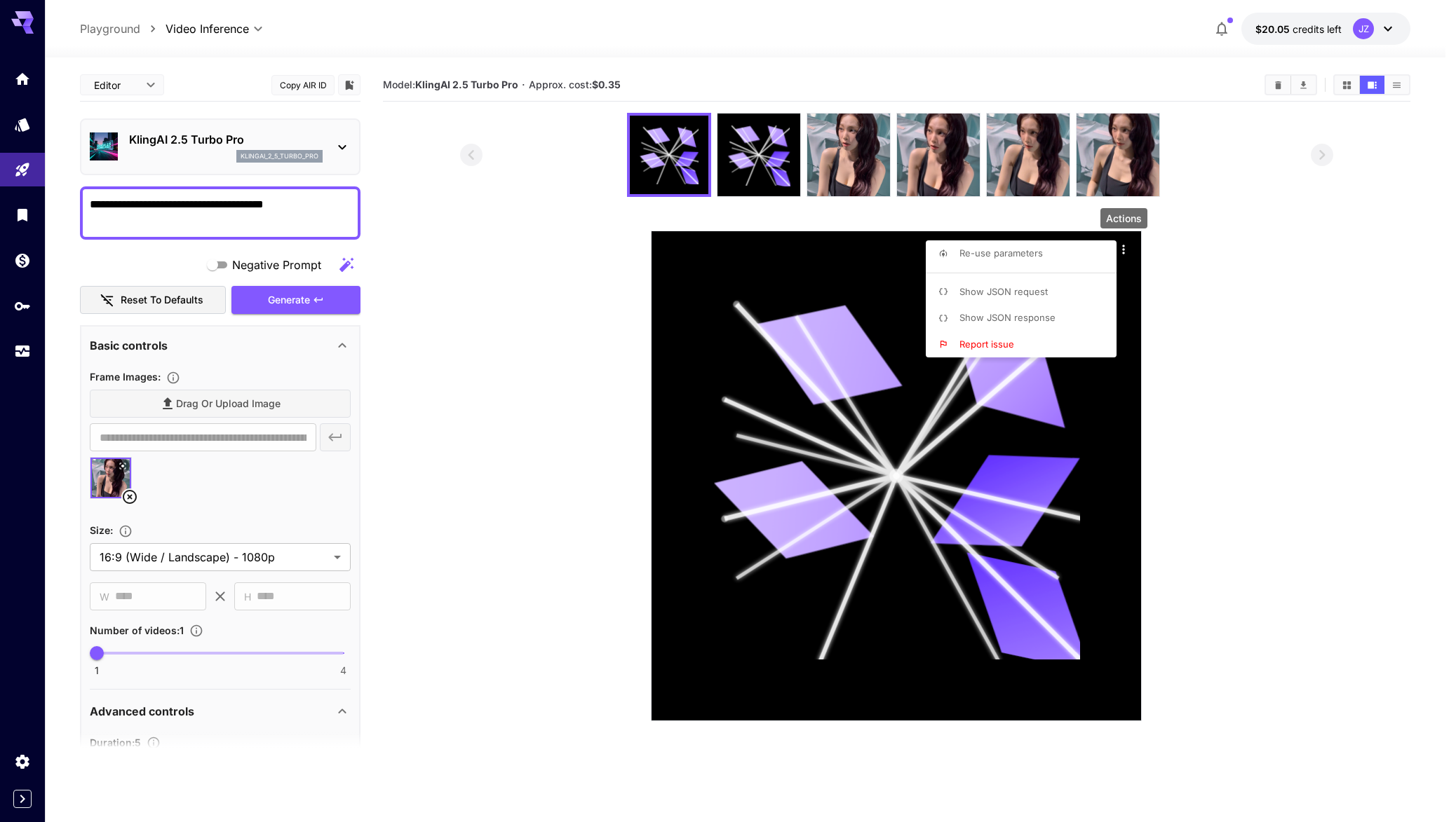
click at [741, 149] on div at bounding box center [728, 411] width 1456 height 822
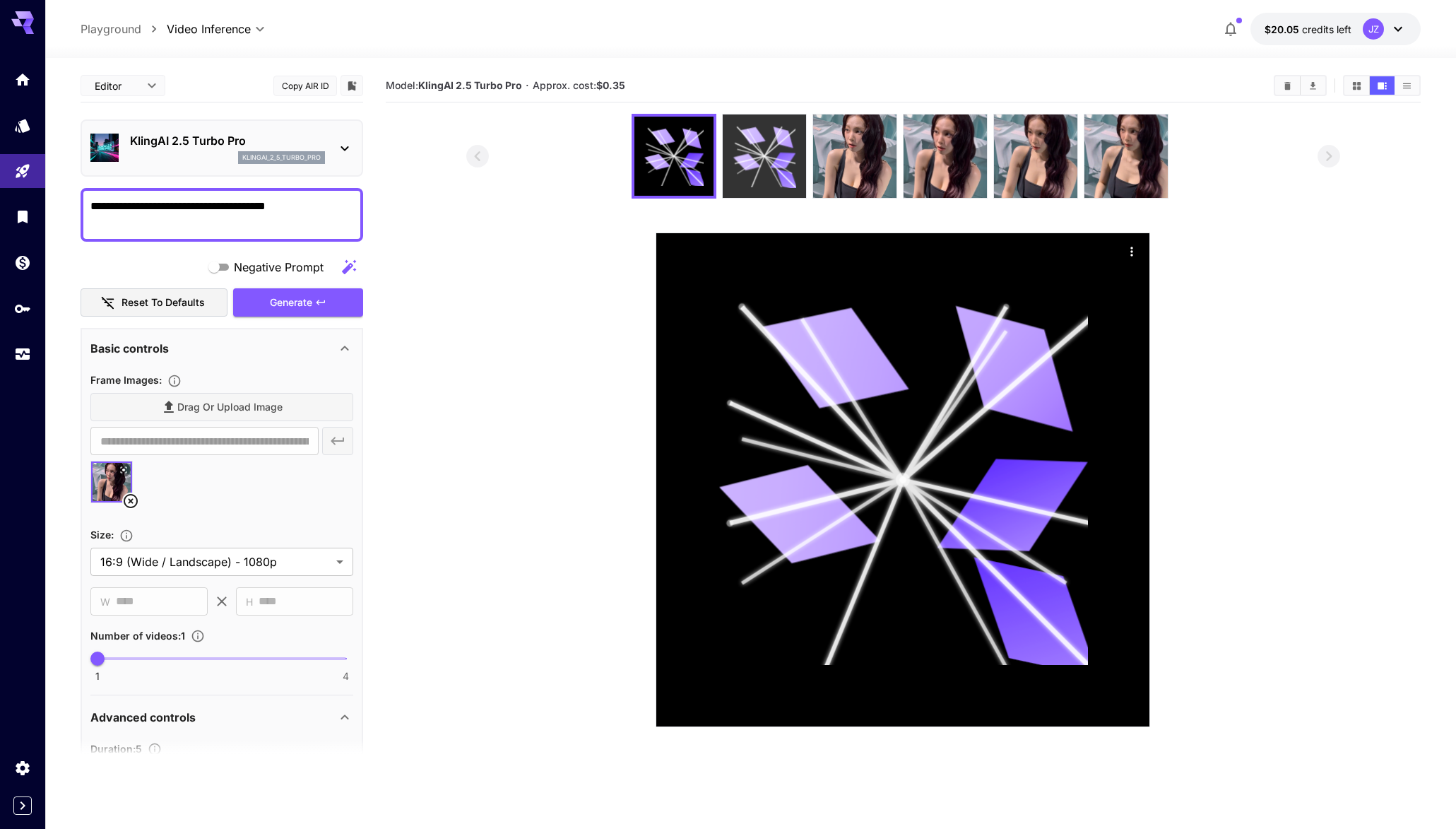
click at [768, 164] on icon at bounding box center [764, 156] width 63 height 63
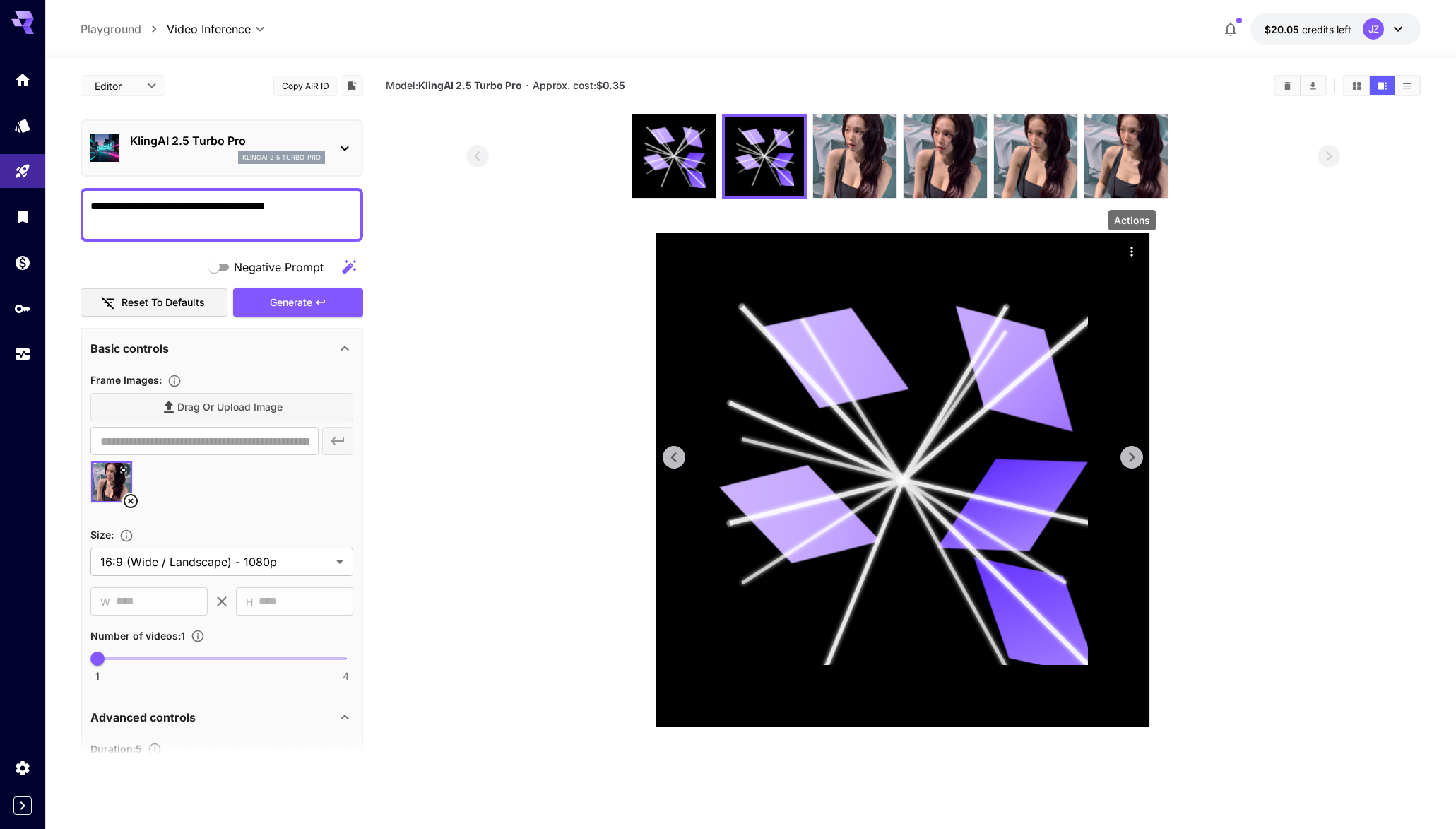
click at [1133, 254] on icon "Actions" at bounding box center [1132, 251] width 14 height 14
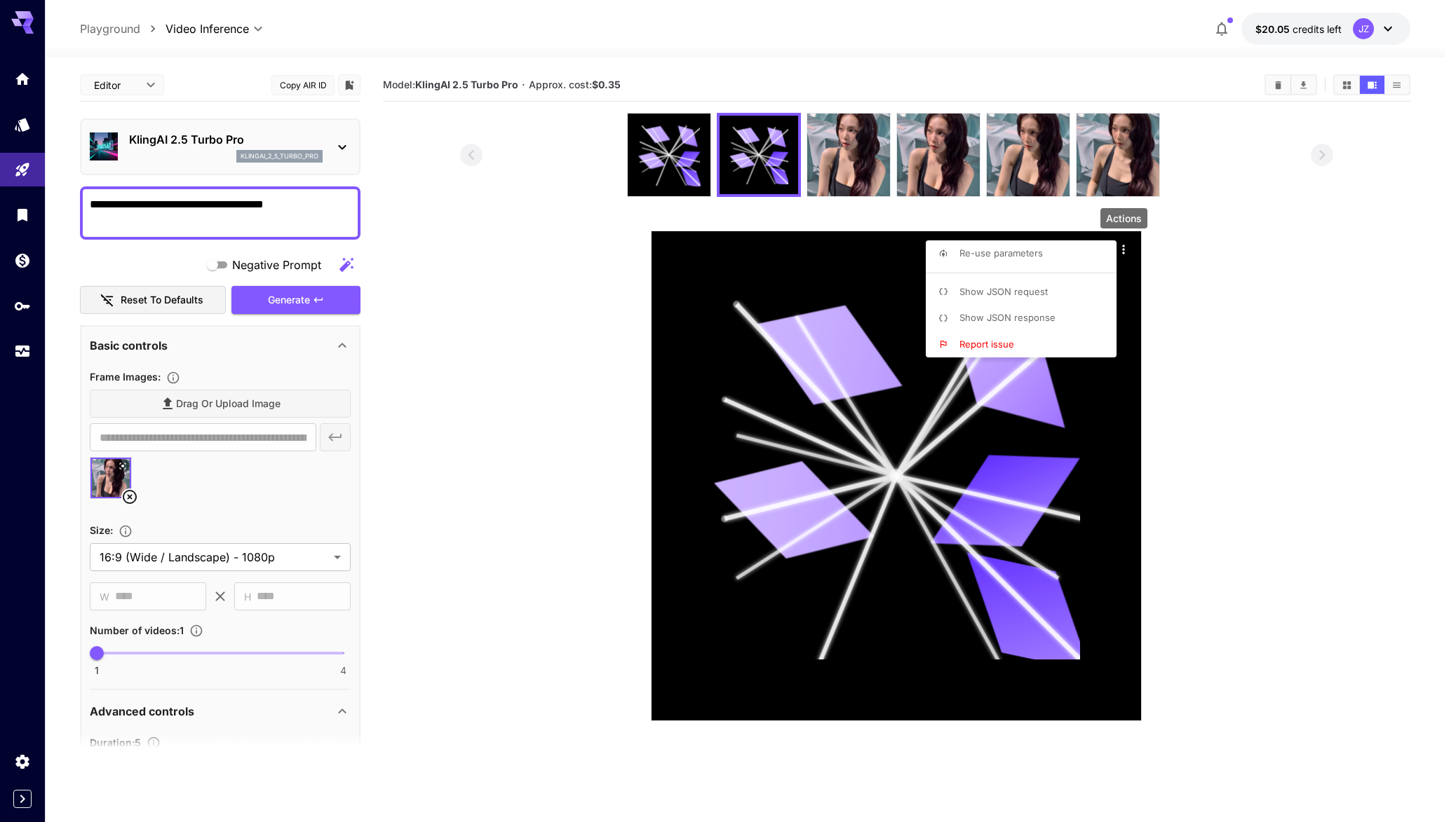
click at [1054, 314] on li "Show JSON response" at bounding box center [1024, 318] width 199 height 27
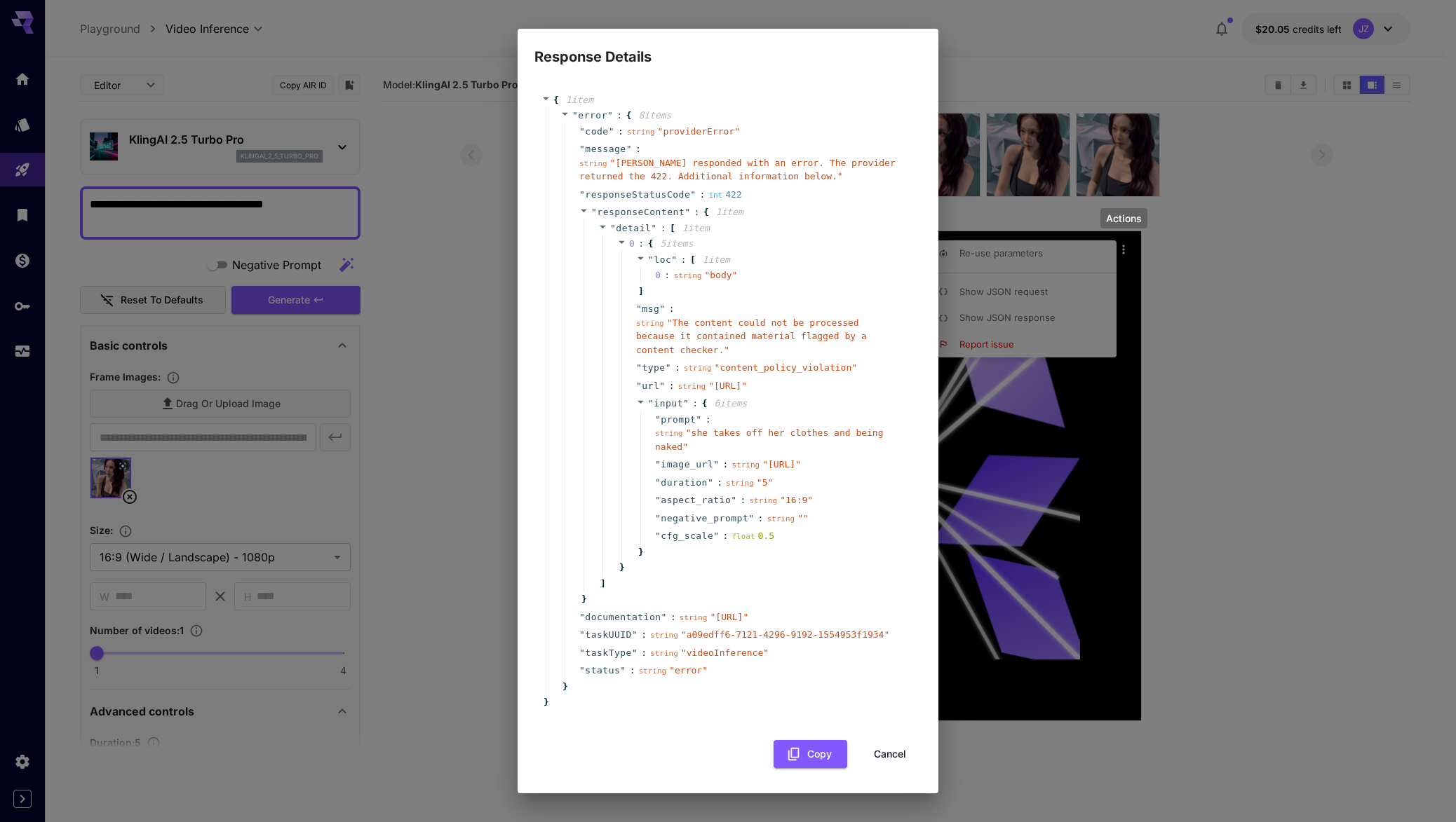
click at [1004, 460] on div "Response Details { 1 item " error " : { 8 item s " code " : string " providerEr…" at bounding box center [728, 411] width 1456 height 822
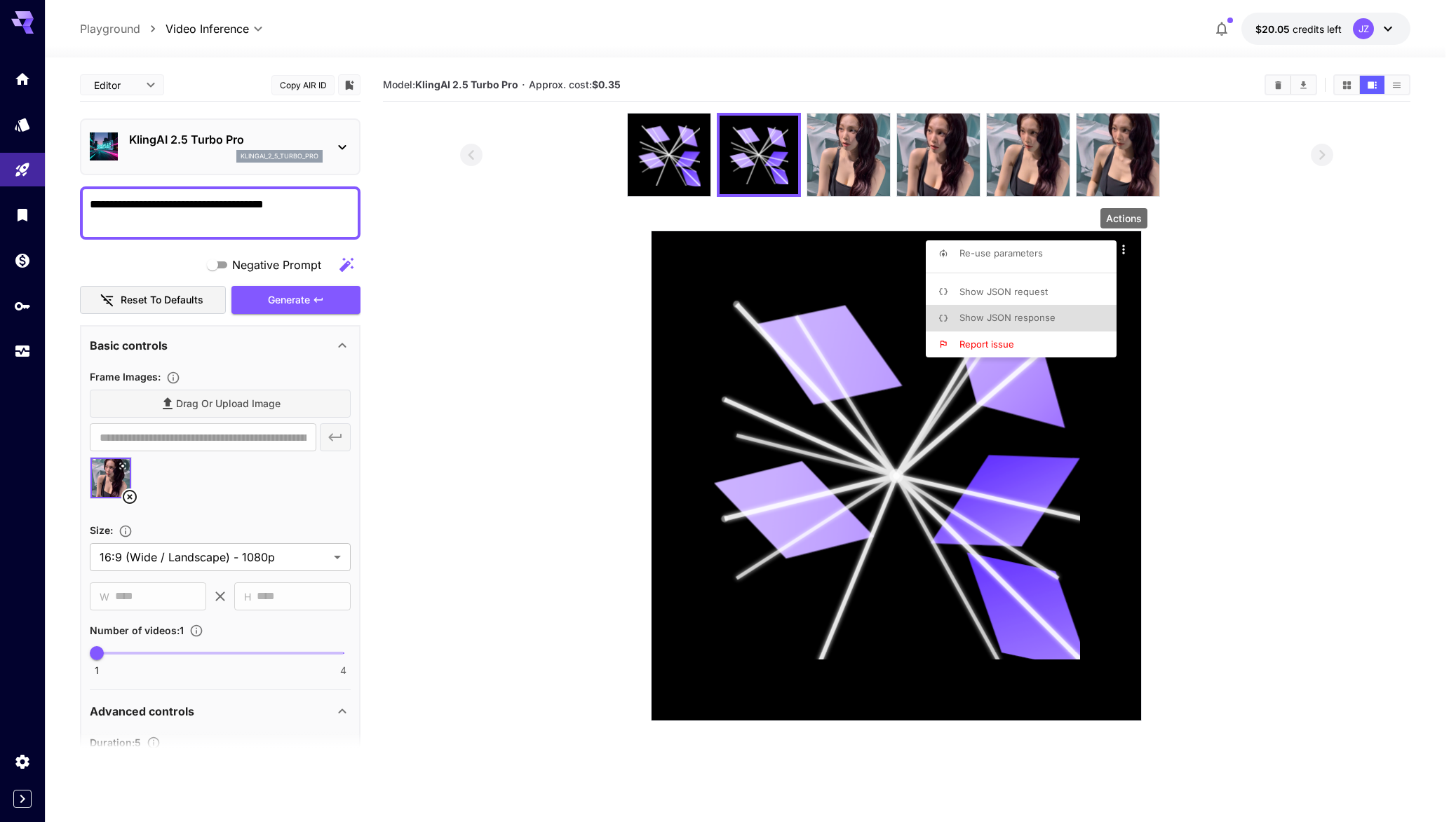
click at [850, 161] on div at bounding box center [728, 411] width 1456 height 822
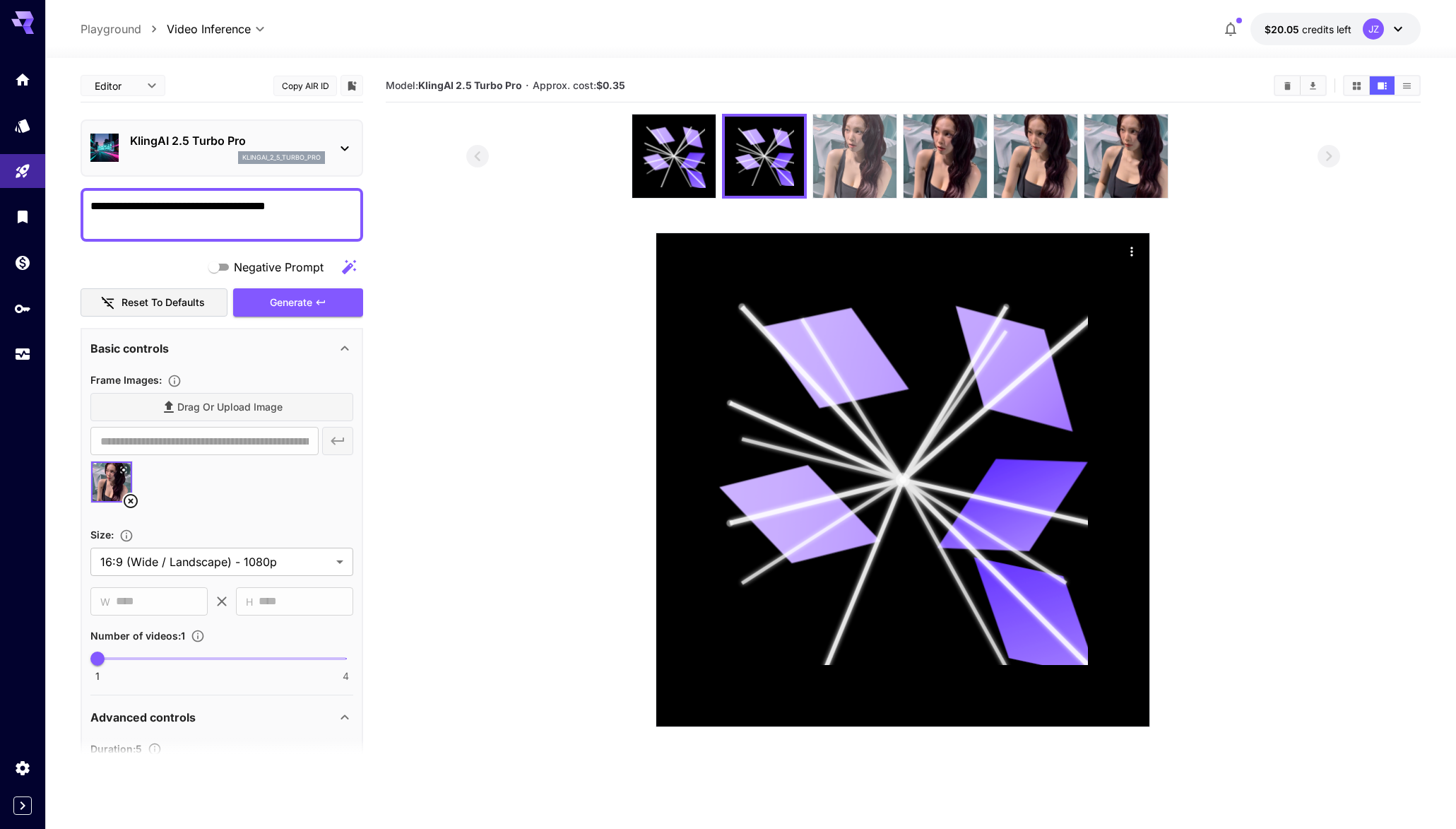
click at [863, 179] on img at bounding box center [855, 157] width 84 height 84
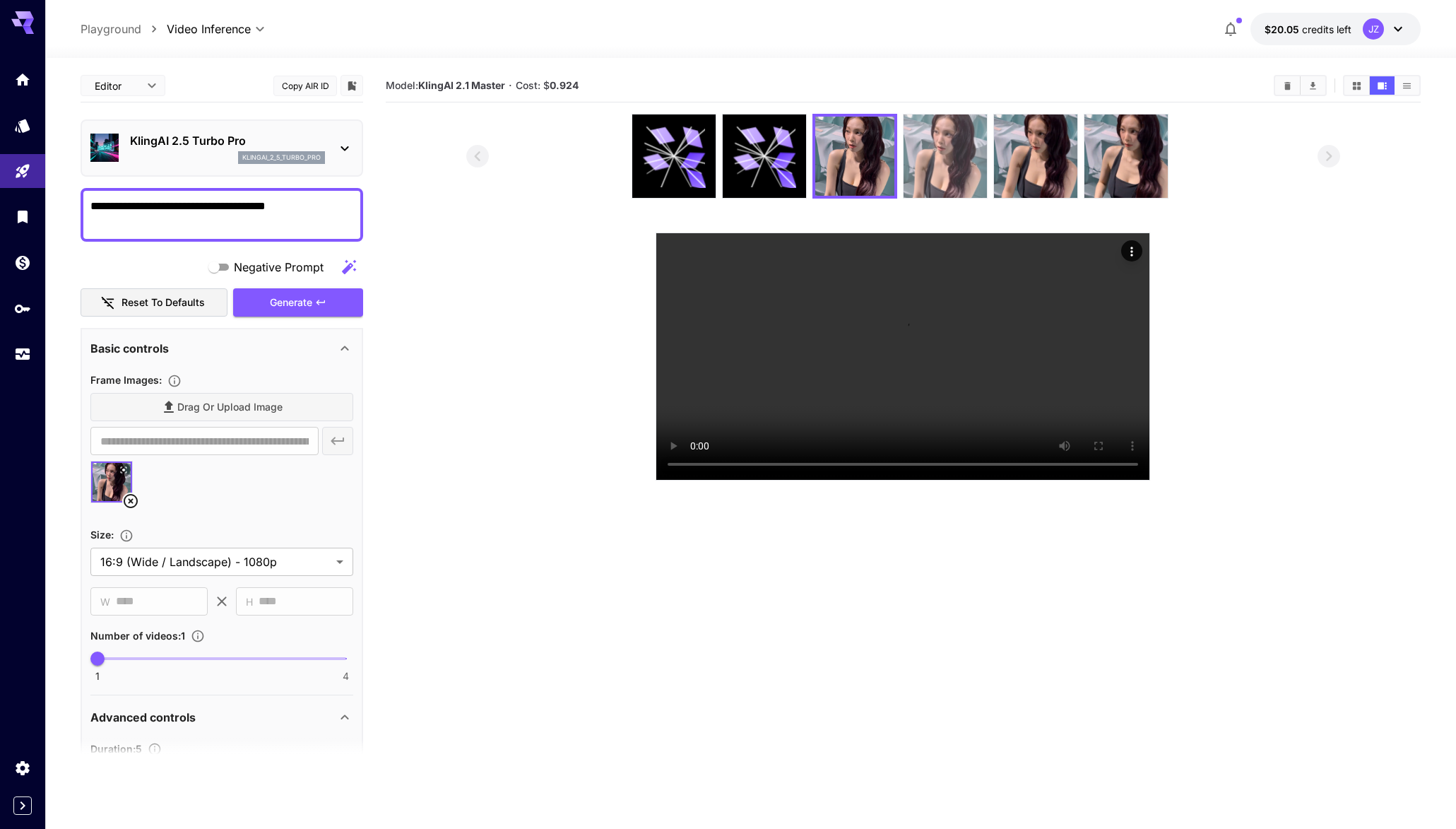
click at [963, 174] on img at bounding box center [946, 157] width 84 height 84
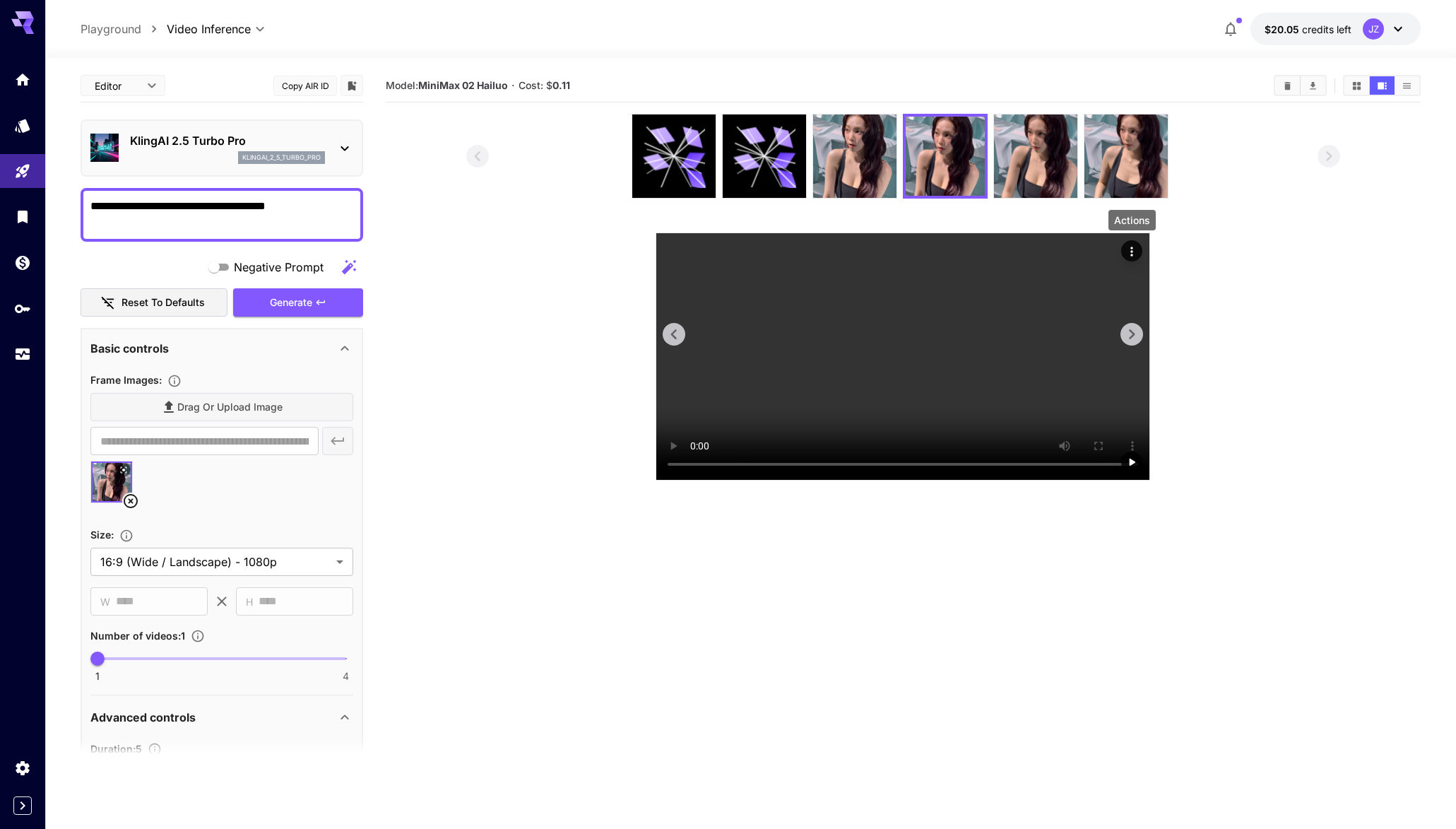
click at [1137, 254] on icon "Actions" at bounding box center [1132, 251] width 14 height 14
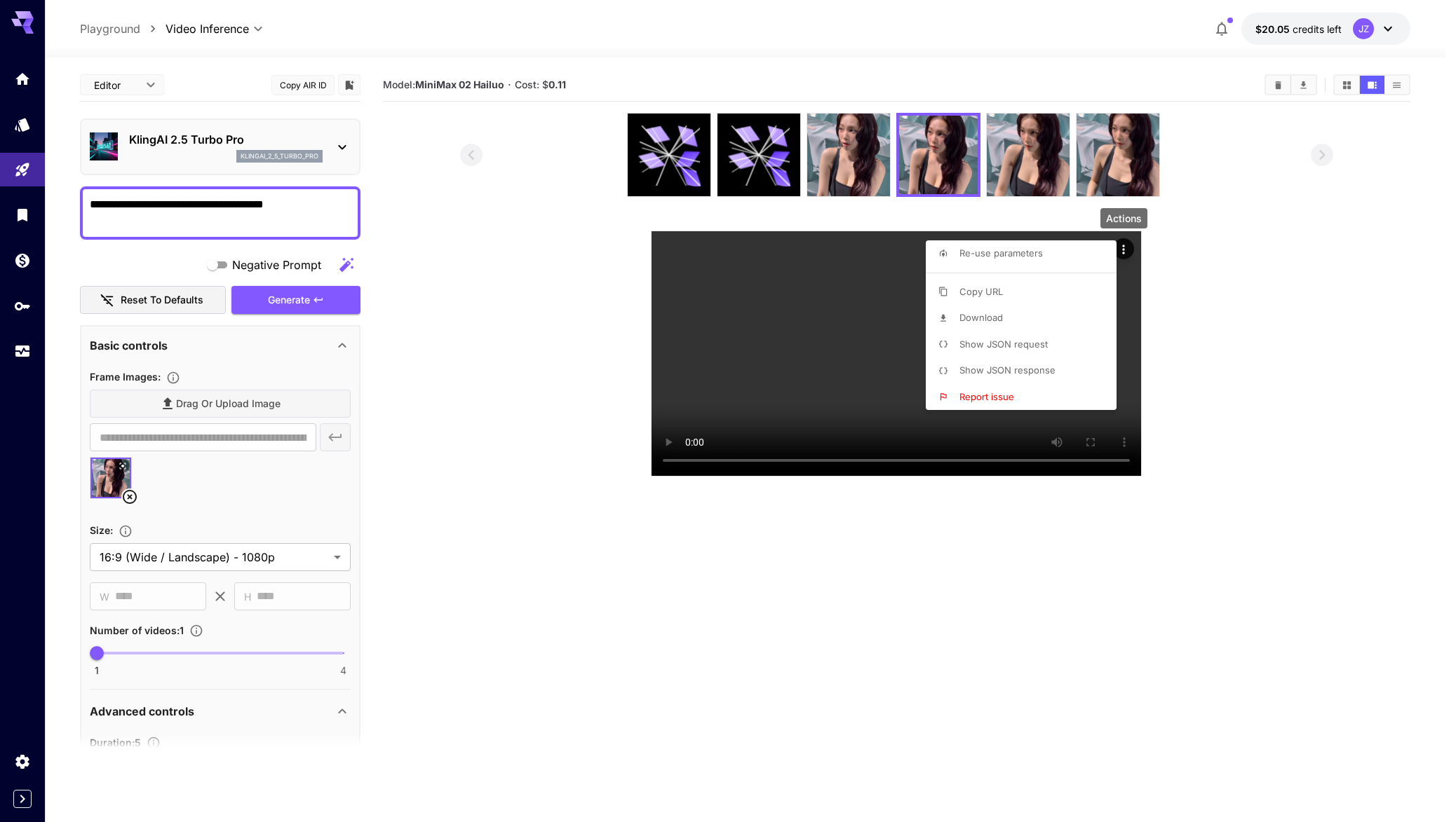
click at [1058, 367] on li "Show JSON response" at bounding box center [1024, 371] width 199 height 27
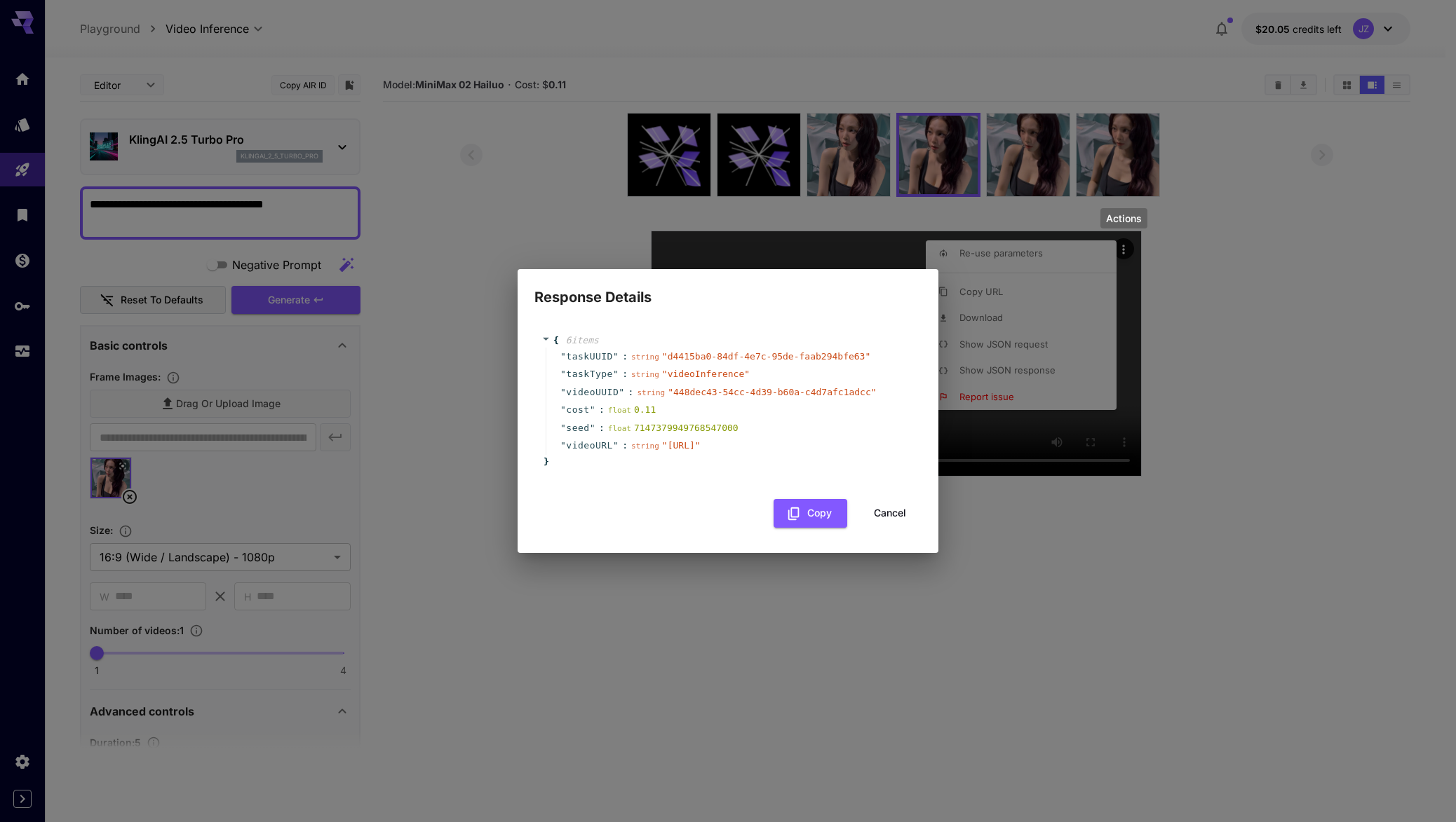
click at [895, 528] on button "Cancel" at bounding box center [890, 513] width 63 height 29
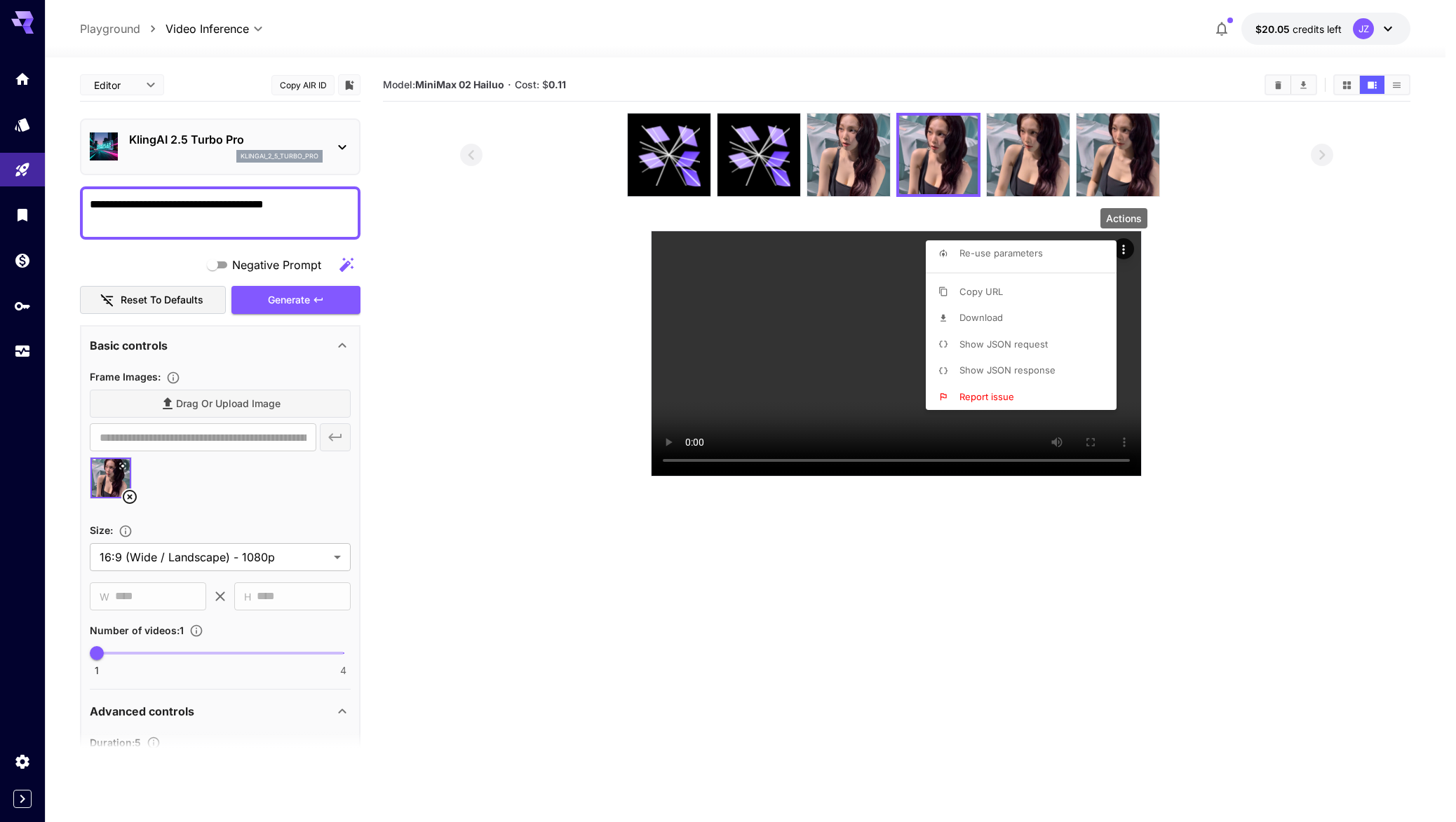
click at [1031, 348] on span "Show JSON request" at bounding box center [1004, 343] width 88 height 11
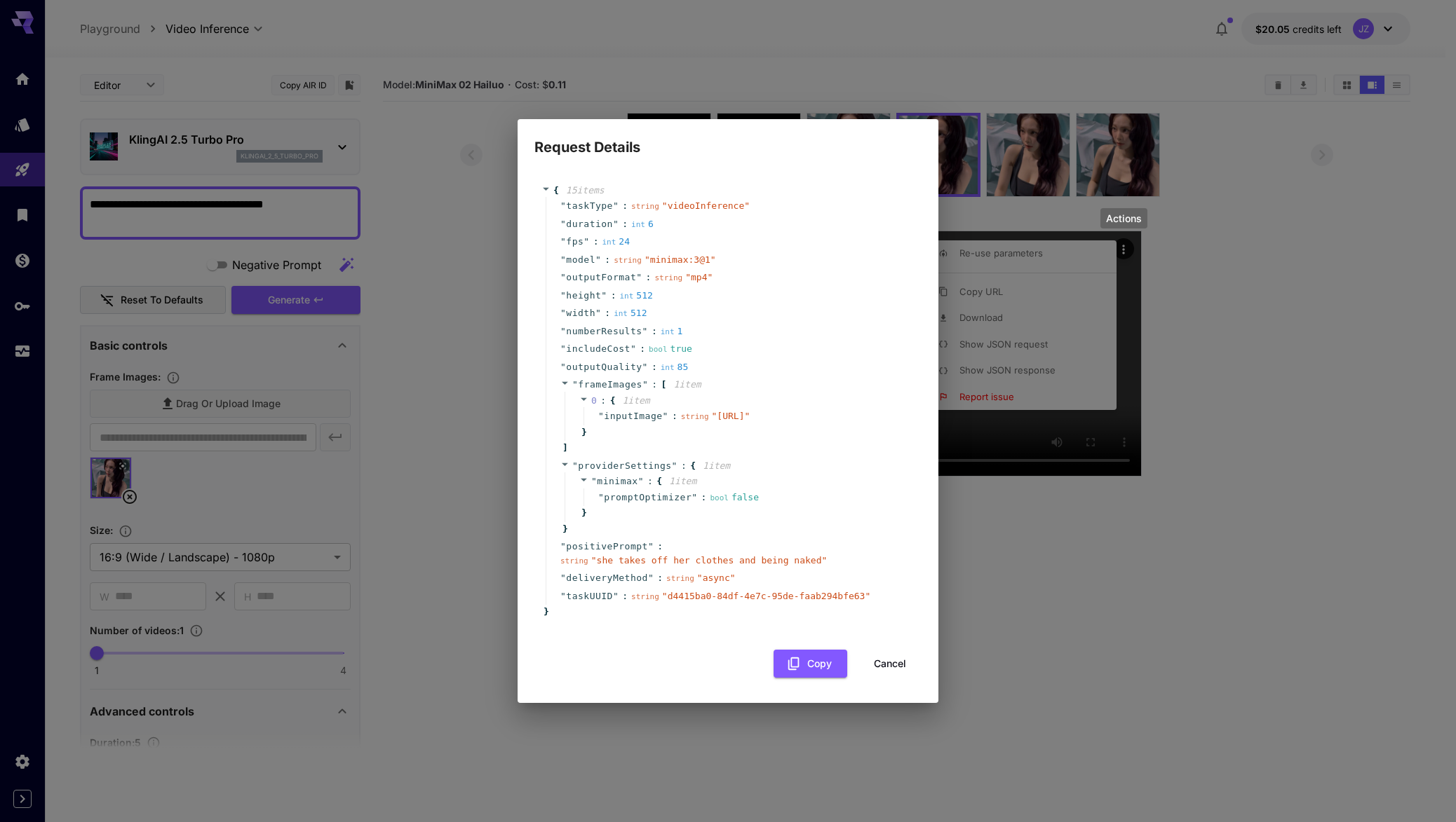
click at [906, 678] on button "Cancel" at bounding box center [890, 664] width 63 height 29
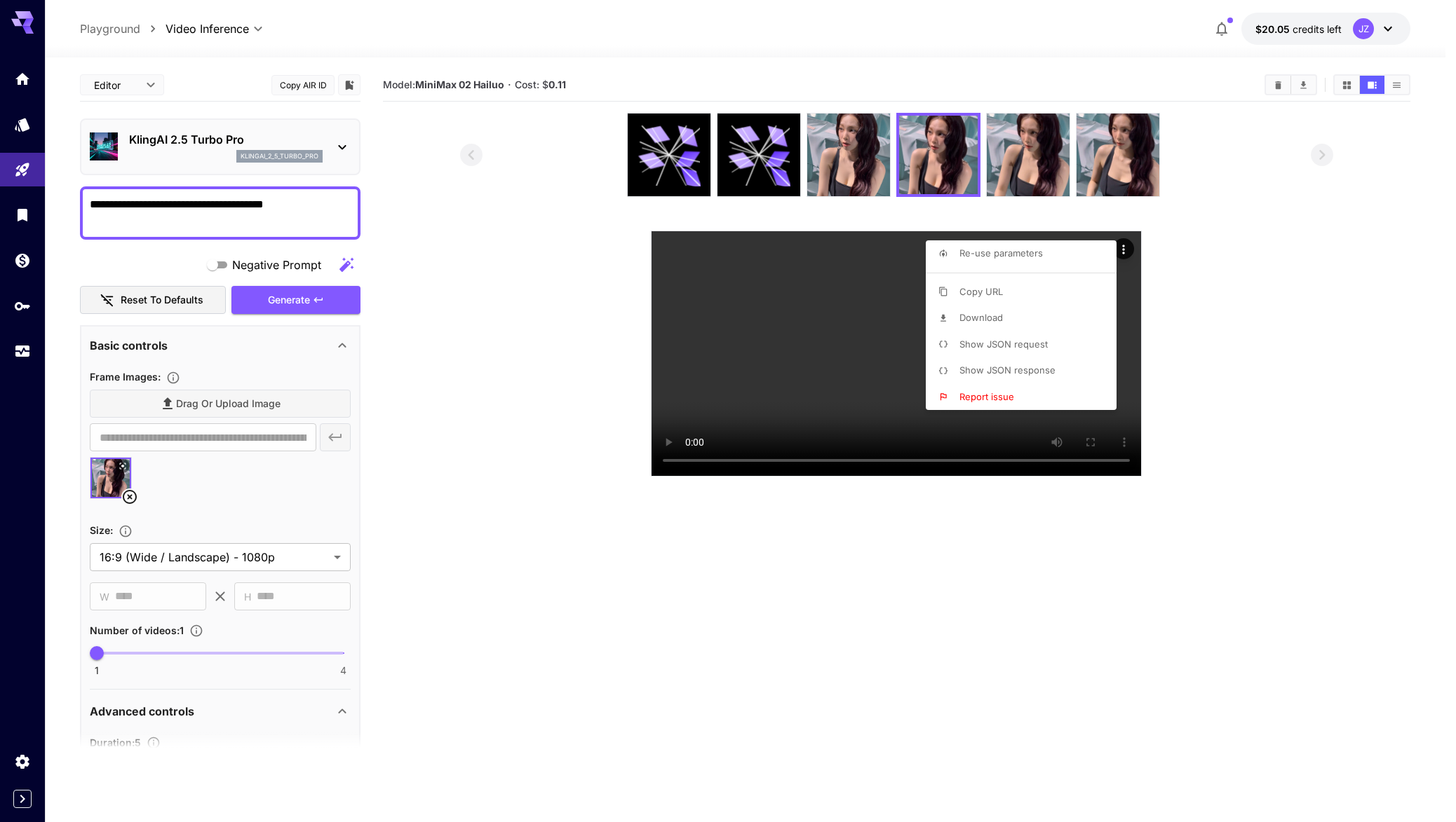
click at [700, 163] on div at bounding box center [728, 411] width 1456 height 822
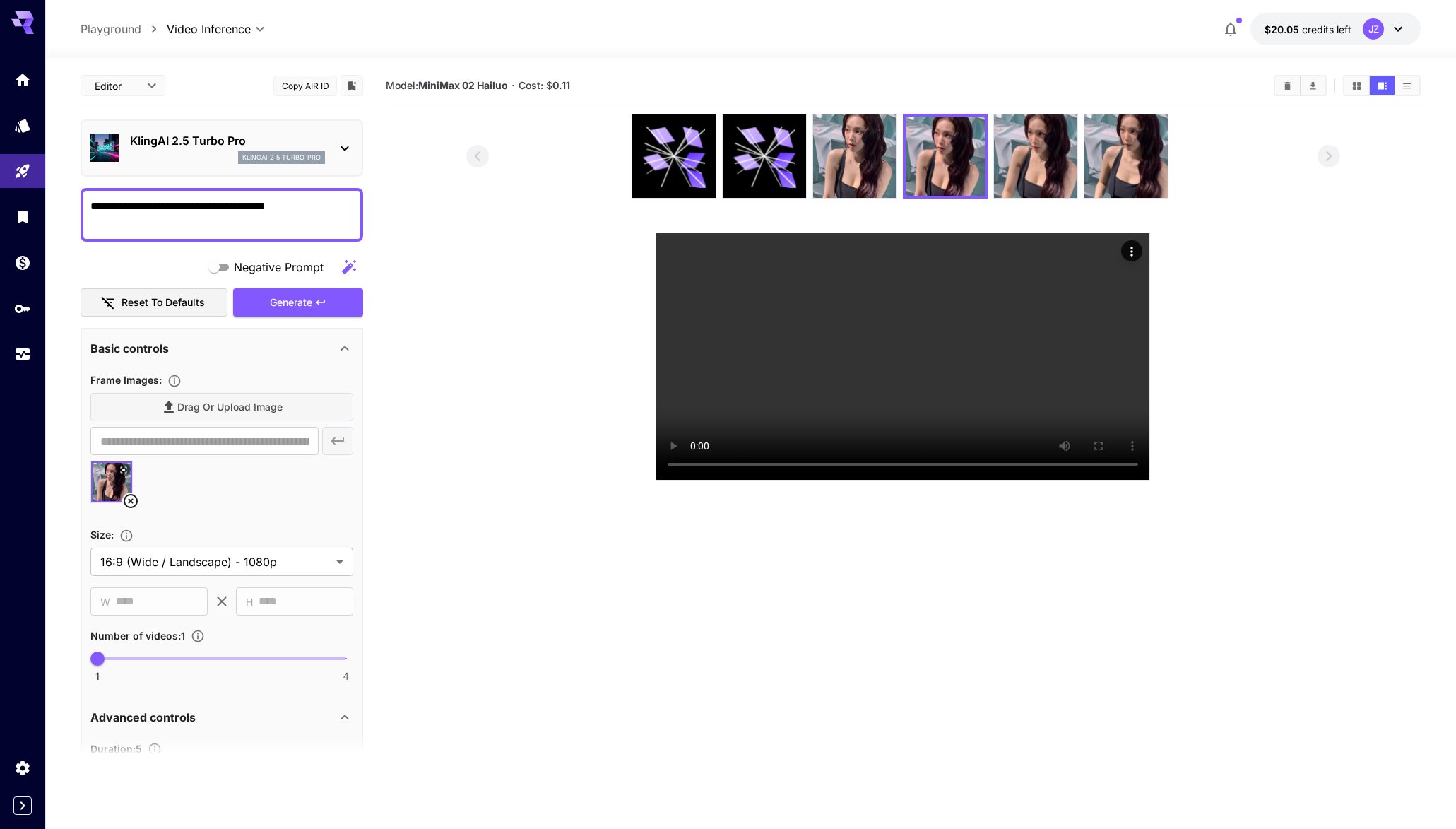
click at [683, 168] on icon at bounding box center [674, 156] width 63 height 63
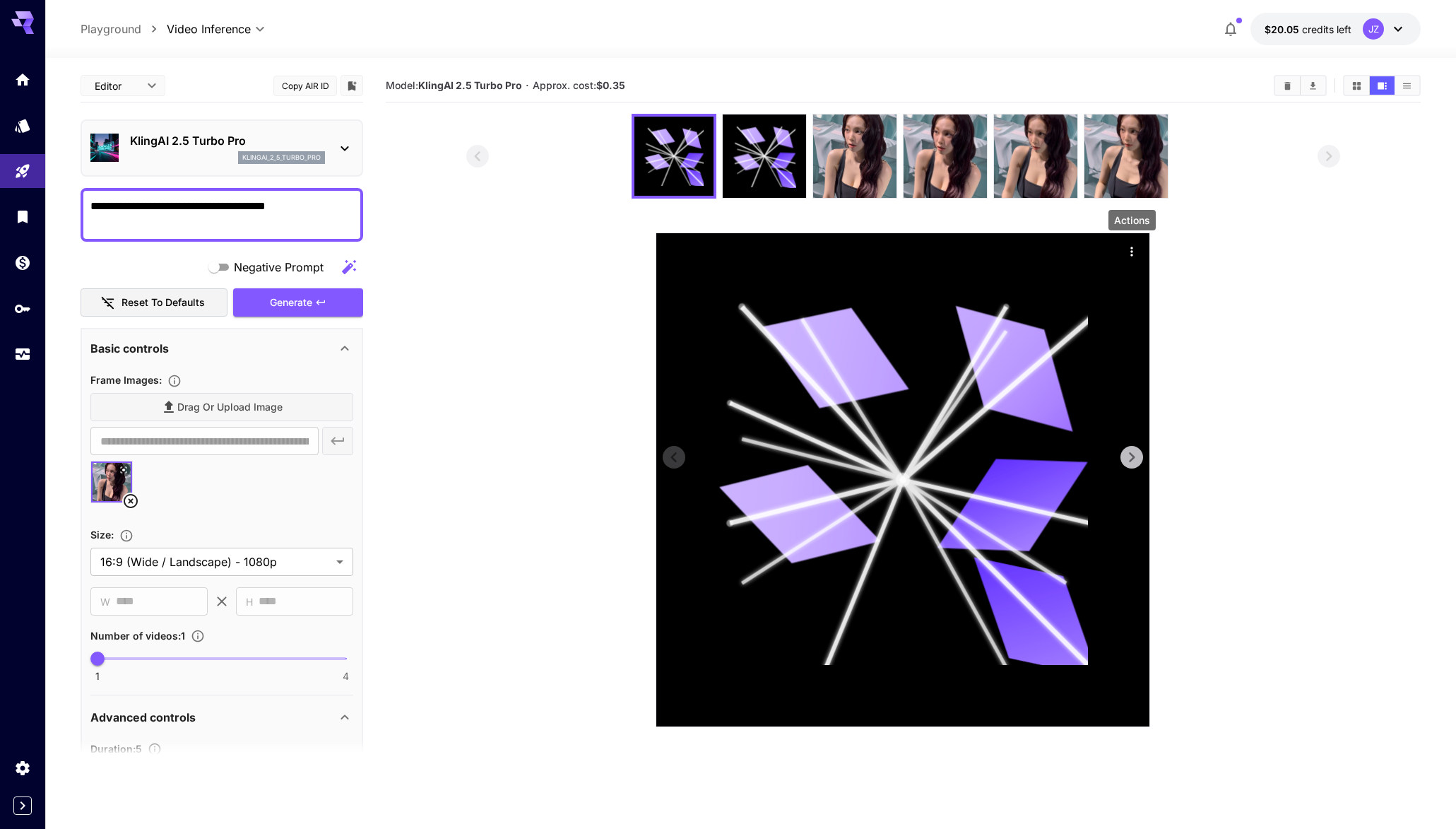
click at [1133, 248] on icon "Actions" at bounding box center [1132, 251] width 3 height 9
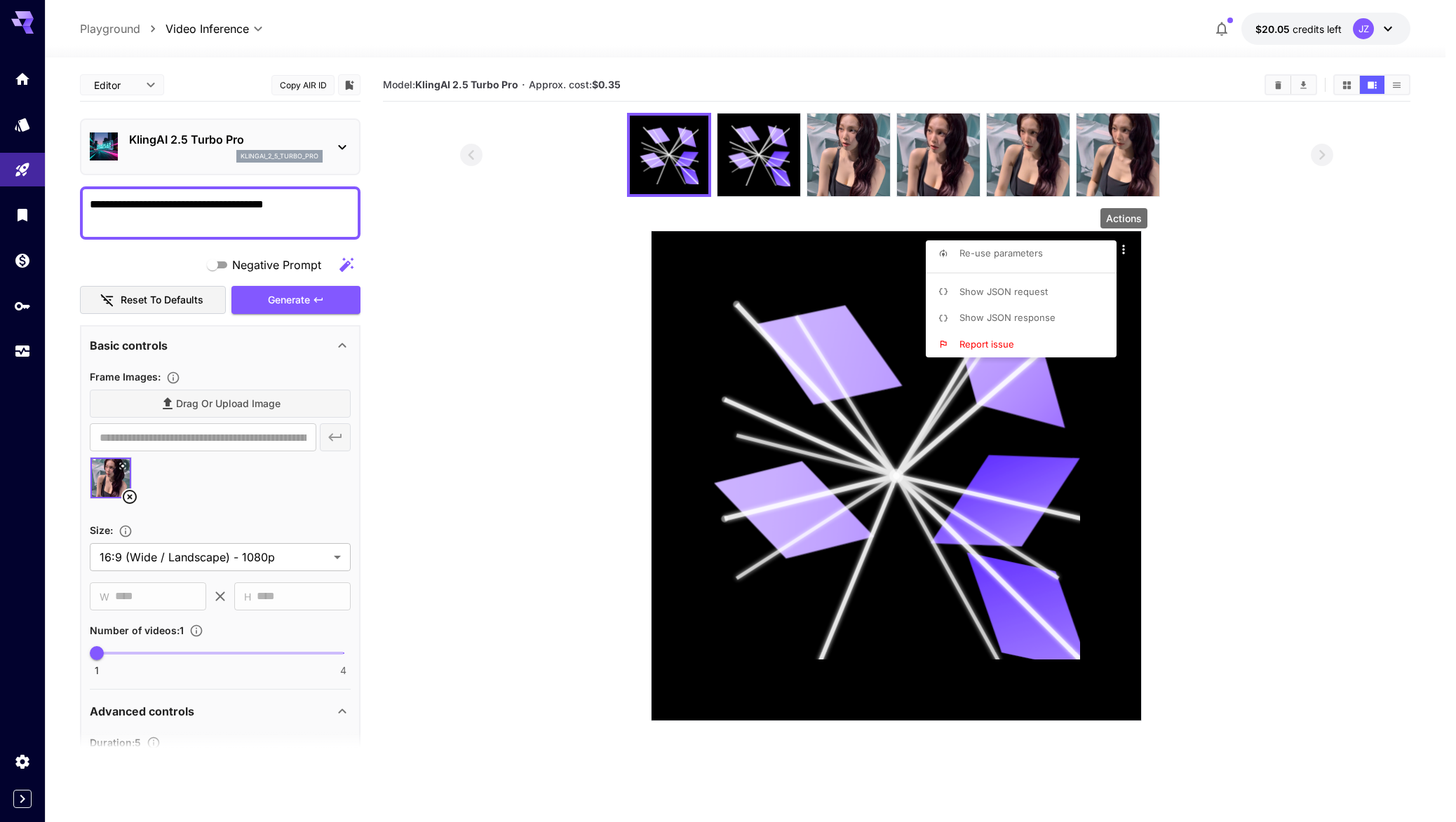
click at [1064, 313] on li "Show JSON response" at bounding box center [1024, 318] width 199 height 27
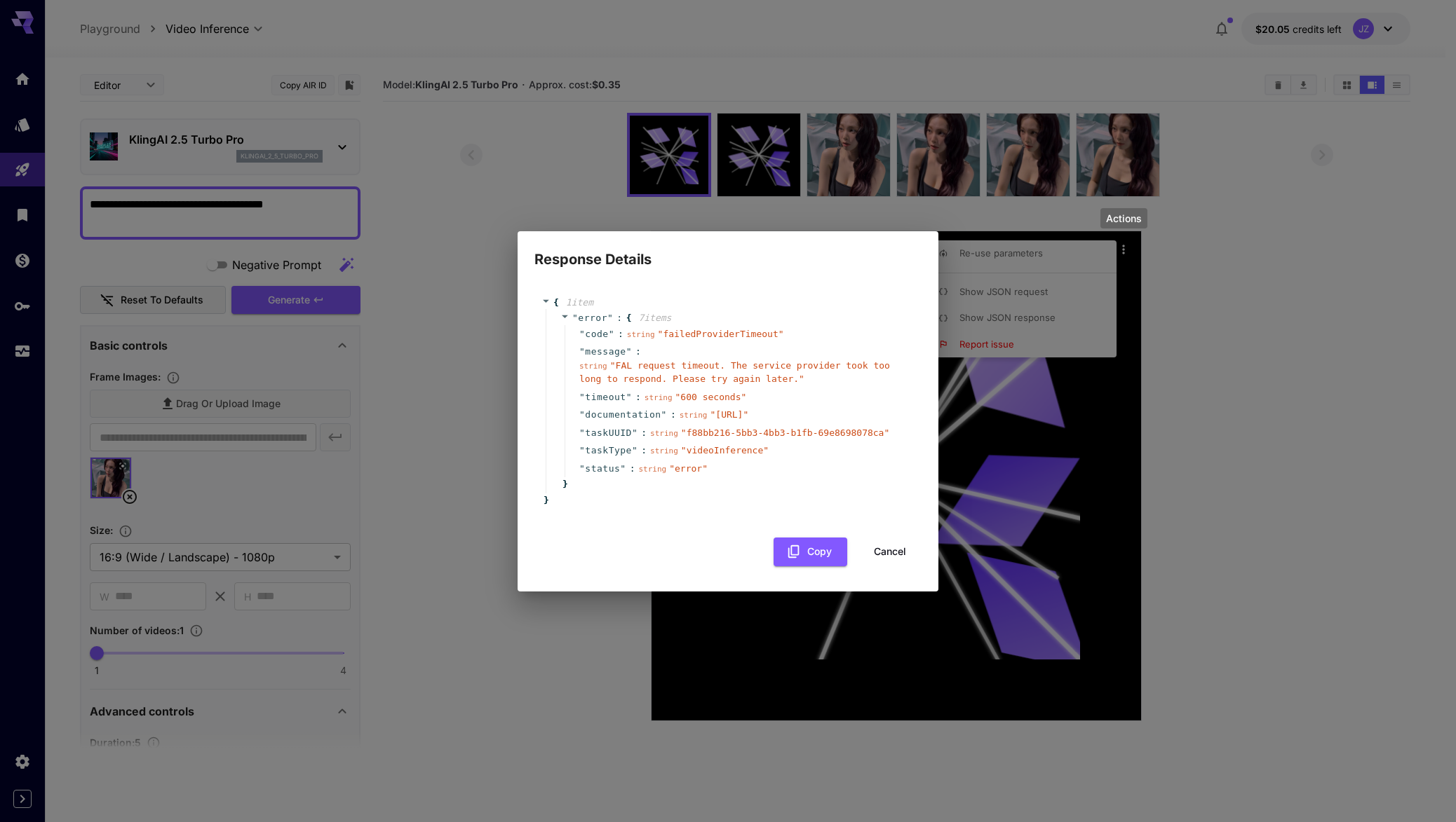
click at [897, 566] on button "Cancel" at bounding box center [890, 552] width 63 height 29
